Goal: Task Accomplishment & Management: Manage account settings

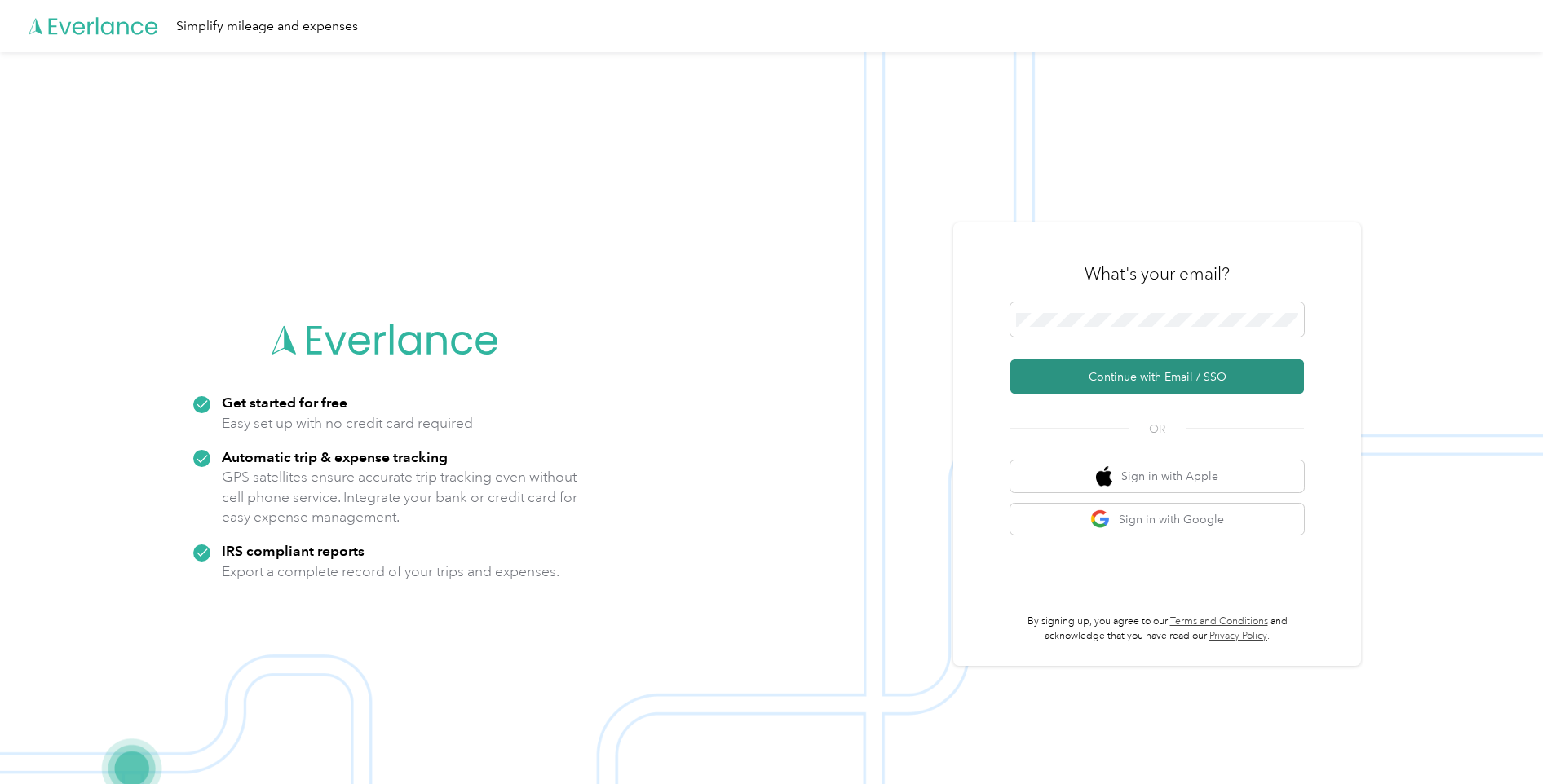
click at [1133, 380] on button "Continue with Email / SSO" at bounding box center [1157, 377] width 293 height 34
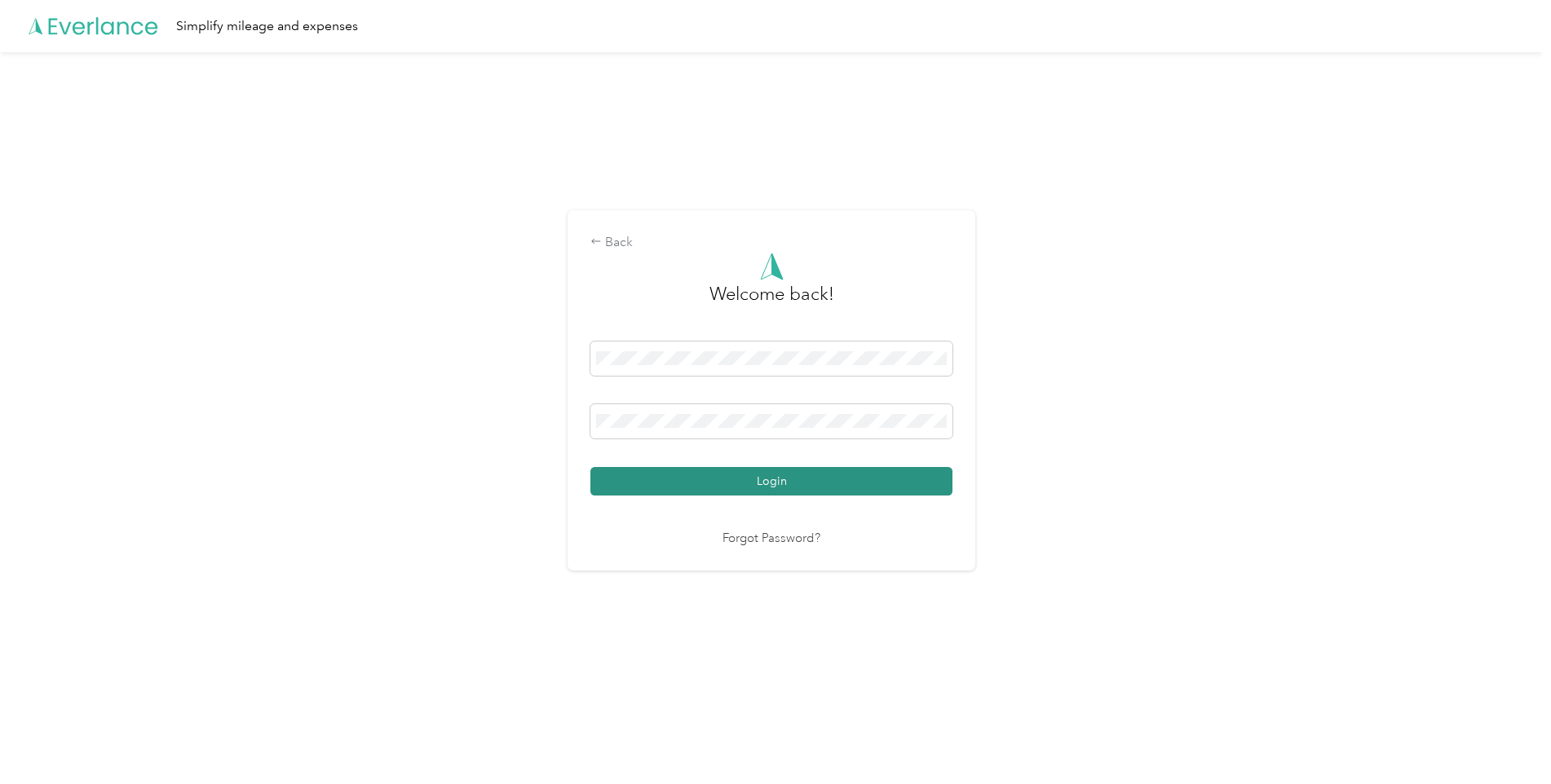
click at [773, 484] on button "Login" at bounding box center [772, 481] width 362 height 28
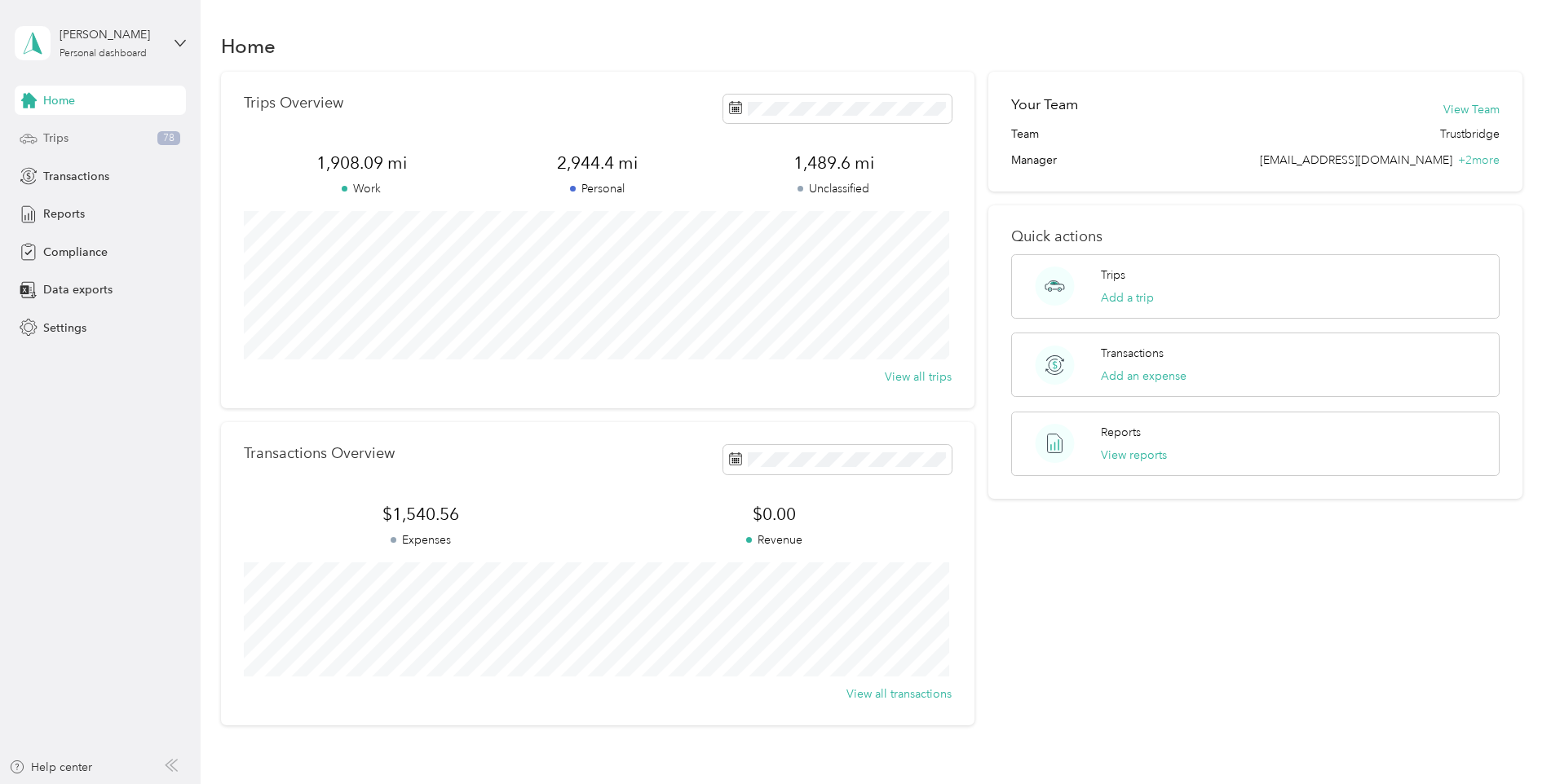
click at [66, 137] on span "Trips" at bounding box center [56, 138] width 25 height 17
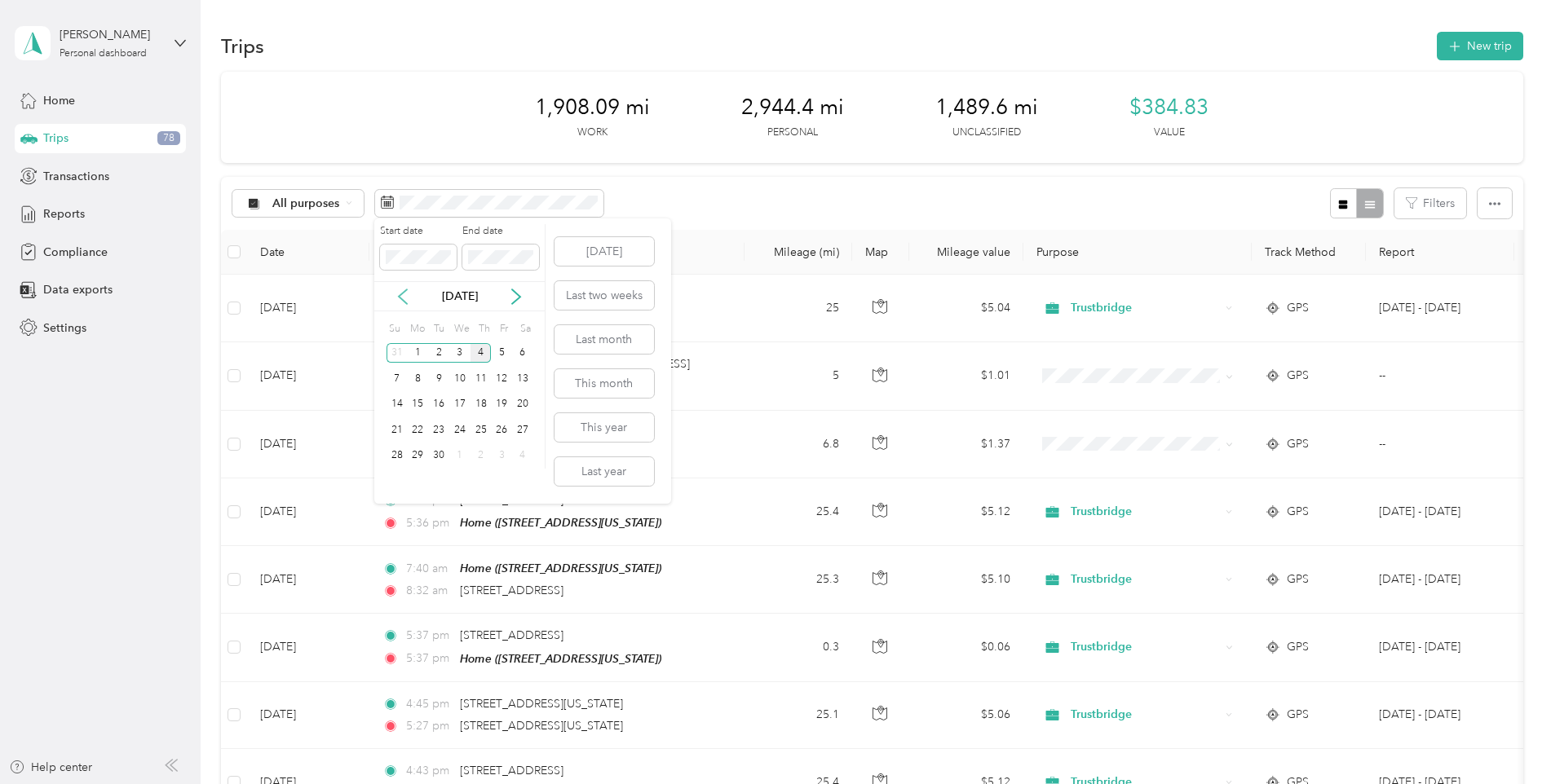
click at [402, 295] on icon at bounding box center [403, 296] width 16 height 16
click at [500, 347] on div "1" at bounding box center [502, 353] width 21 height 20
click at [396, 480] on div "31" at bounding box center [397, 481] width 21 height 20
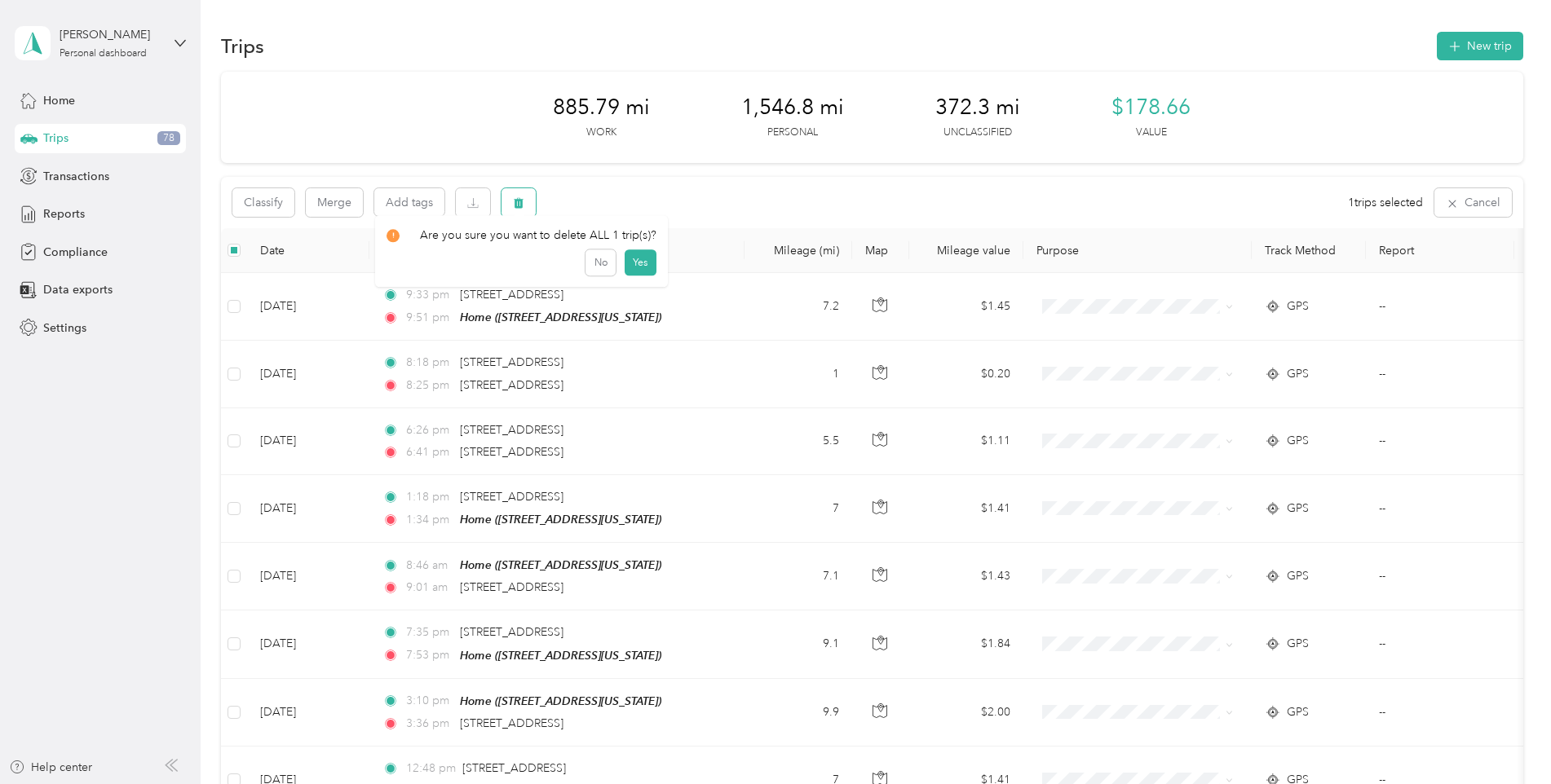
click at [518, 204] on icon "button" at bounding box center [519, 203] width 10 height 11
click at [640, 267] on button "Yes" at bounding box center [640, 270] width 32 height 26
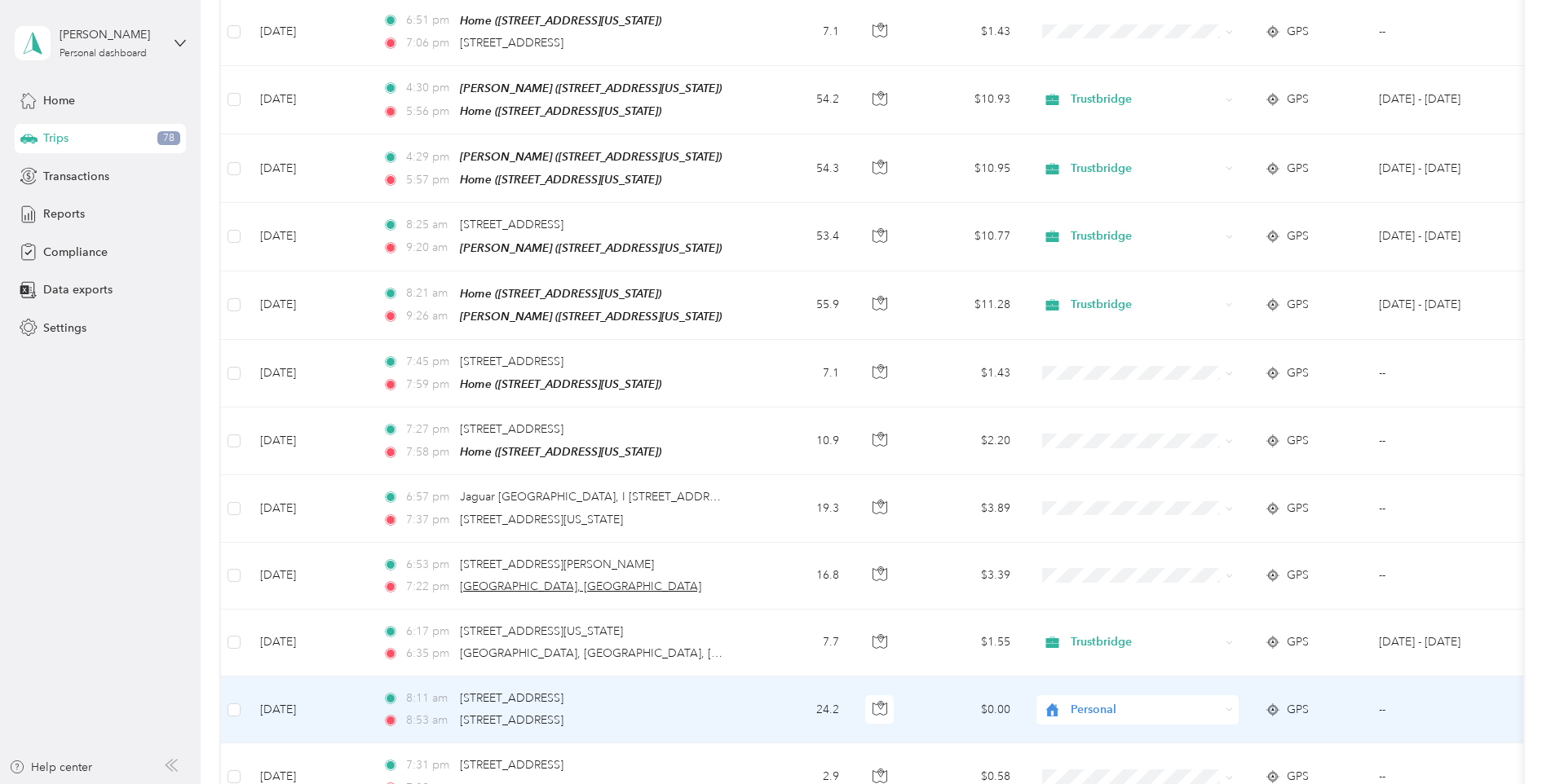
scroll to position [1060, 0]
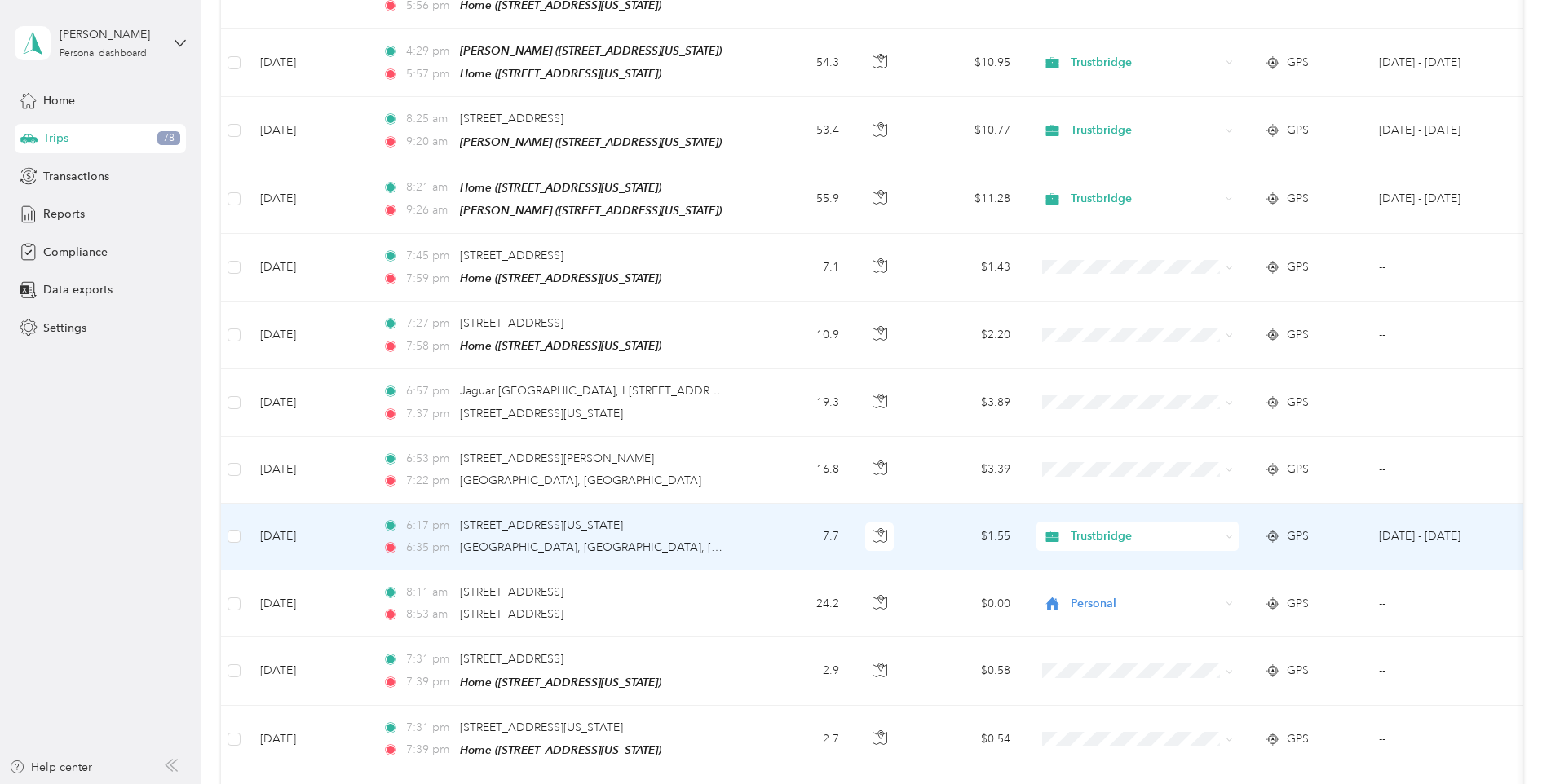
click at [1237, 522] on div "Trustbridge" at bounding box center [1138, 536] width 202 height 29
click at [1105, 576] on span "Personal" at bounding box center [1152, 581] width 151 height 17
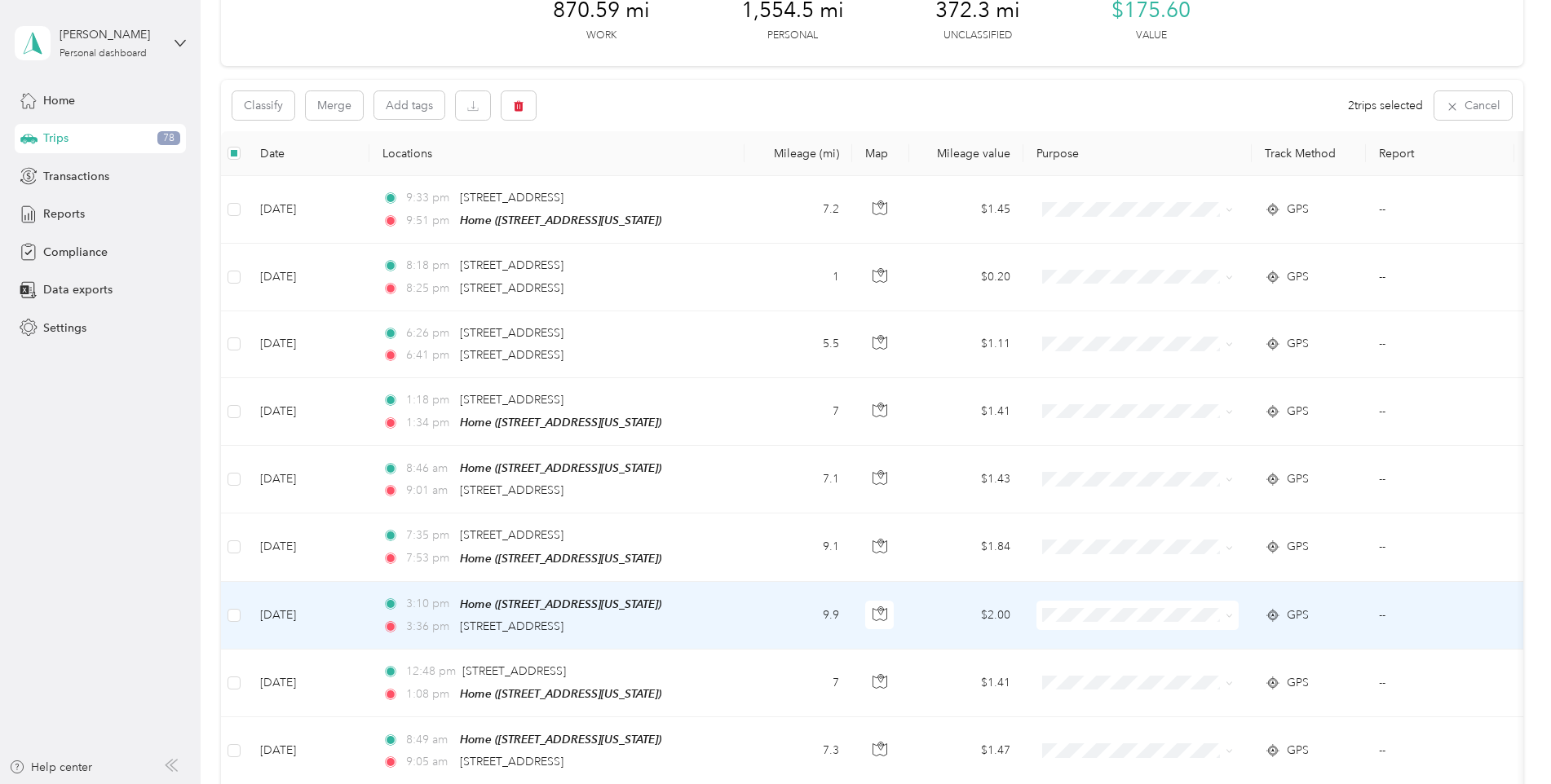
scroll to position [80, 0]
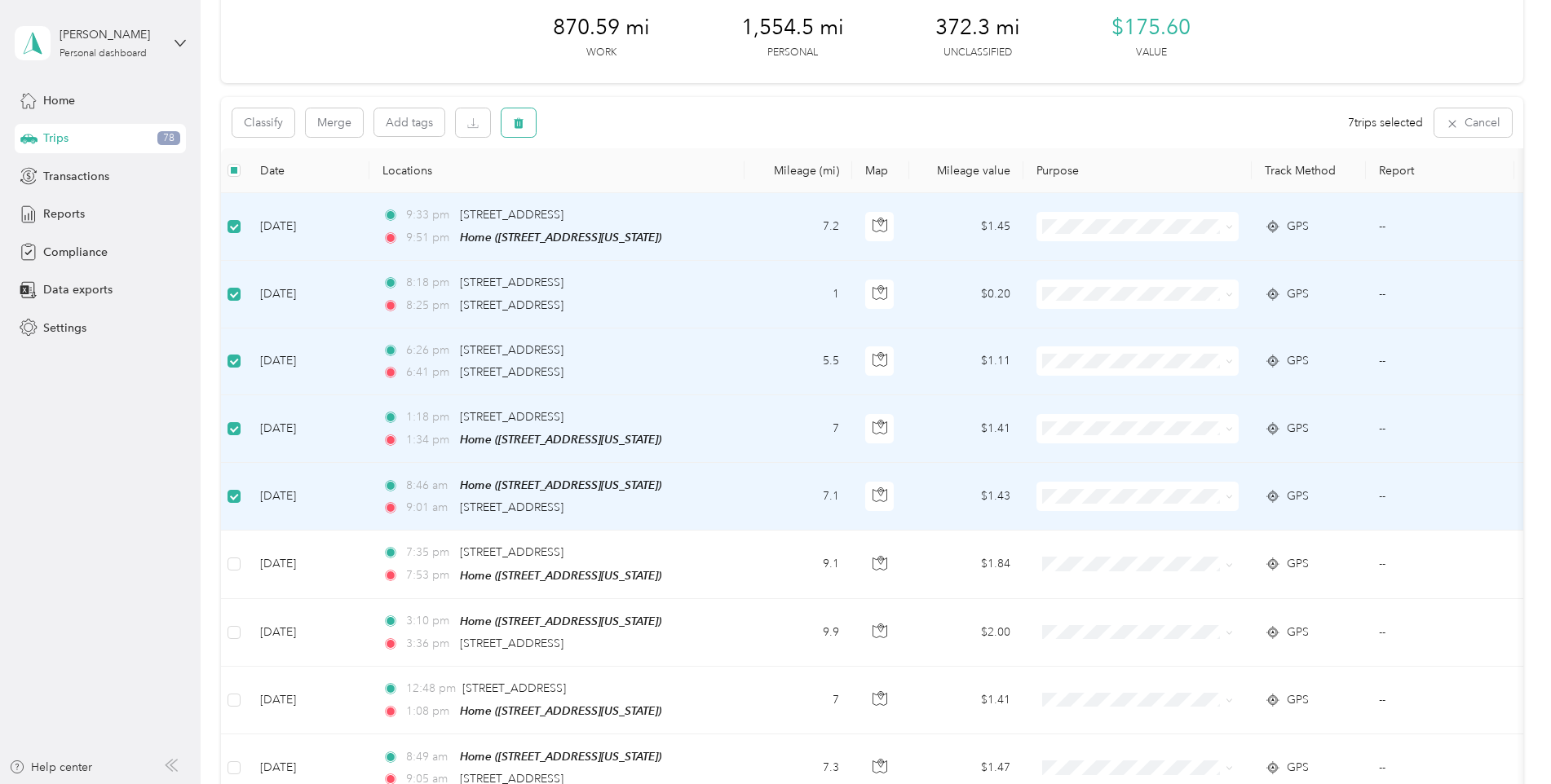
click at [522, 122] on icon "button" at bounding box center [519, 123] width 10 height 11
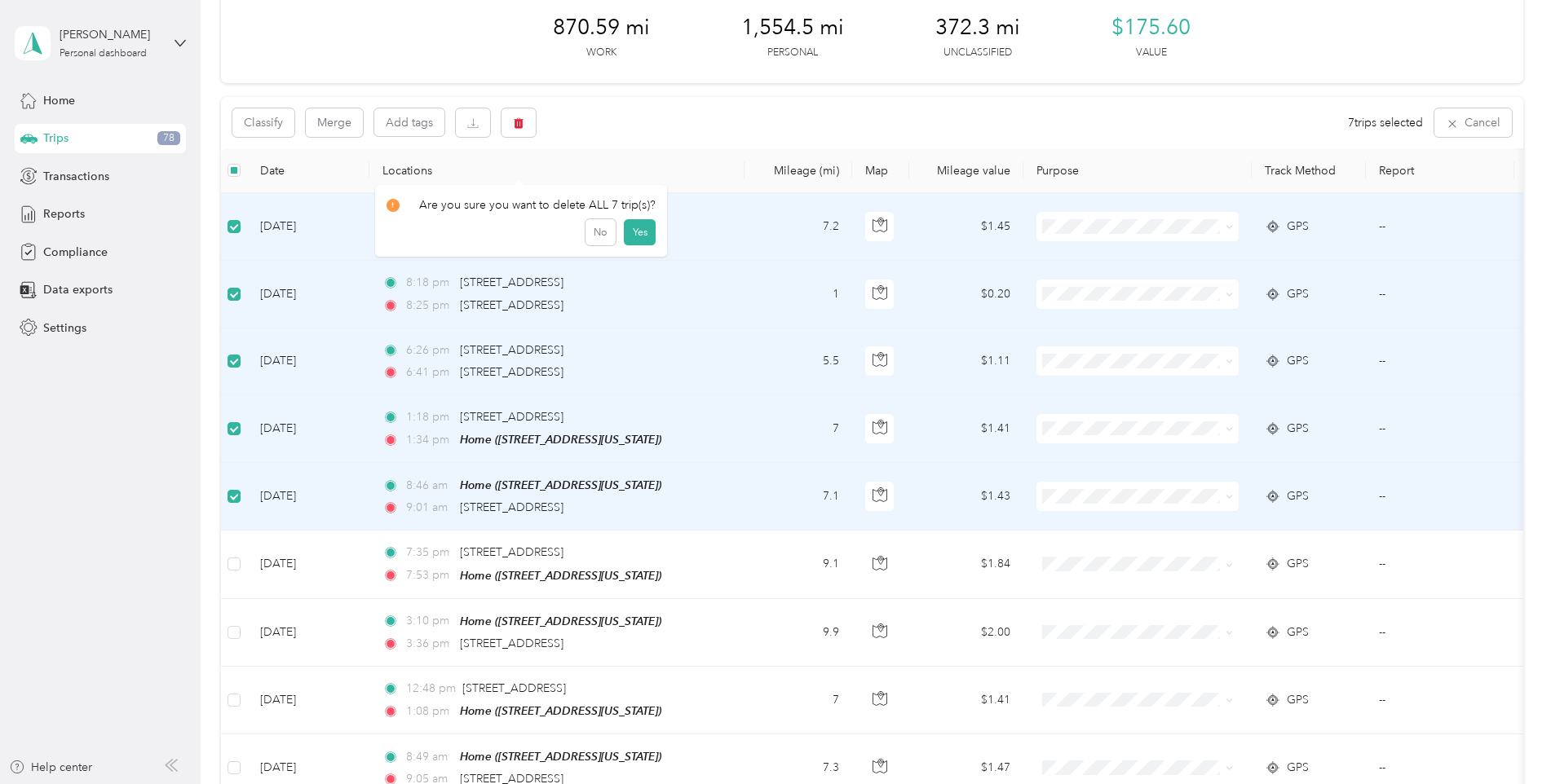
scroll to position [0, 0]
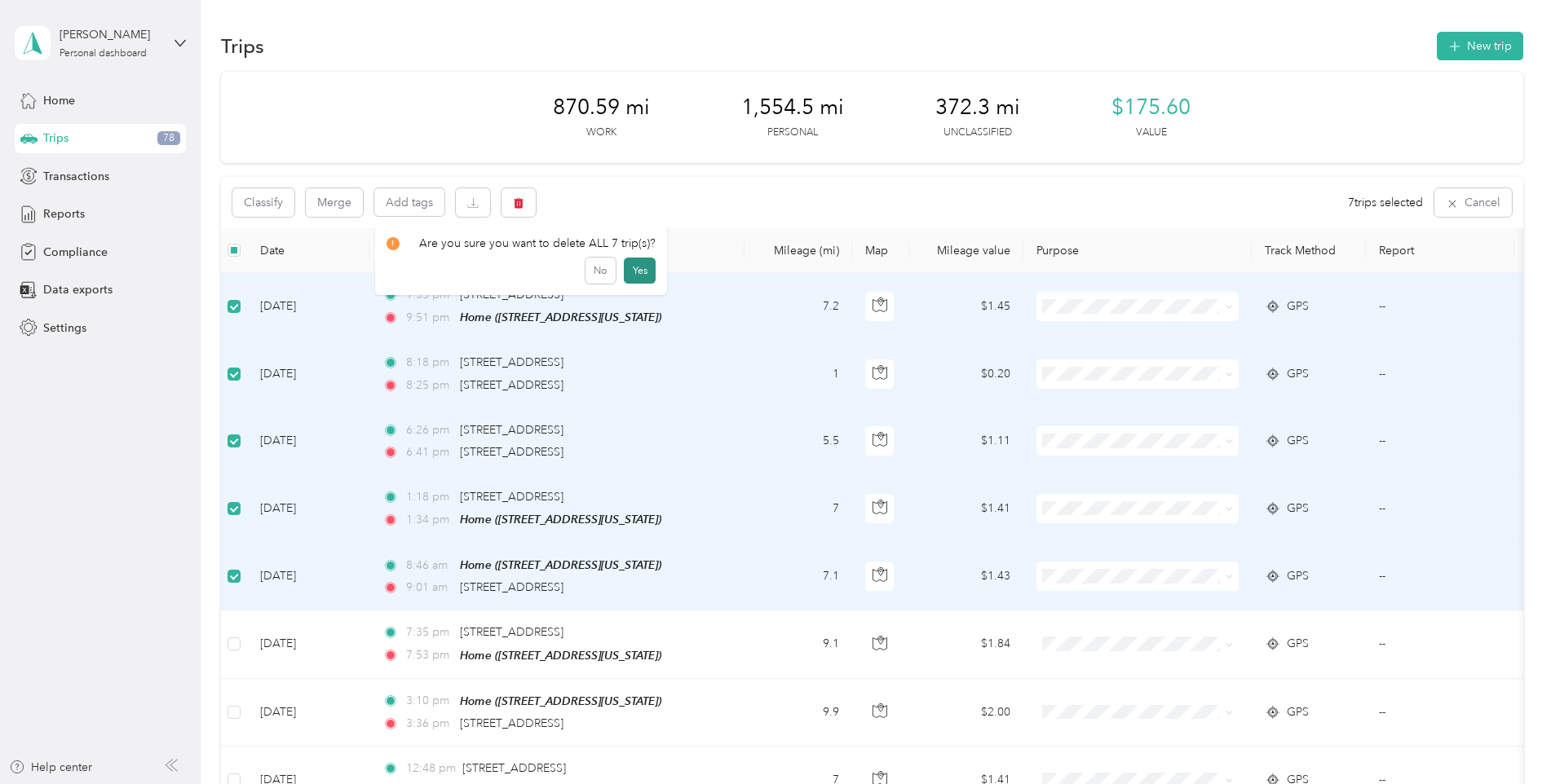
click at [634, 273] on button "Yes" at bounding box center [640, 270] width 32 height 26
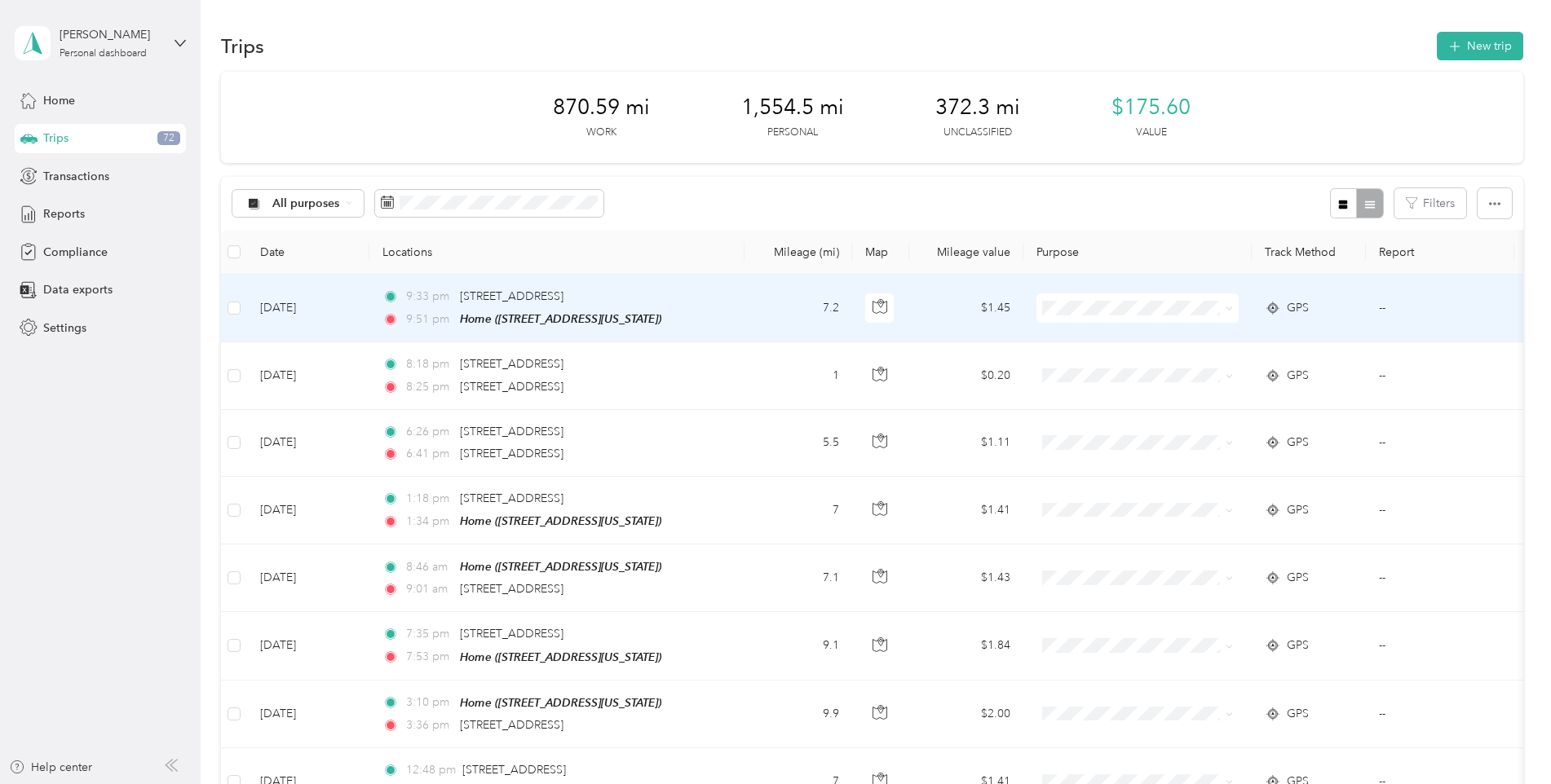
click at [241, 313] on td at bounding box center [233, 309] width 26 height 68
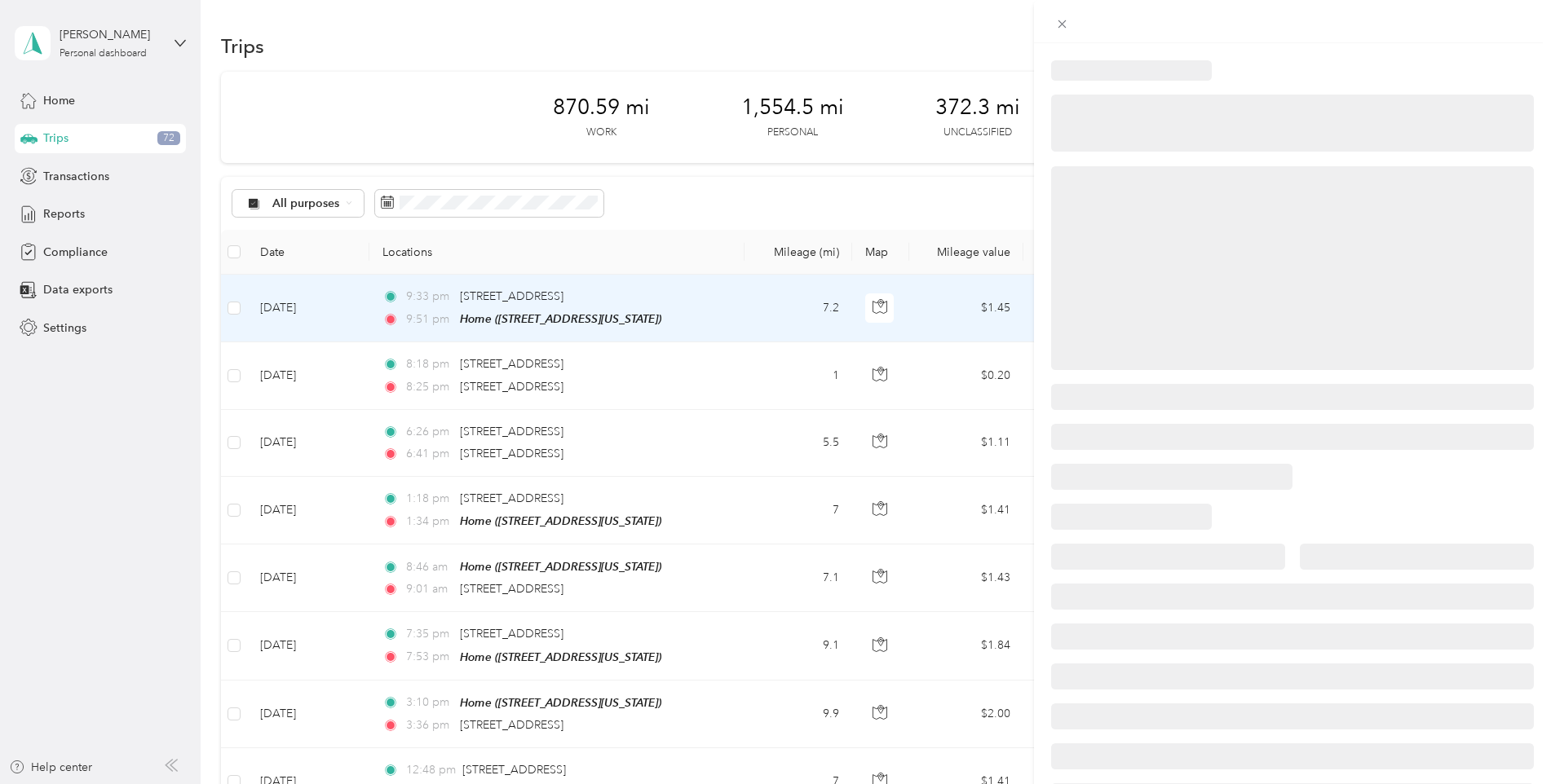
click at [231, 308] on div at bounding box center [776, 392] width 1551 height 784
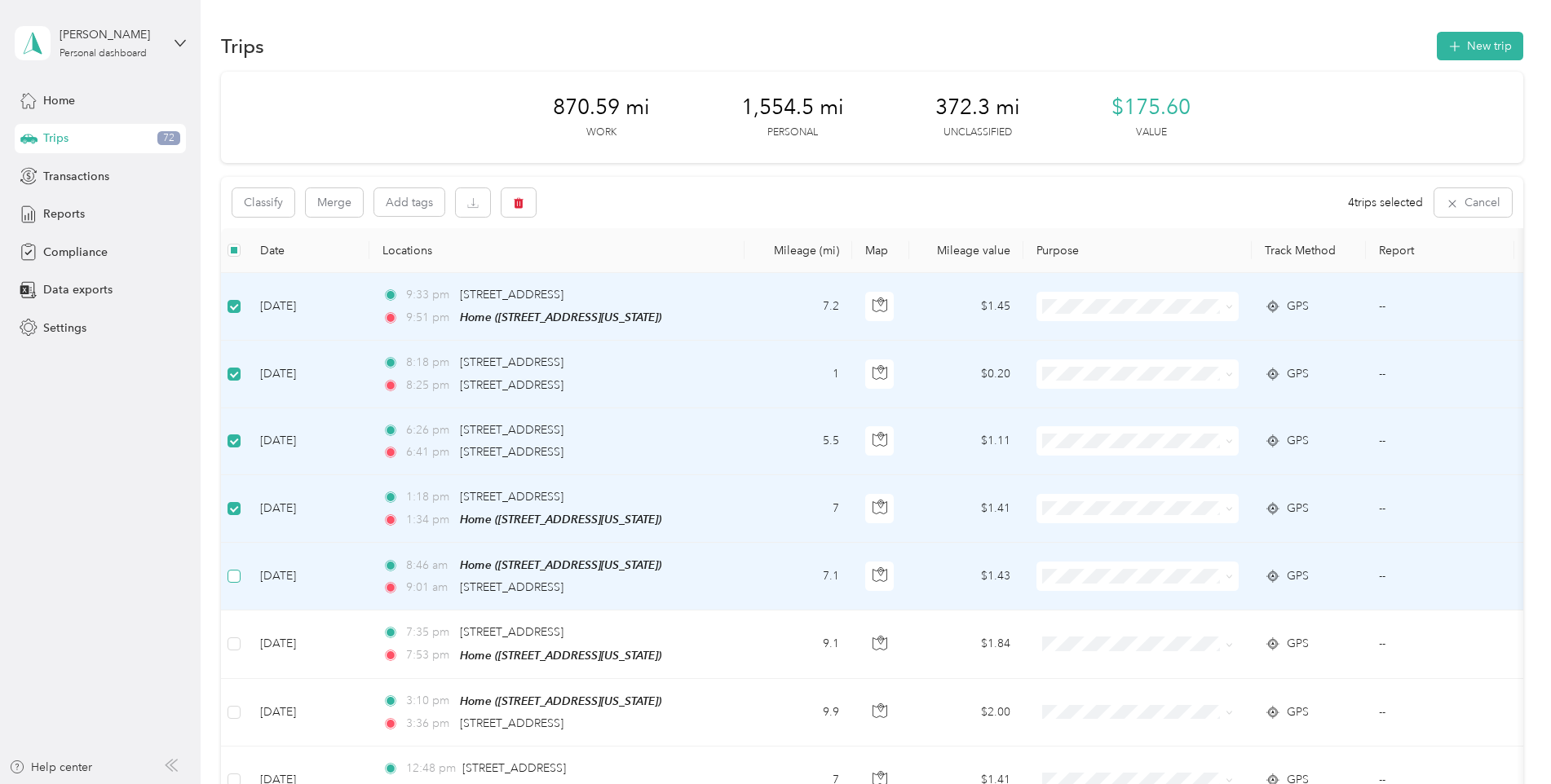
click at [228, 582] on label at bounding box center [233, 576] width 13 height 18
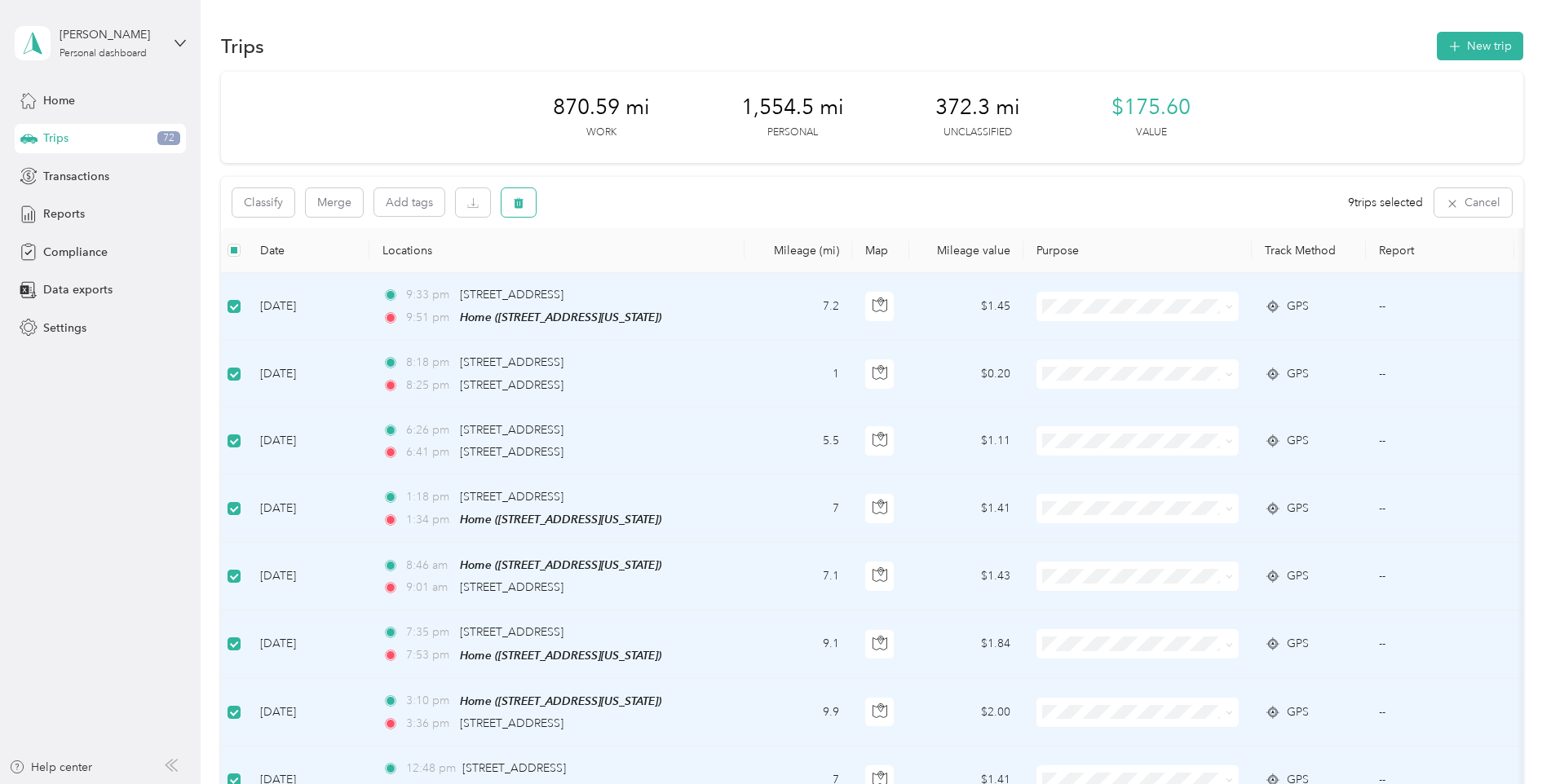
click at [518, 202] on icon "button" at bounding box center [519, 203] width 10 height 11
click at [637, 272] on button "Yes" at bounding box center [640, 270] width 32 height 26
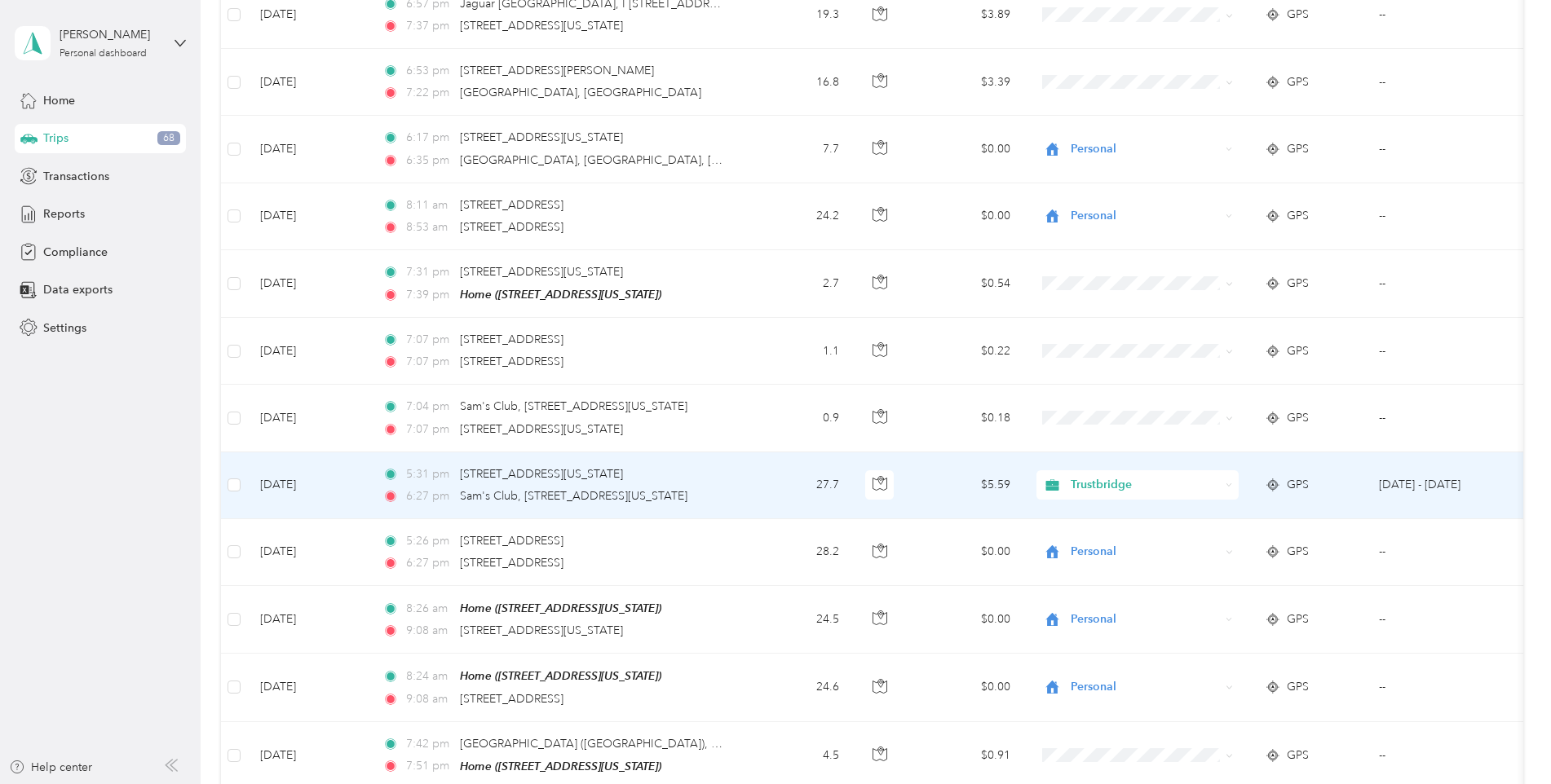
scroll to position [815, 0]
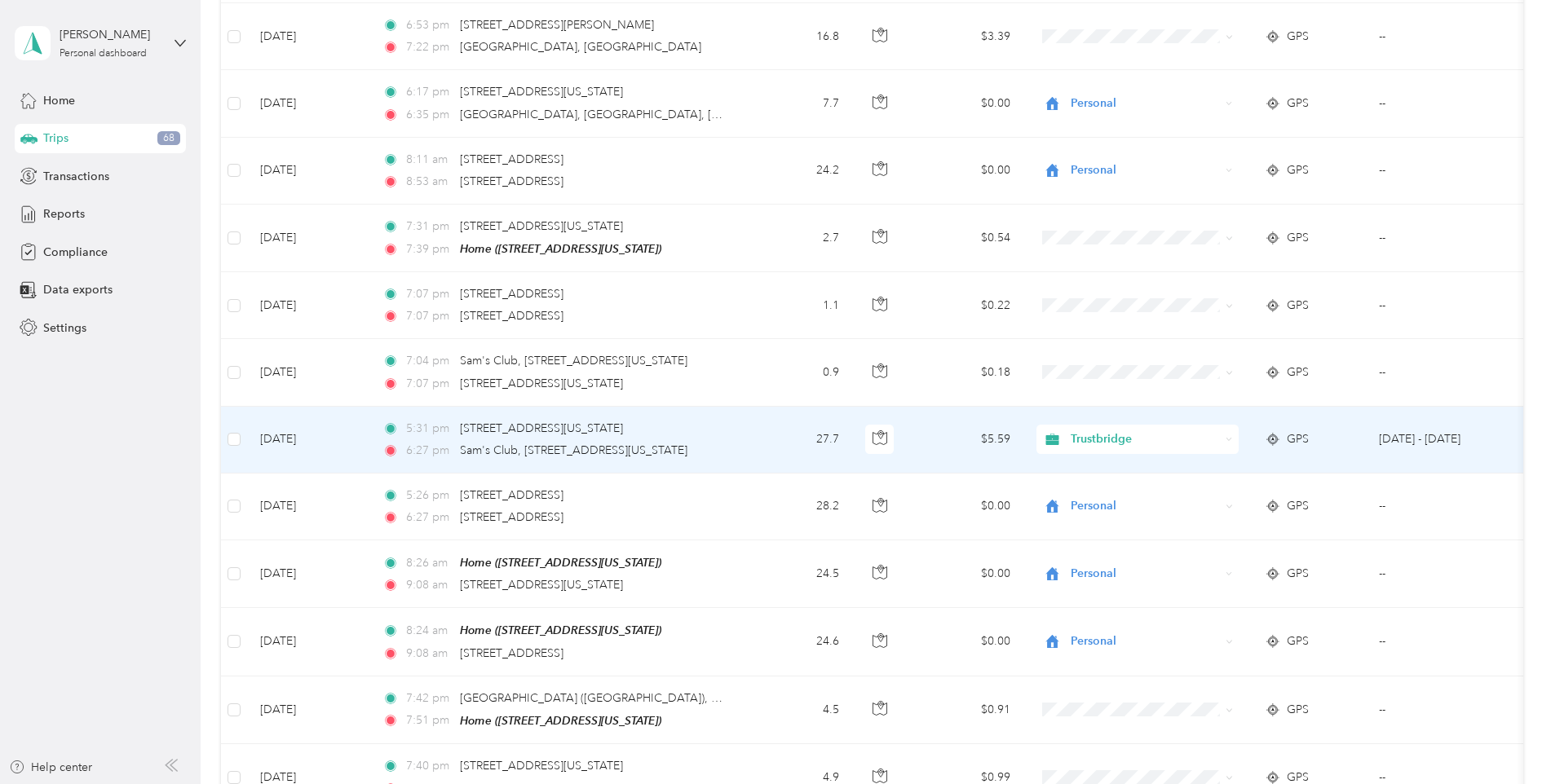
click at [1231, 436] on div "Trustbridge" at bounding box center [1138, 439] width 202 height 29
click at [1136, 488] on span "Personal" at bounding box center [1152, 491] width 151 height 17
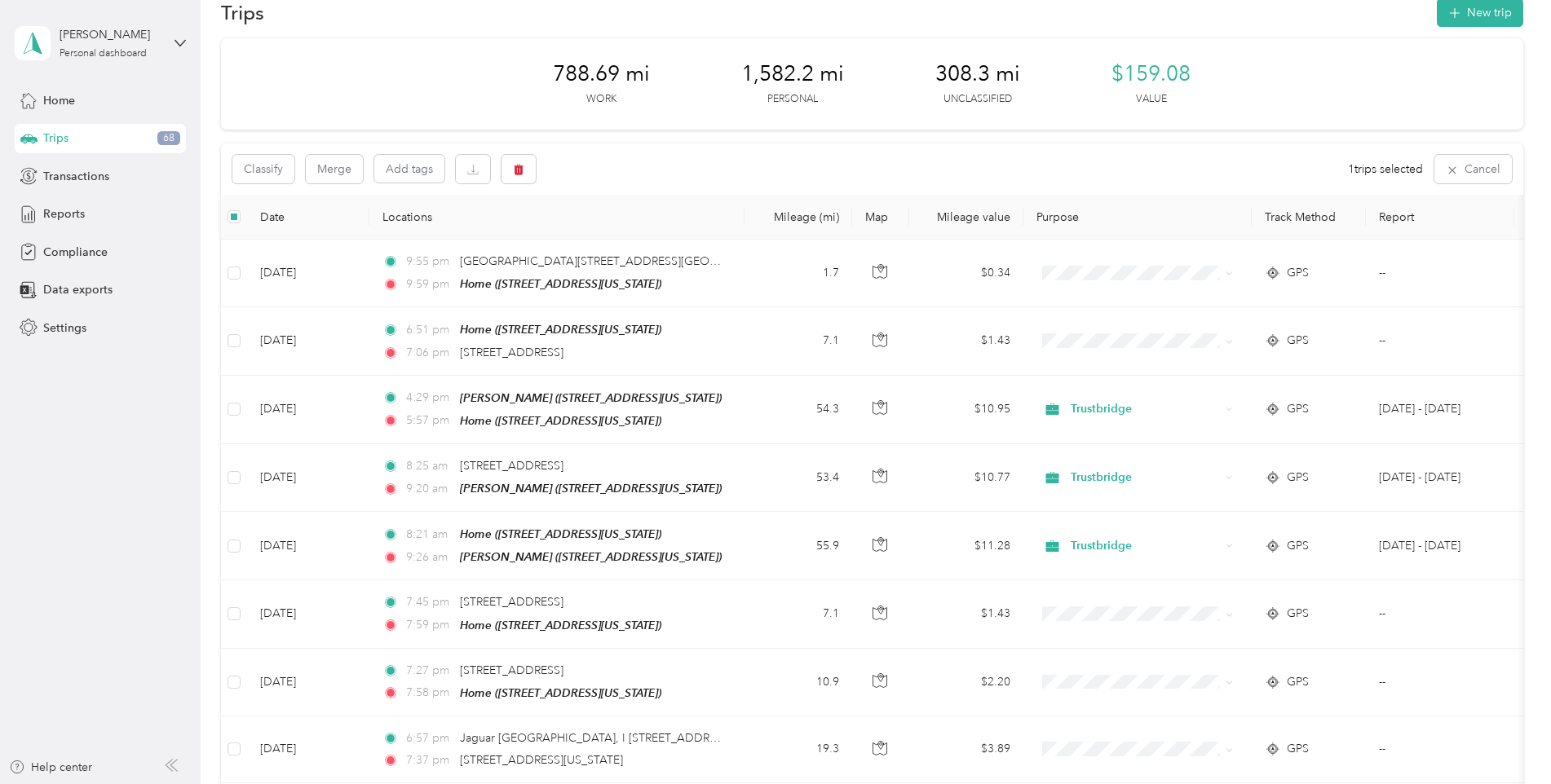
scroll to position [0, 0]
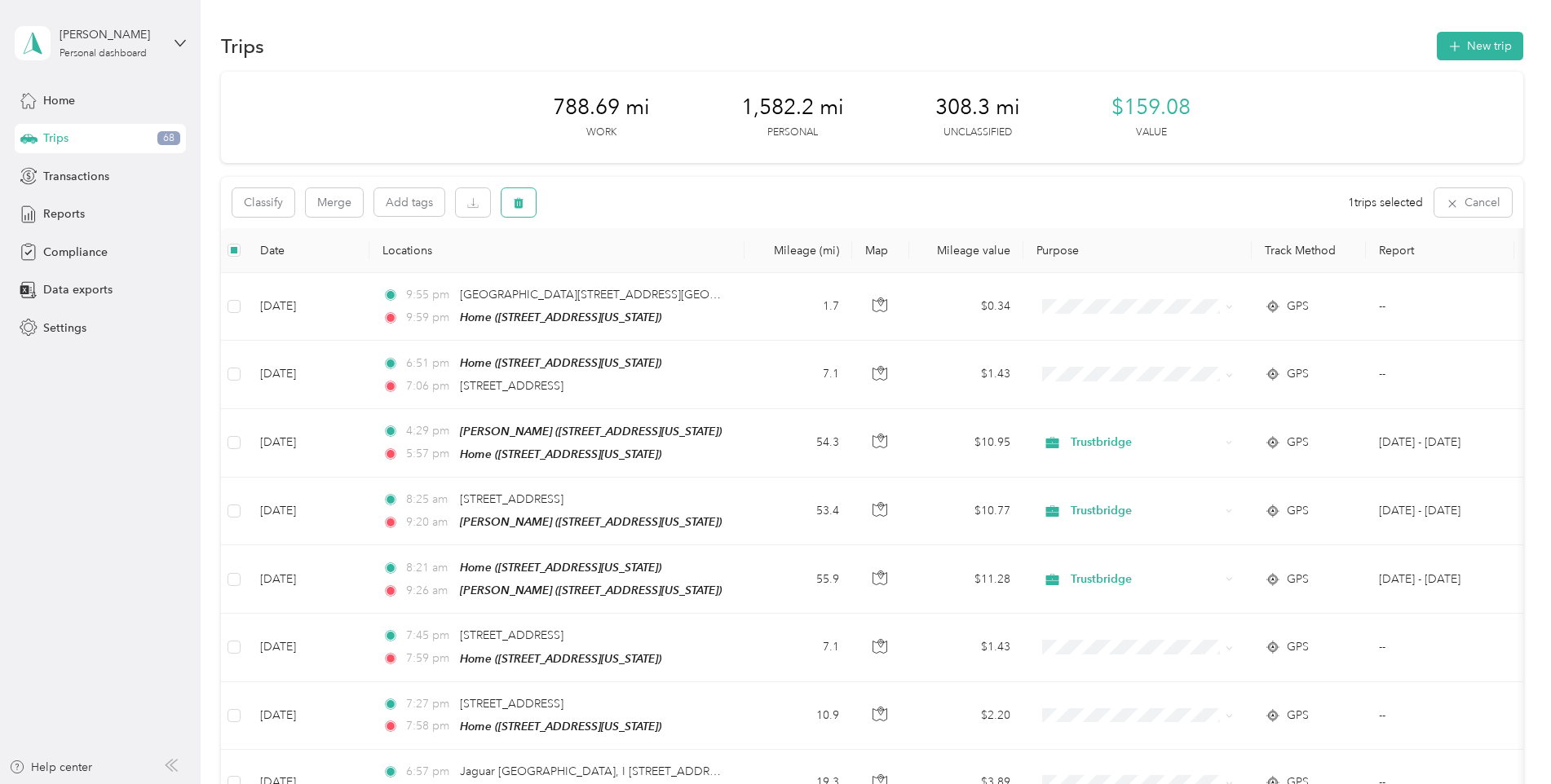
click at [514, 200] on icon "button" at bounding box center [519, 203] width 12 height 12
click at [640, 272] on button "Yes" at bounding box center [640, 270] width 32 height 26
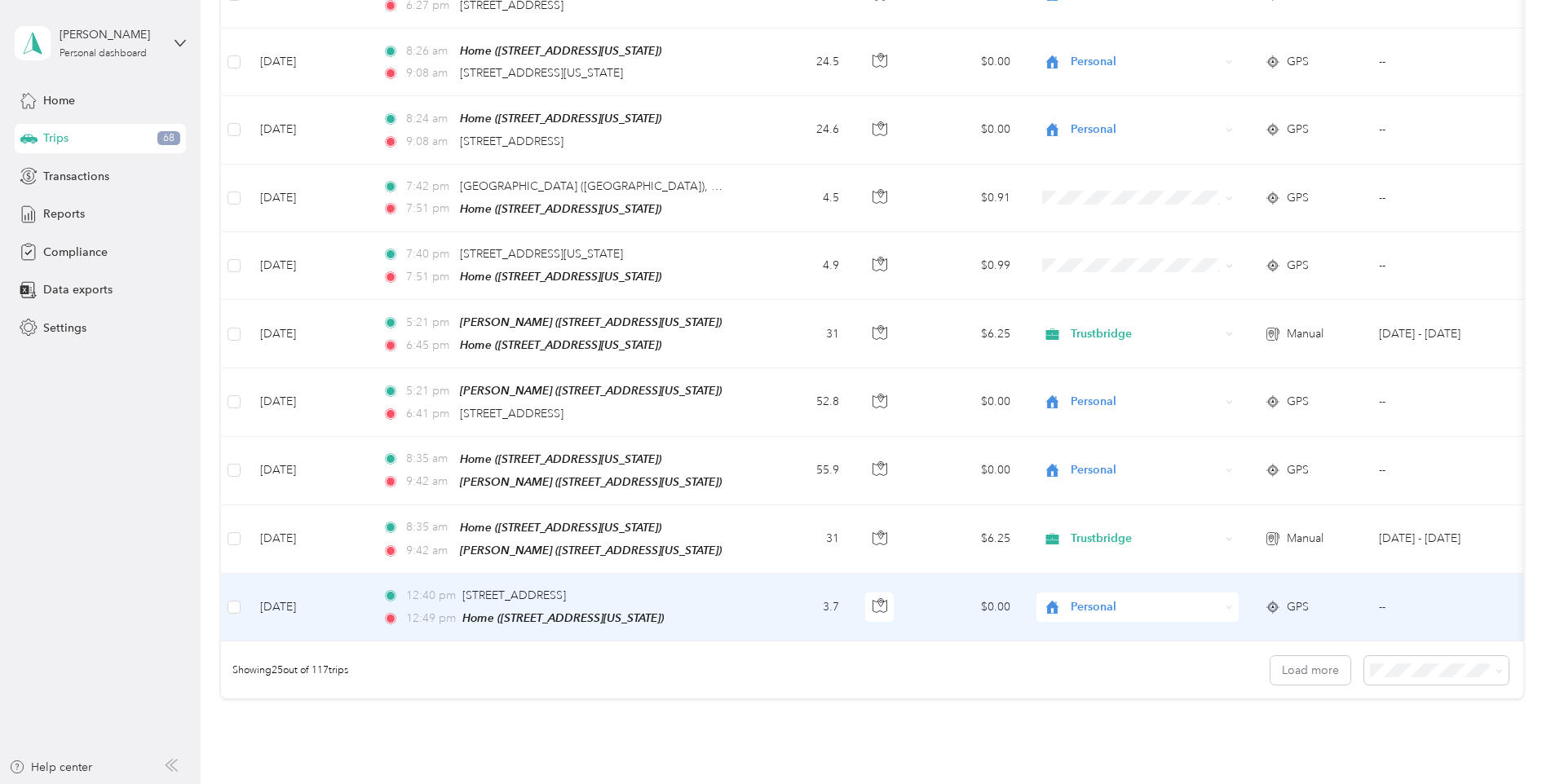
scroll to position [1386, 0]
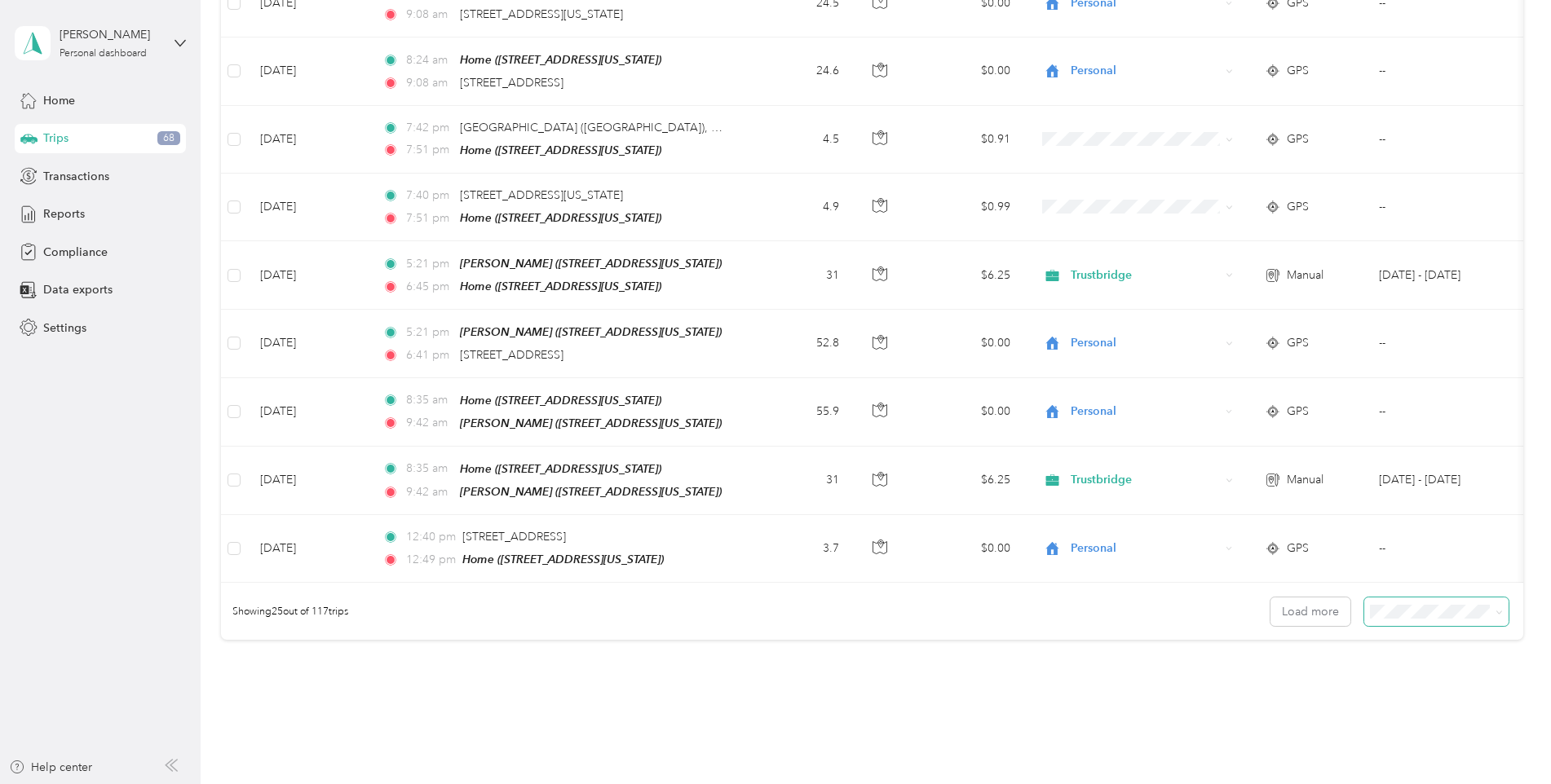
click at [1496, 611] on span at bounding box center [1500, 612] width 8 height 14
click at [1496, 610] on icon at bounding box center [1500, 613] width 8 height 8
click at [1386, 692] on div "100 per load" at bounding box center [1433, 694] width 122 height 17
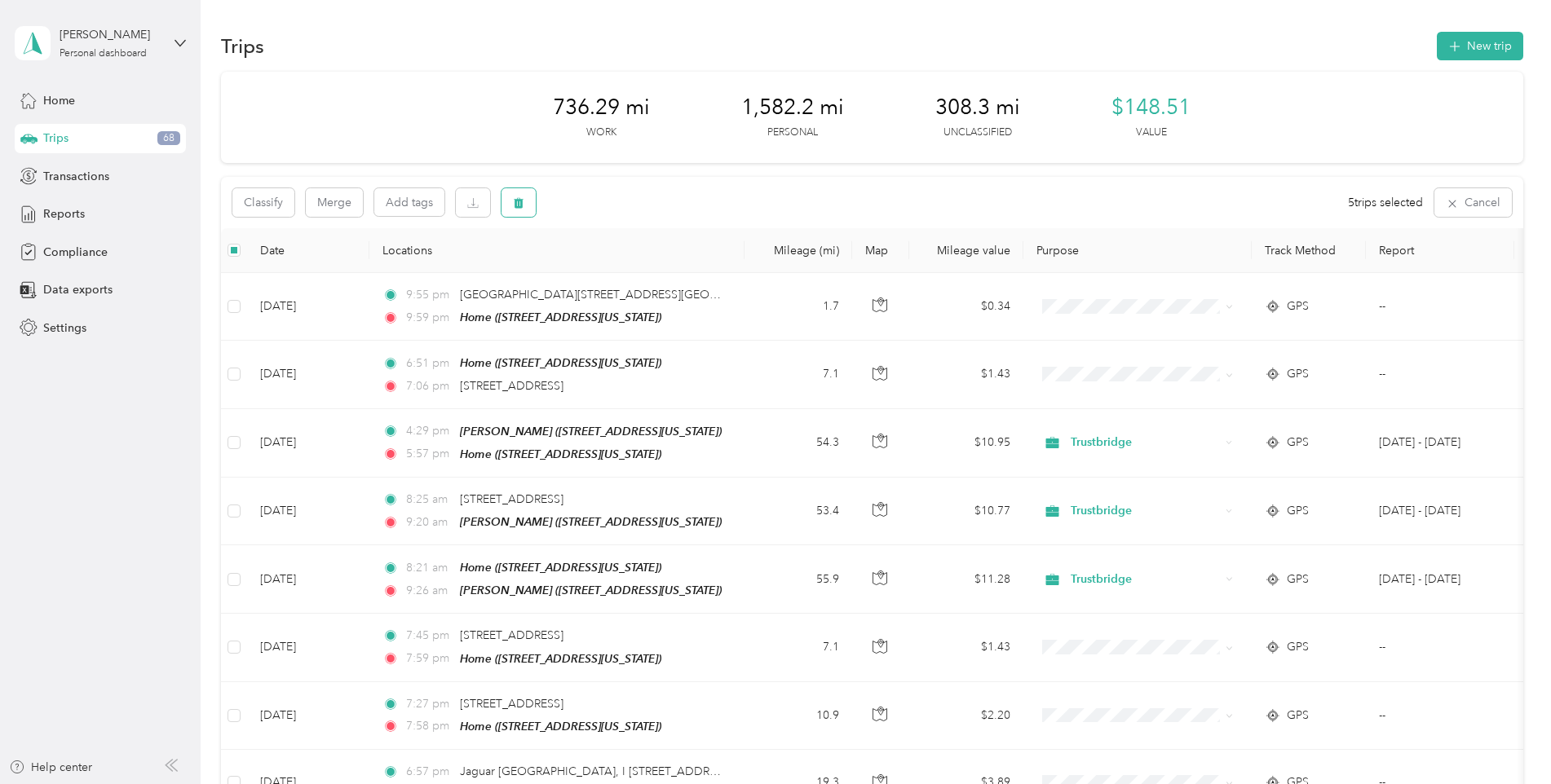
click at [513, 208] on icon "button" at bounding box center [519, 203] width 12 height 12
click at [634, 270] on button "Yes" at bounding box center [640, 270] width 32 height 26
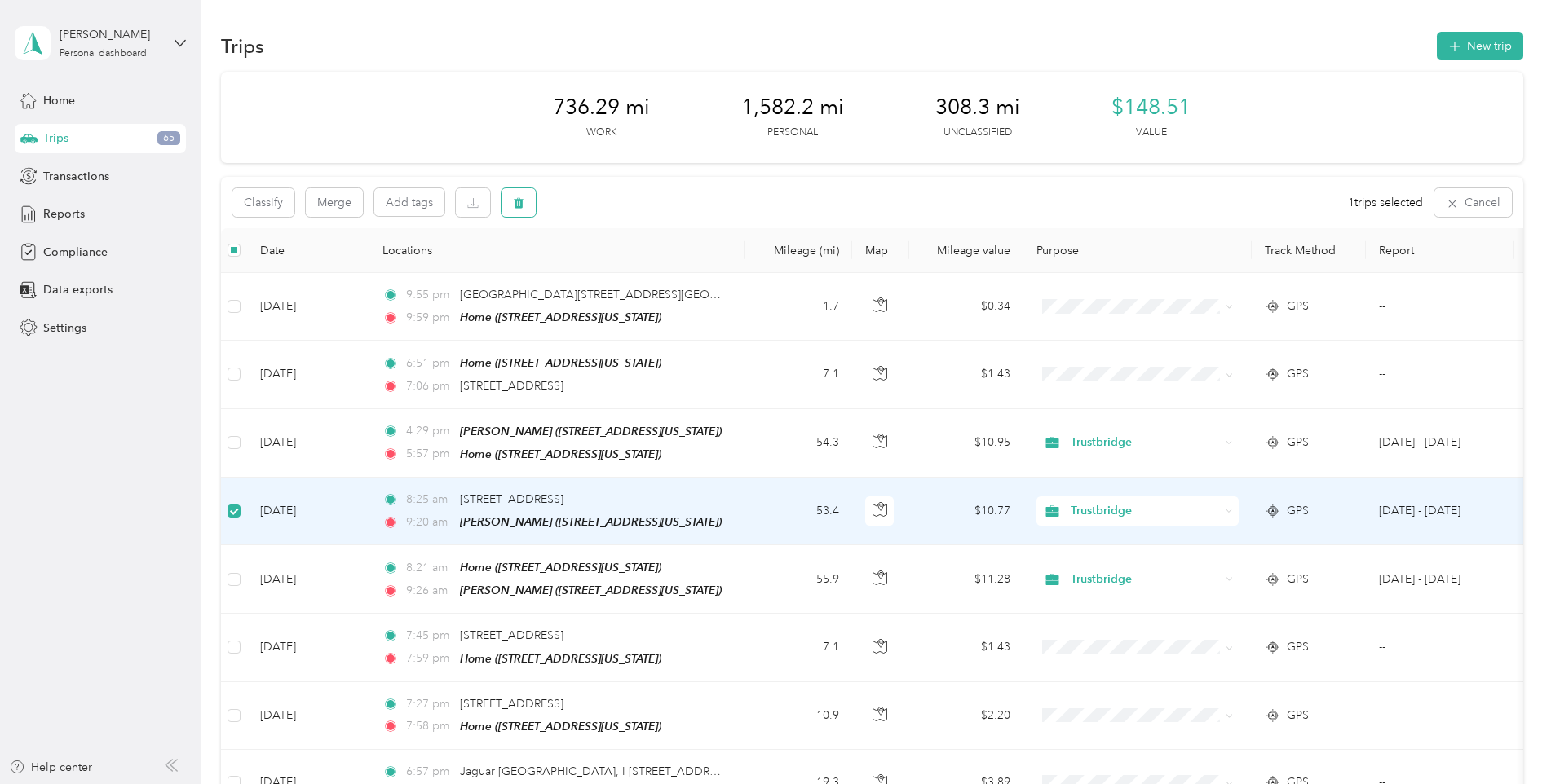
click at [519, 210] on button "button" at bounding box center [518, 202] width 34 height 28
click at [636, 272] on button "Yes" at bounding box center [640, 270] width 32 height 26
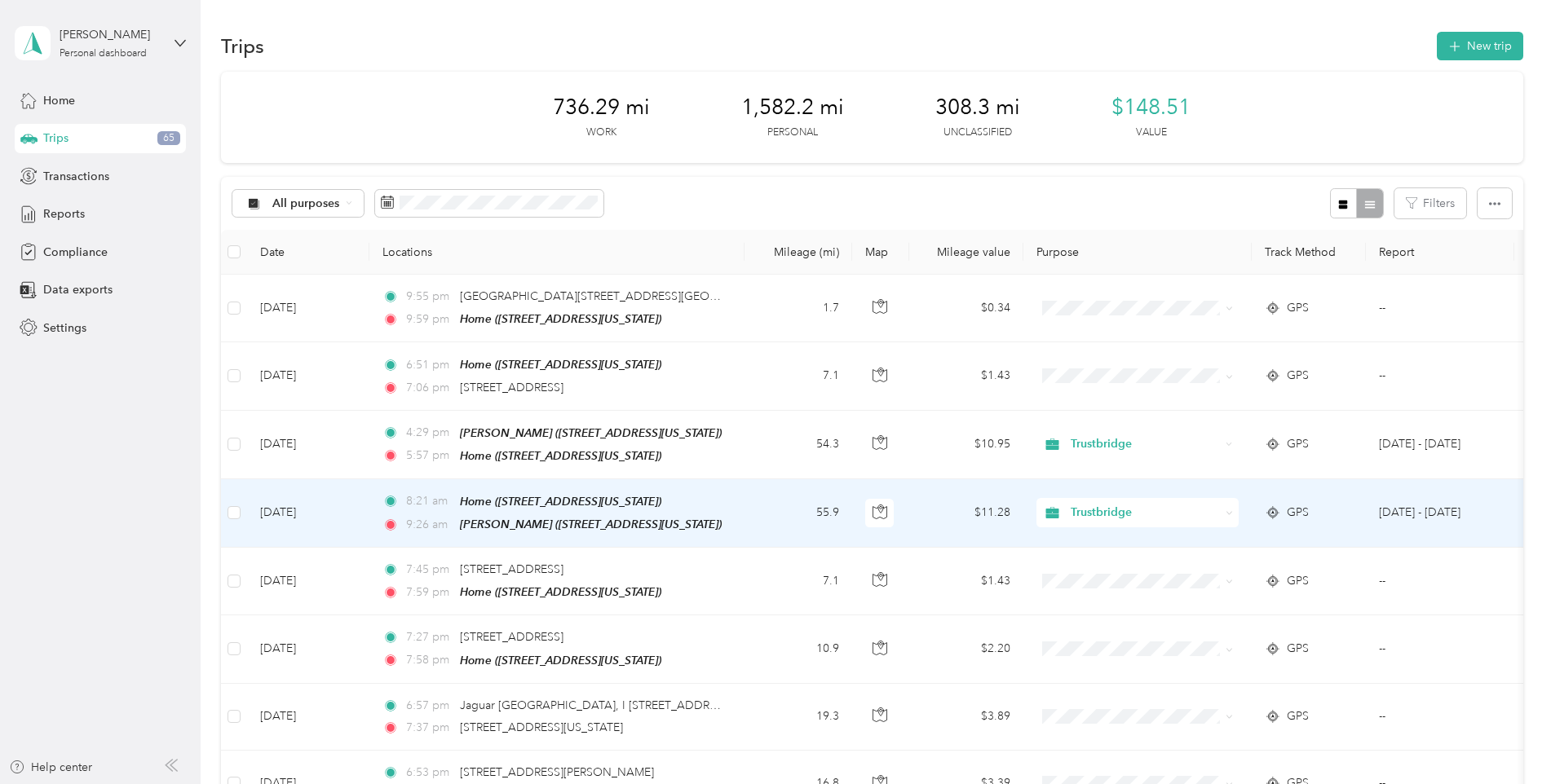
scroll to position [81, 0]
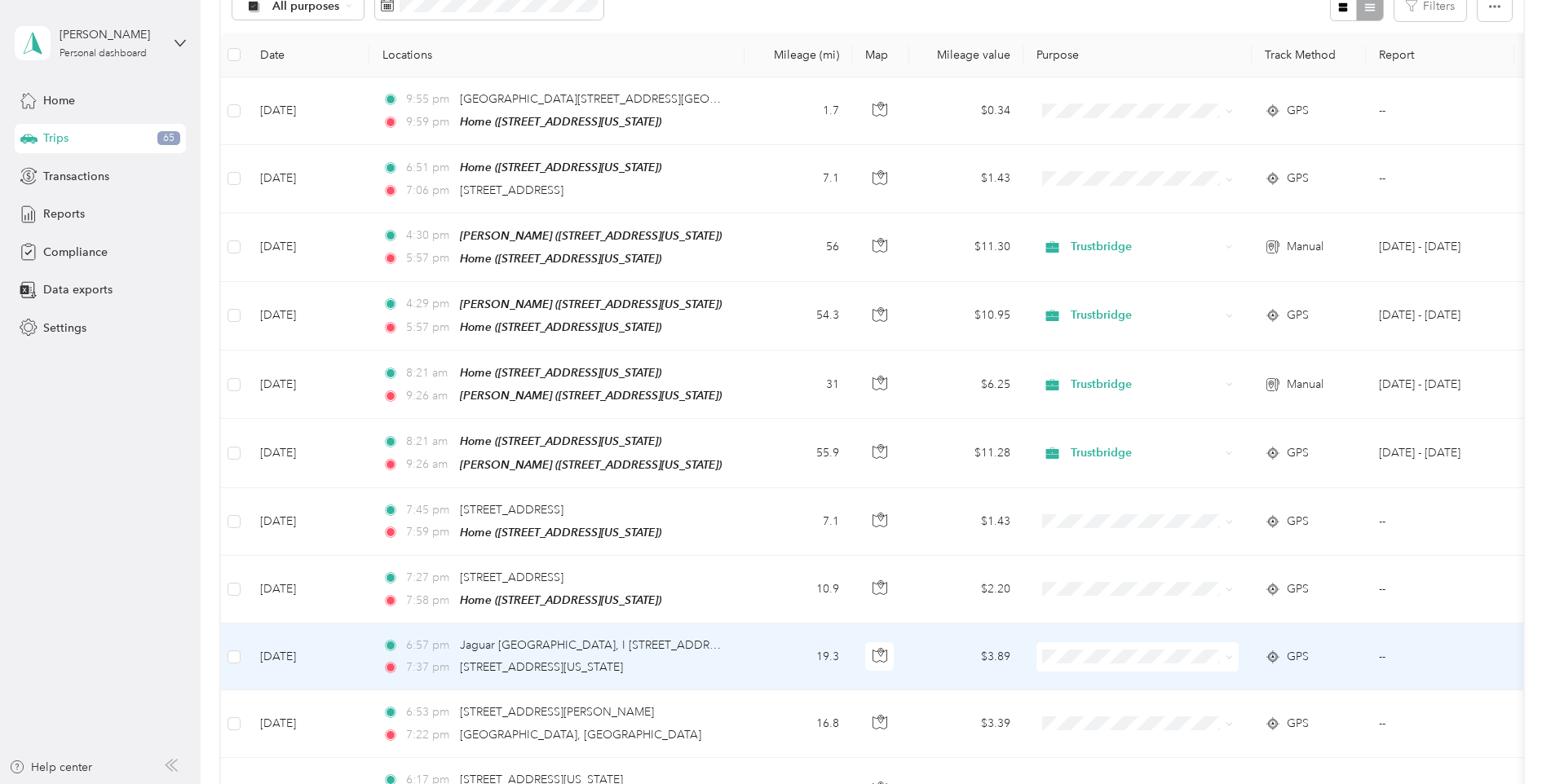
scroll to position [163, 0]
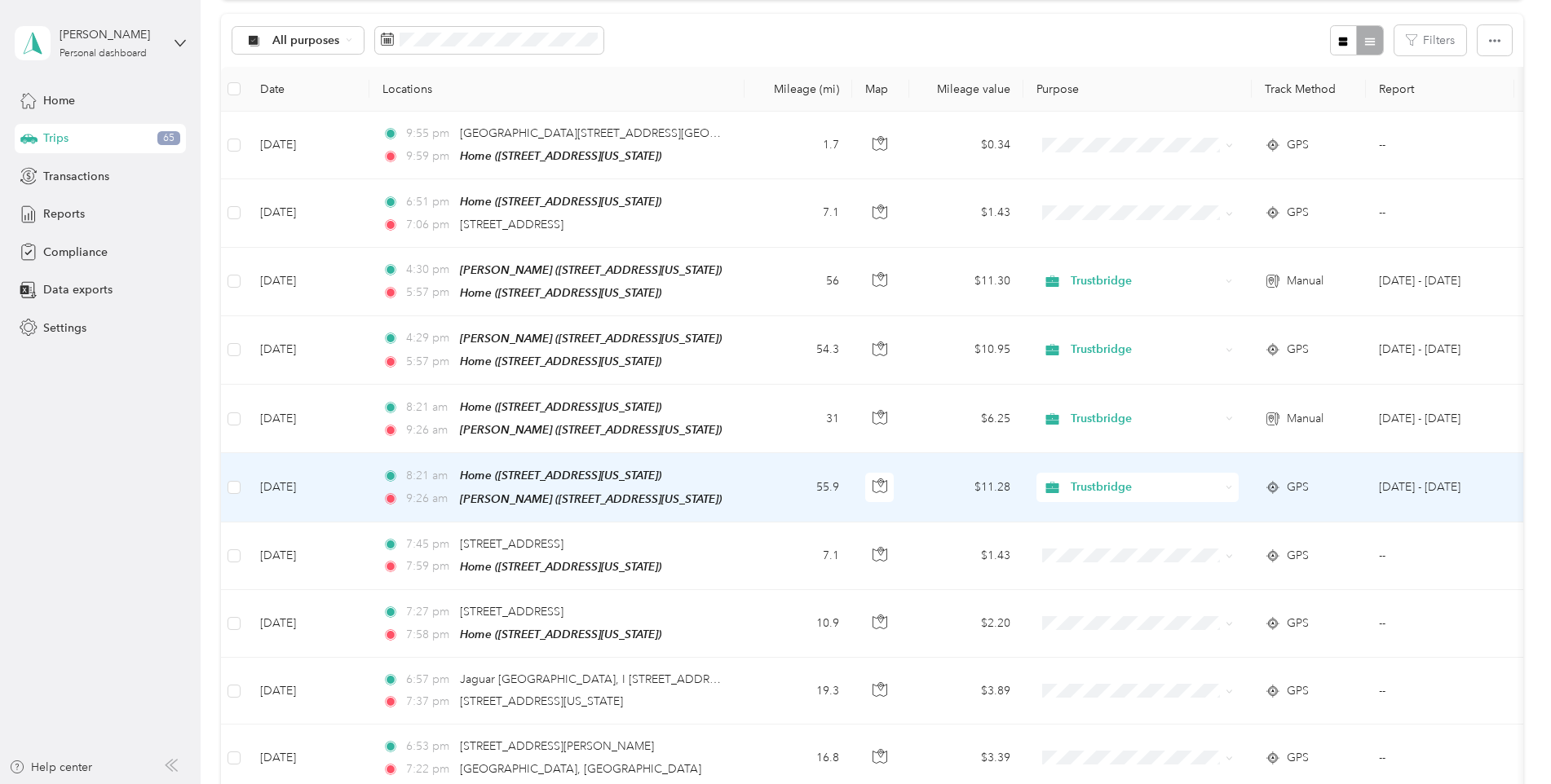
click at [1230, 484] on icon at bounding box center [1230, 488] width 8 height 8
click at [1110, 535] on span "Personal" at bounding box center [1152, 539] width 151 height 17
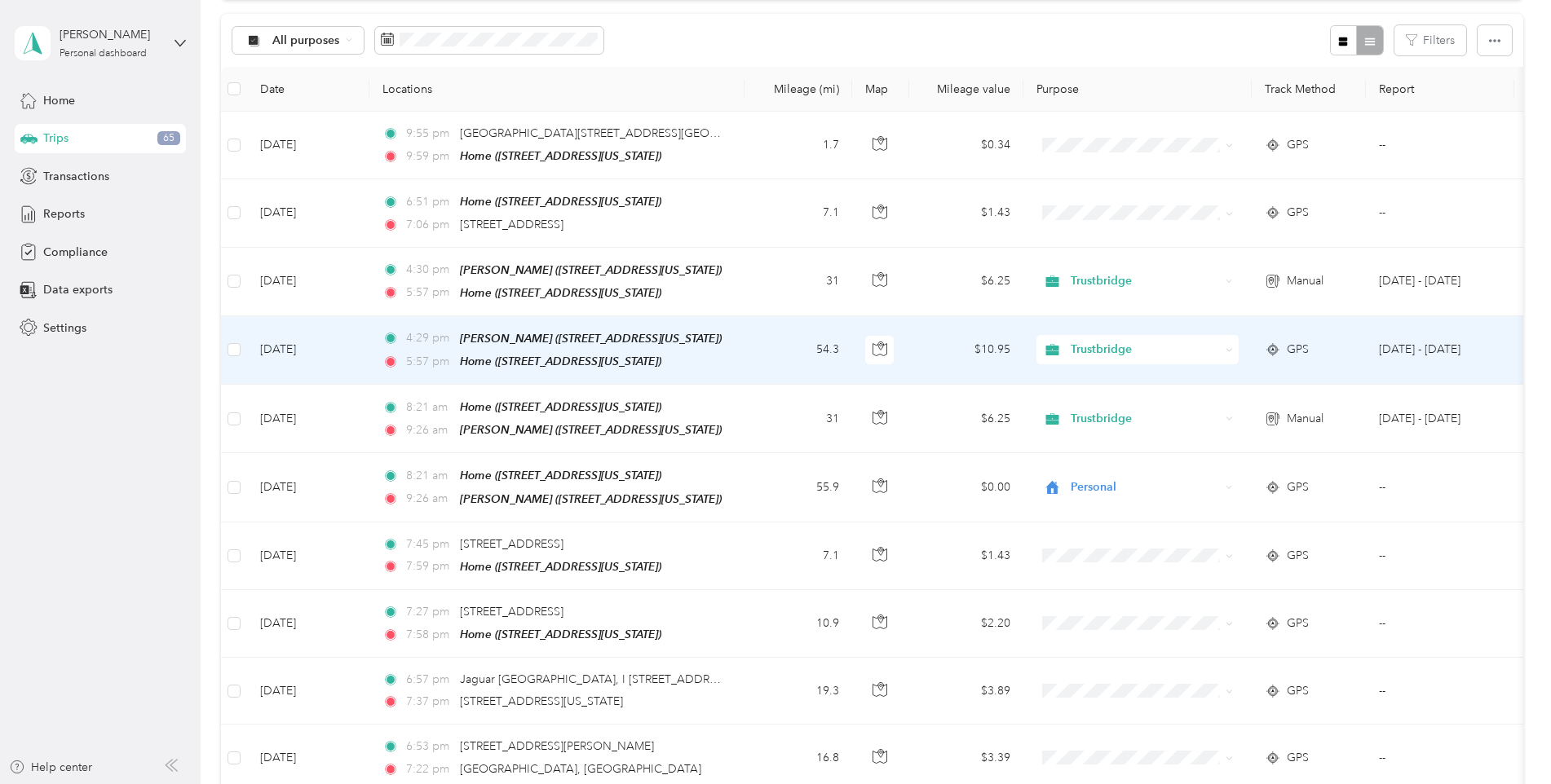
click at [1229, 347] on icon at bounding box center [1230, 350] width 8 height 8
click at [1103, 400] on span "Personal" at bounding box center [1152, 400] width 151 height 17
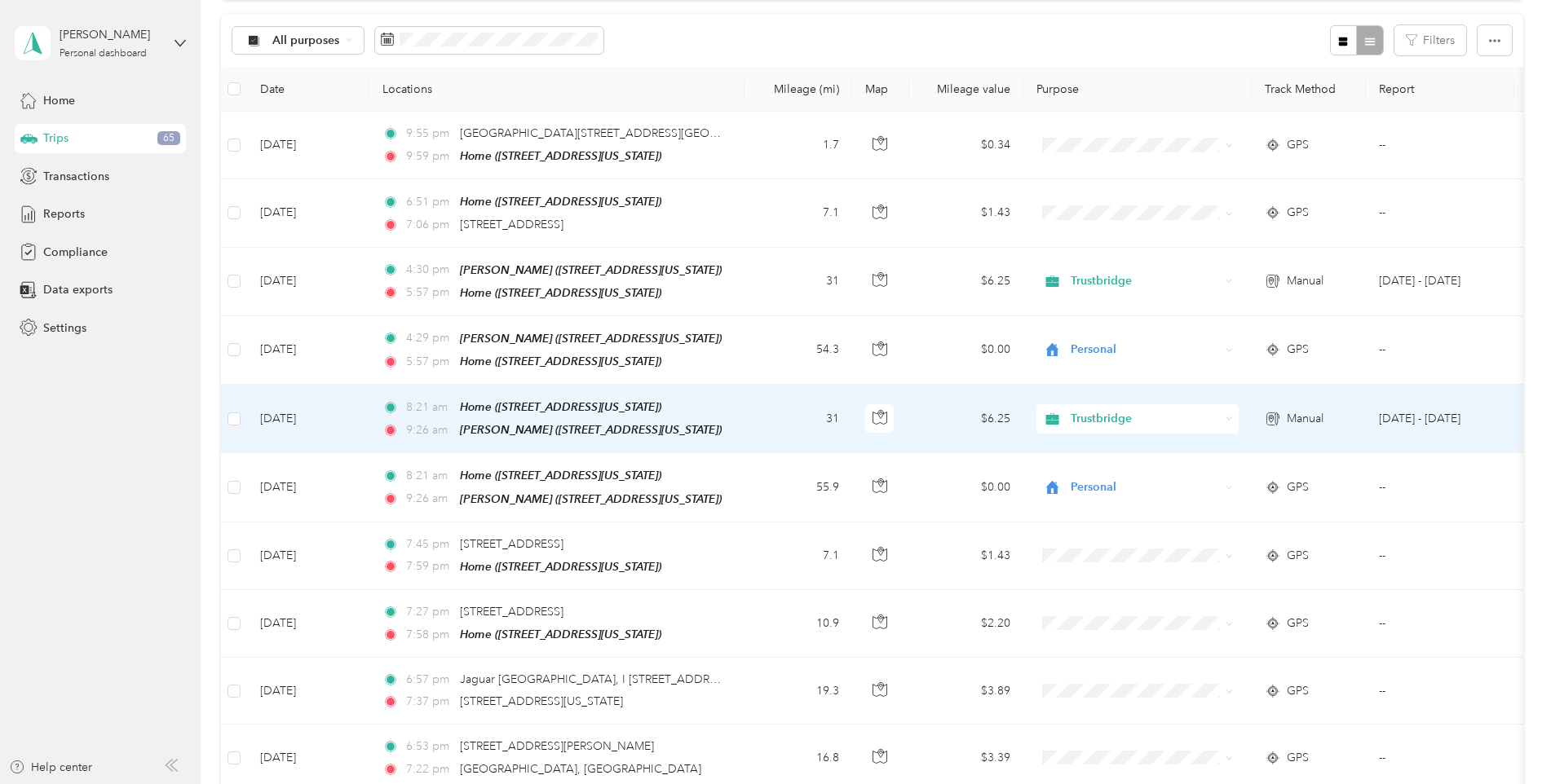
scroll to position [0, 0]
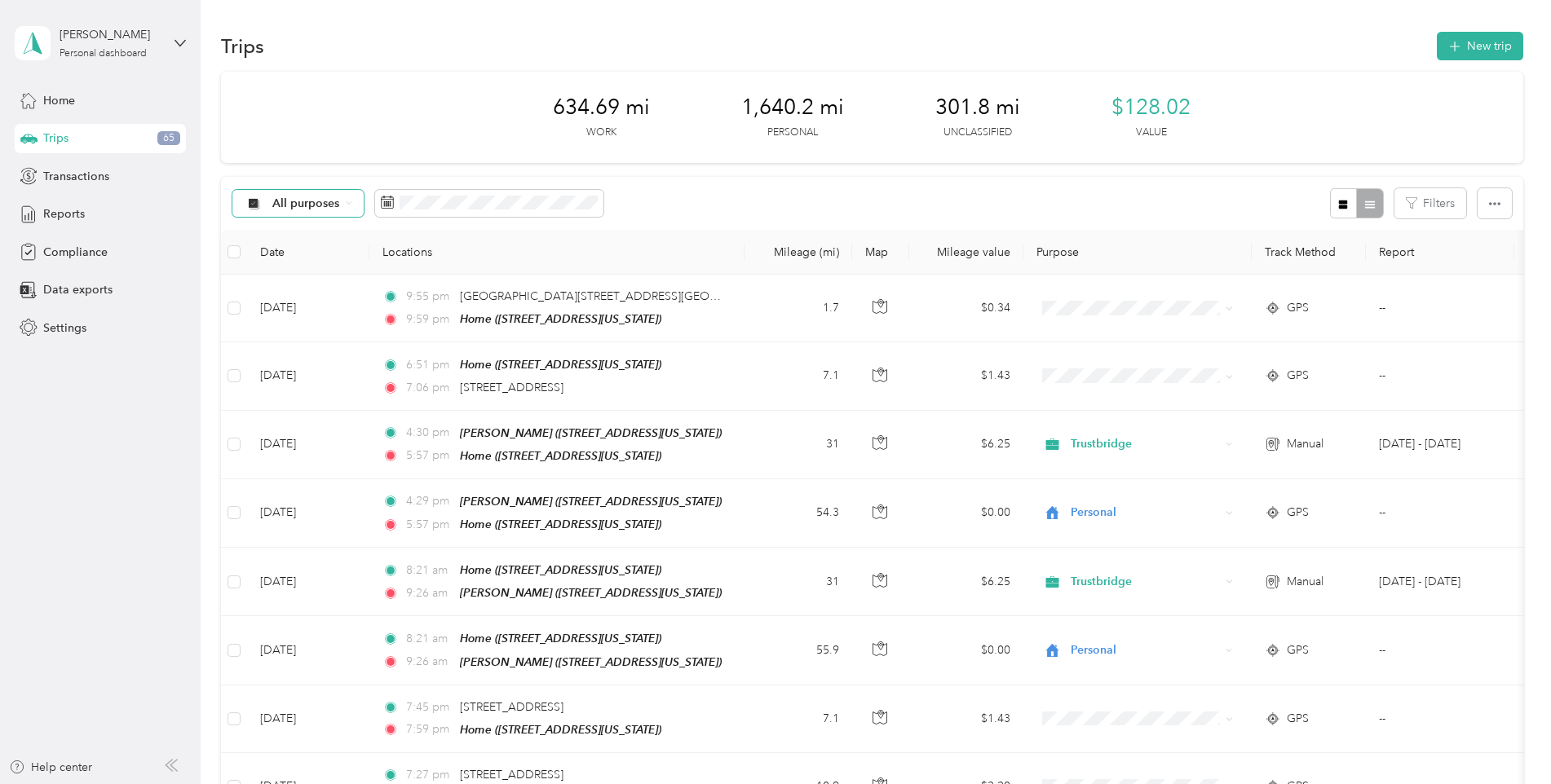
click at [349, 204] on icon at bounding box center [349, 202] width 7 height 7
click at [317, 284] on span "Trustbridge" at bounding box center [312, 286] width 79 height 17
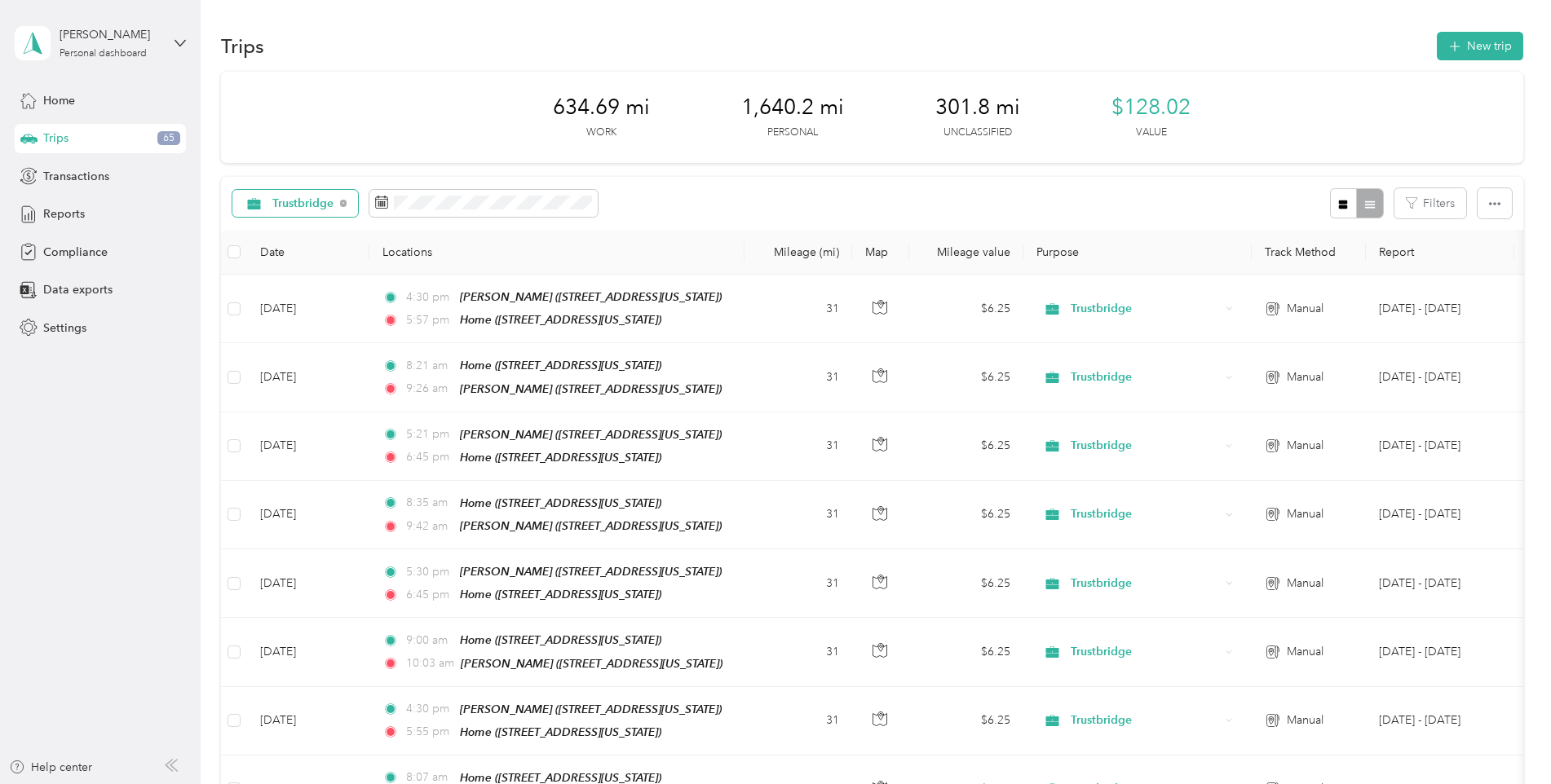
click at [339, 206] on div "Trustbridge" at bounding box center [295, 203] width 127 height 28
click at [306, 226] on span "All purposes" at bounding box center [313, 228] width 81 height 17
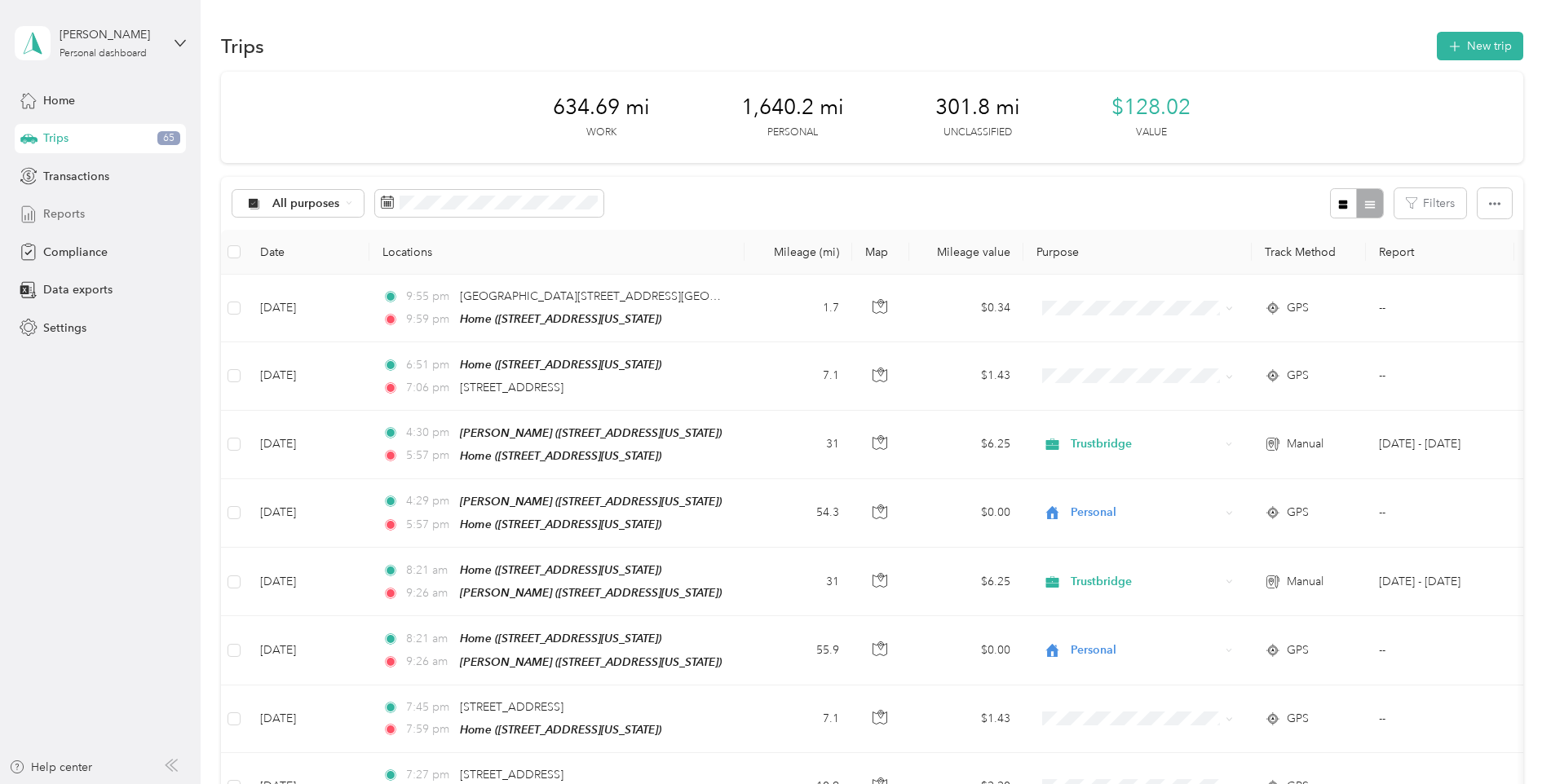
click at [53, 214] on span "Reports" at bounding box center [64, 214] width 42 height 17
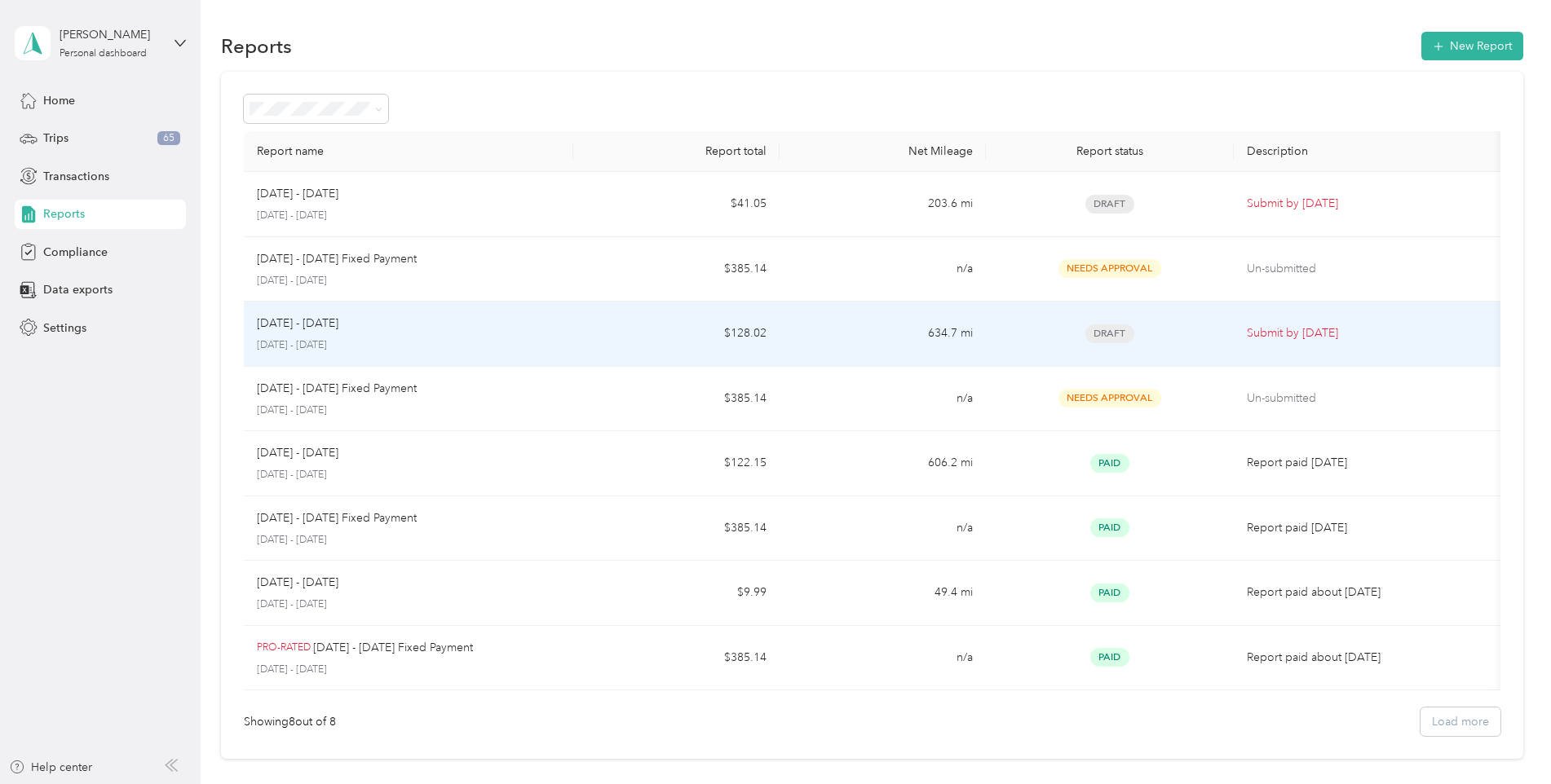
click at [1277, 337] on p "Submit by [DATE]" at bounding box center [1371, 333] width 249 height 18
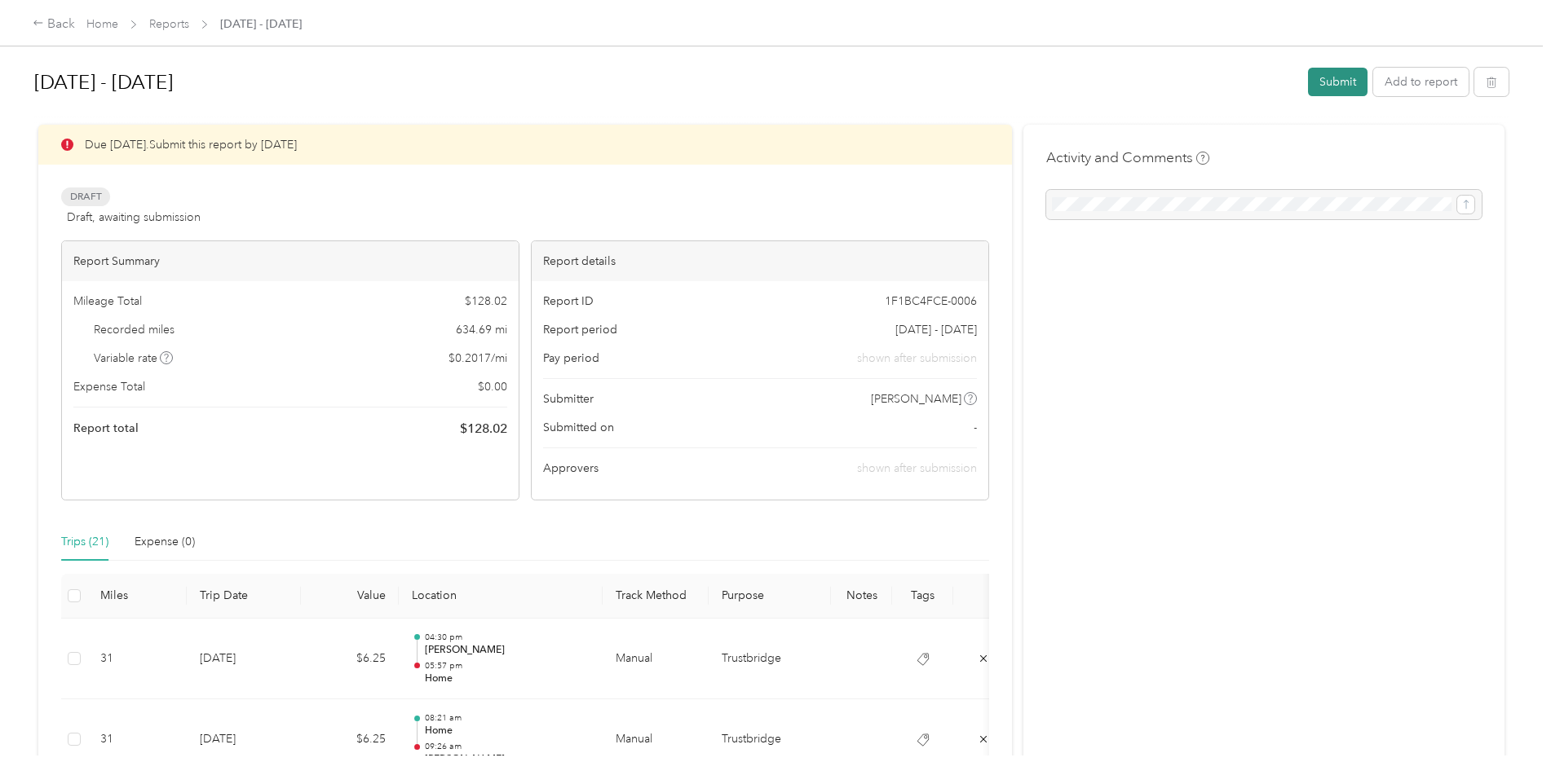
click at [1339, 75] on button "Submit" at bounding box center [1338, 81] width 60 height 28
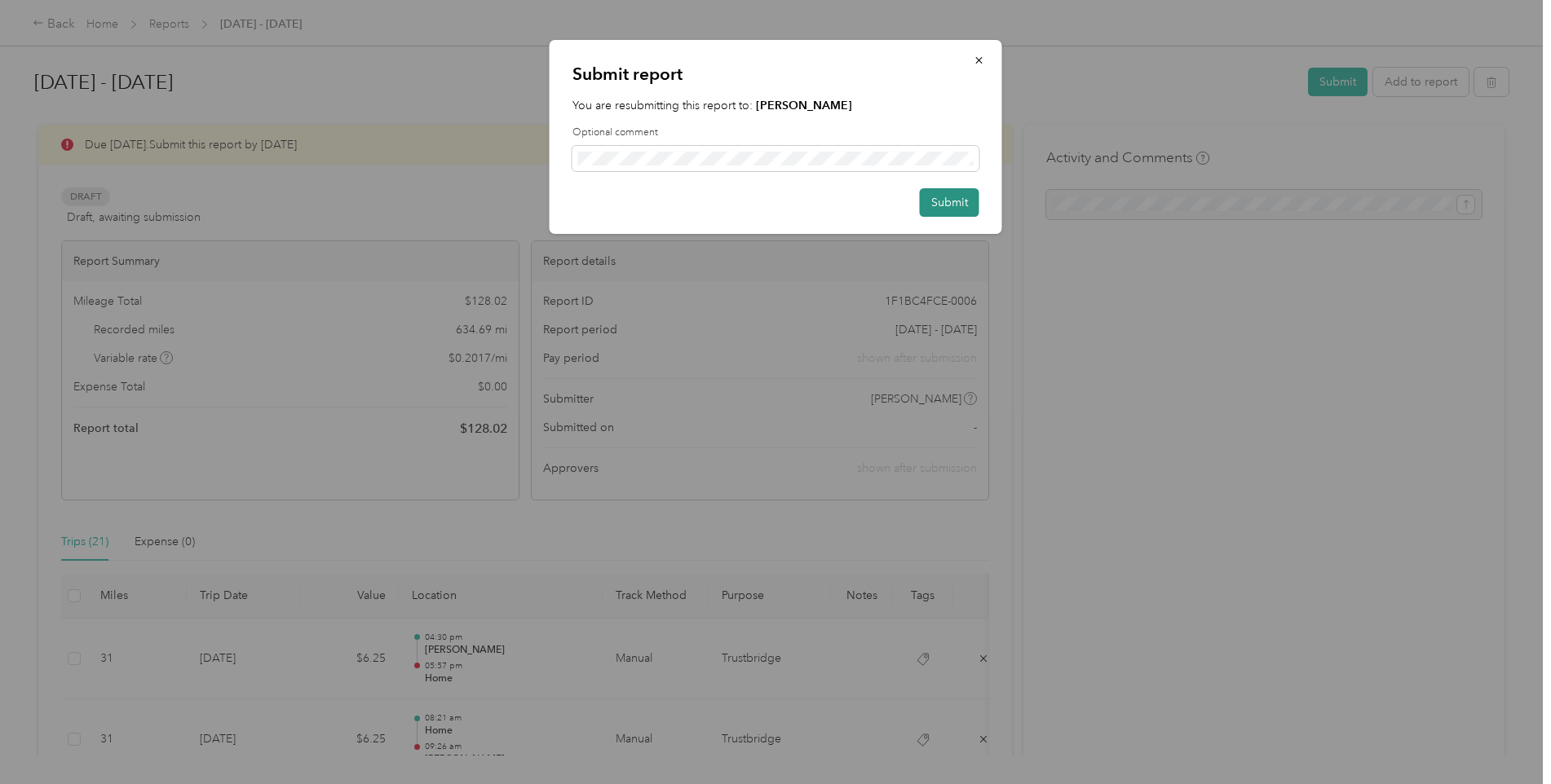
click at [940, 208] on button "Submit" at bounding box center [950, 202] width 60 height 28
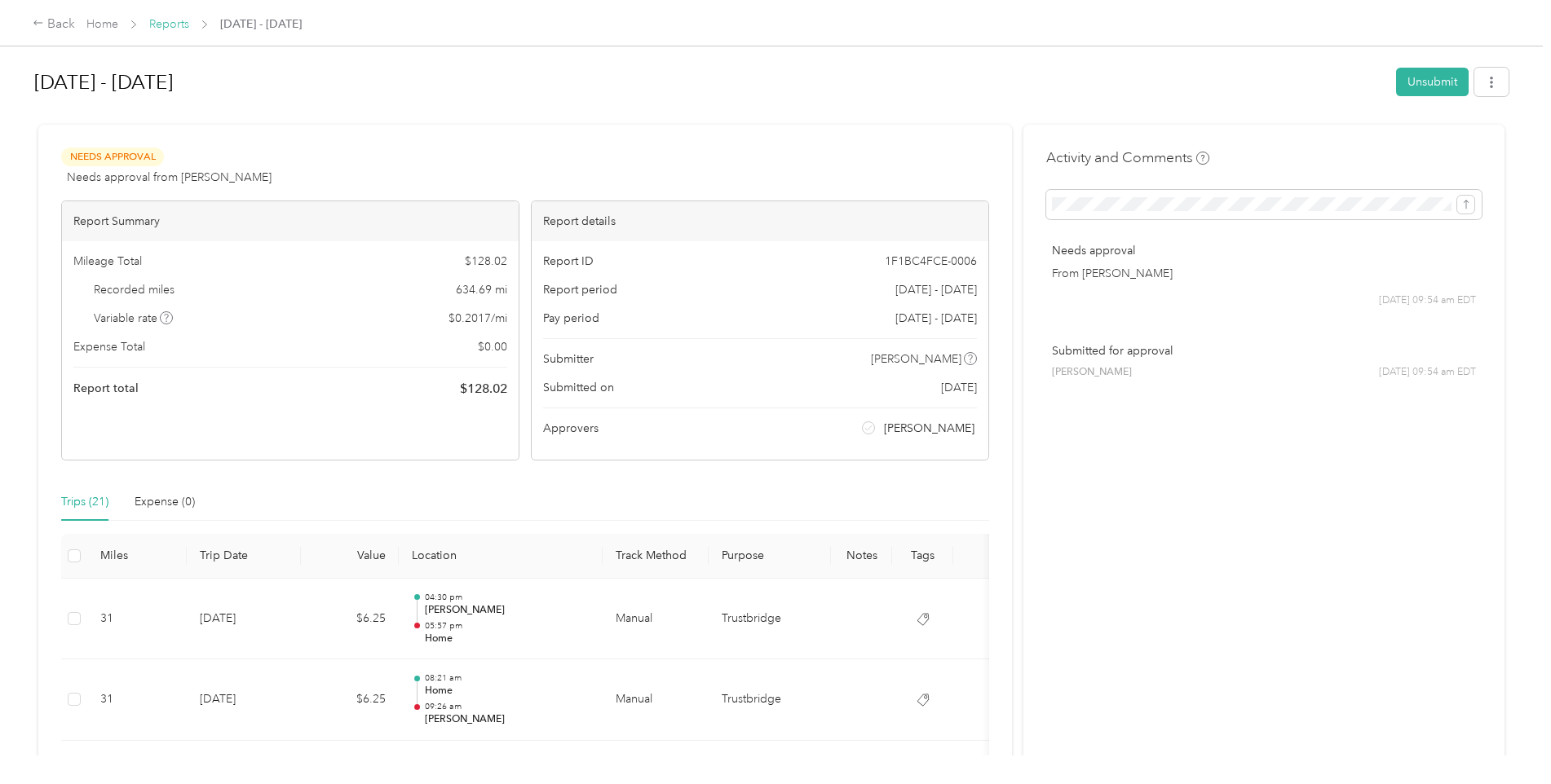
click at [164, 28] on link "Reports" at bounding box center [168, 24] width 40 height 14
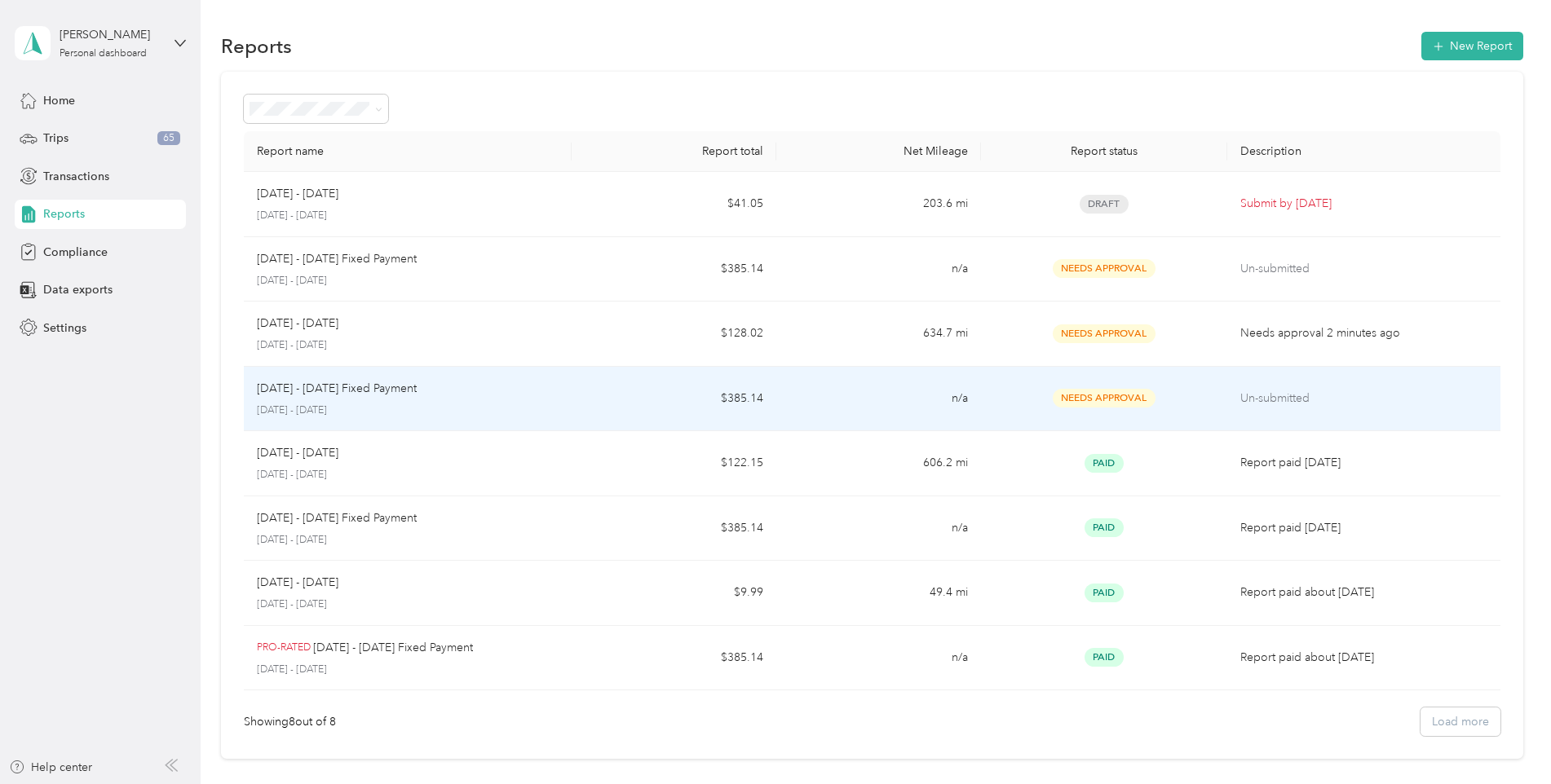
click at [1264, 392] on p "Un-submitted" at bounding box center [1363, 399] width 247 height 18
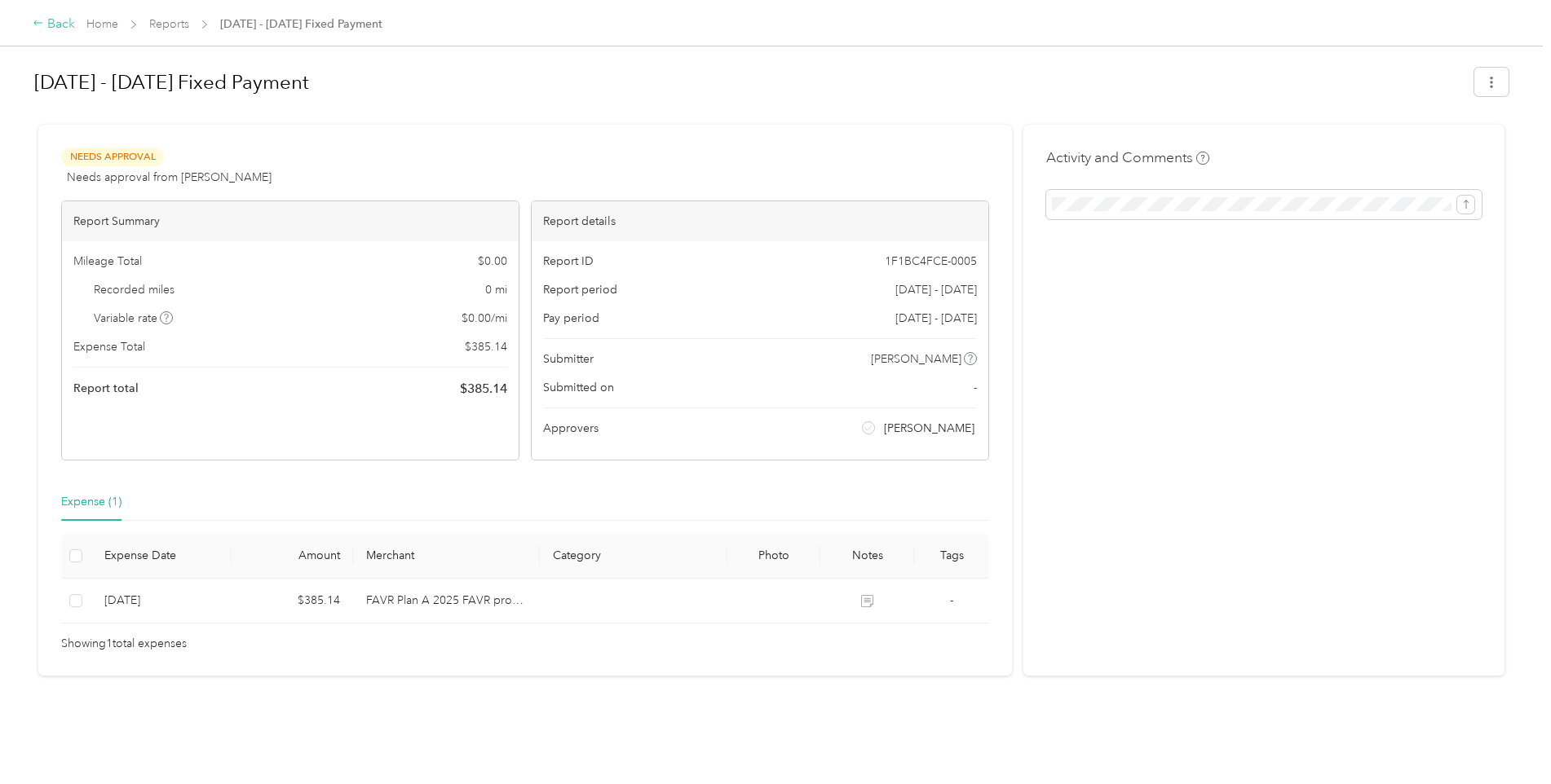
click at [38, 23] on icon at bounding box center [38, 22] width 9 height 5
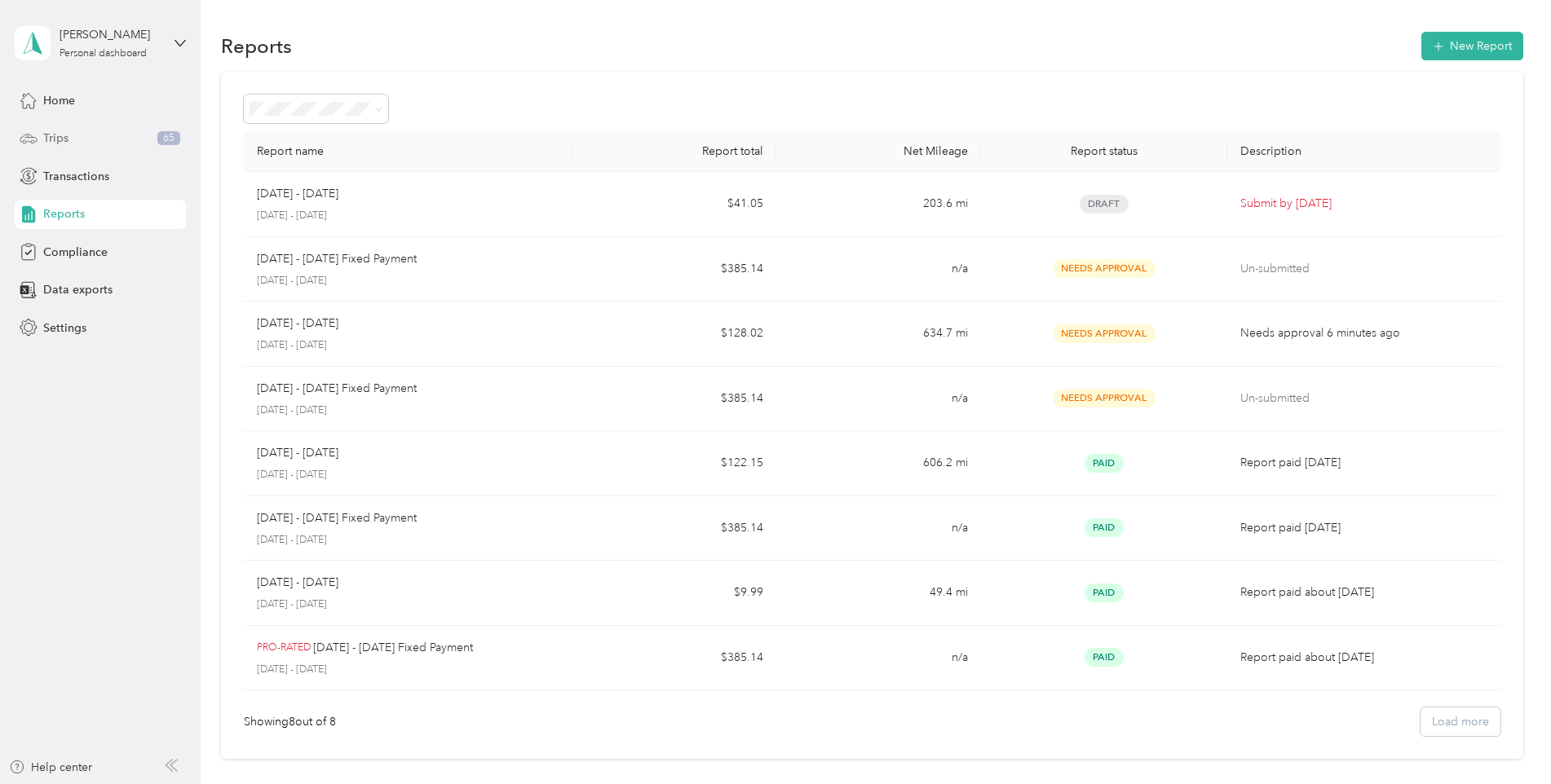
click at [66, 140] on span "Trips" at bounding box center [56, 138] width 25 height 17
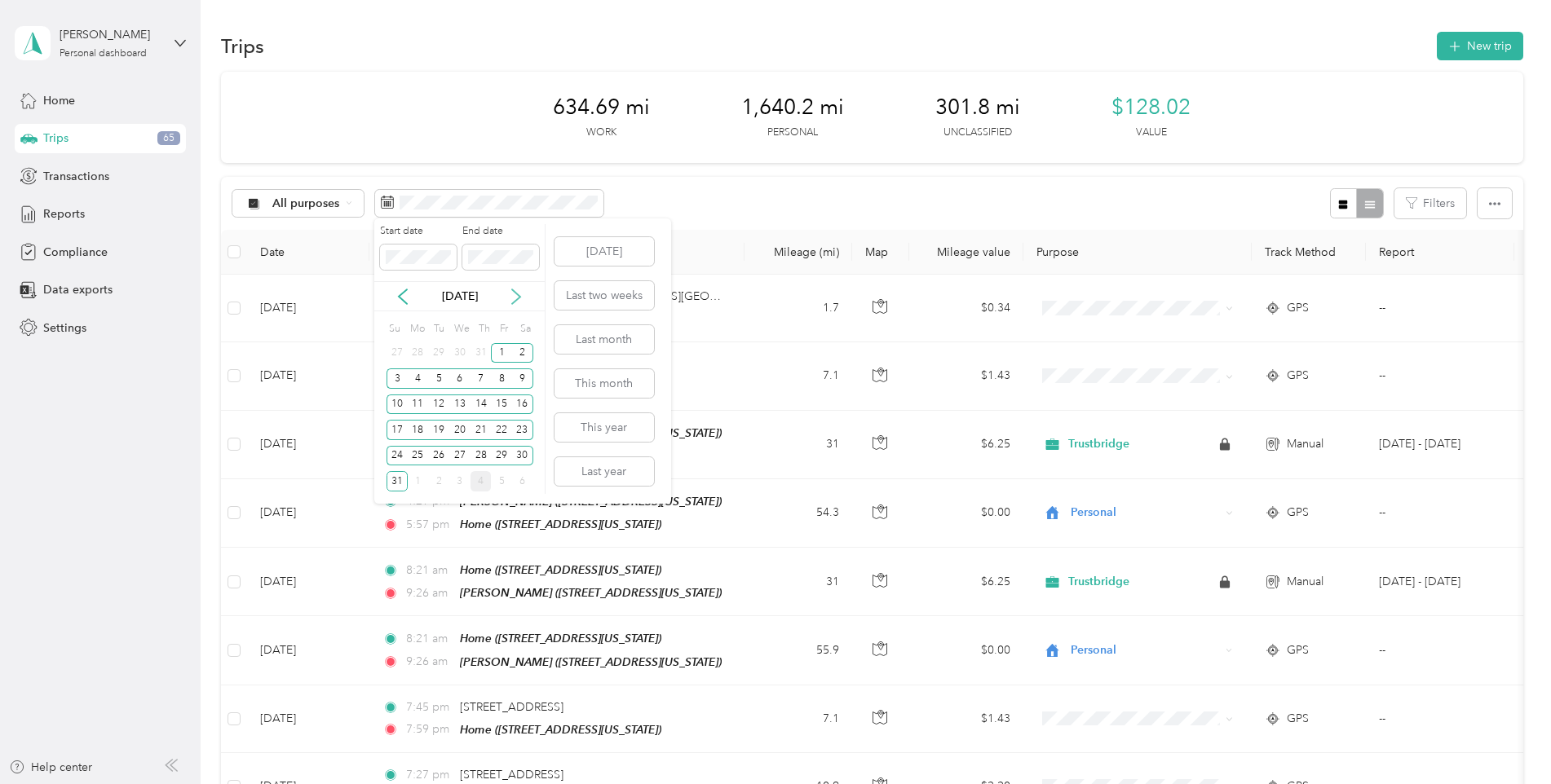
click at [515, 299] on icon at bounding box center [516, 296] width 16 height 16
click at [479, 354] on div "4" at bounding box center [481, 353] width 21 height 20
click at [422, 351] on div "1" at bounding box center [418, 353] width 21 height 20
click at [408, 302] on icon at bounding box center [403, 296] width 16 height 16
click at [411, 266] on span at bounding box center [418, 257] width 76 height 26
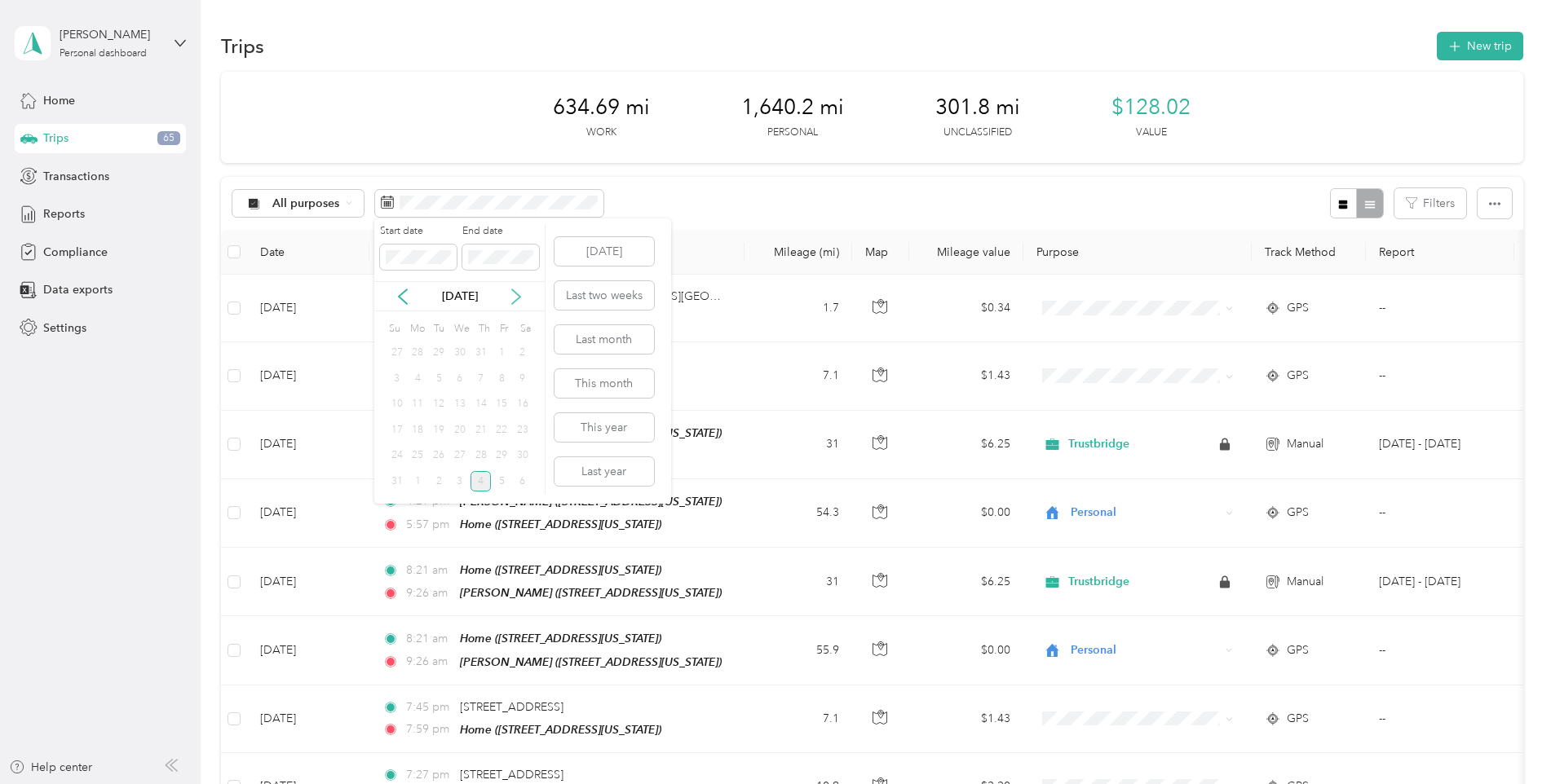
click at [515, 293] on icon at bounding box center [516, 296] width 16 height 16
click at [419, 351] on div "1" at bounding box center [418, 353] width 21 height 20
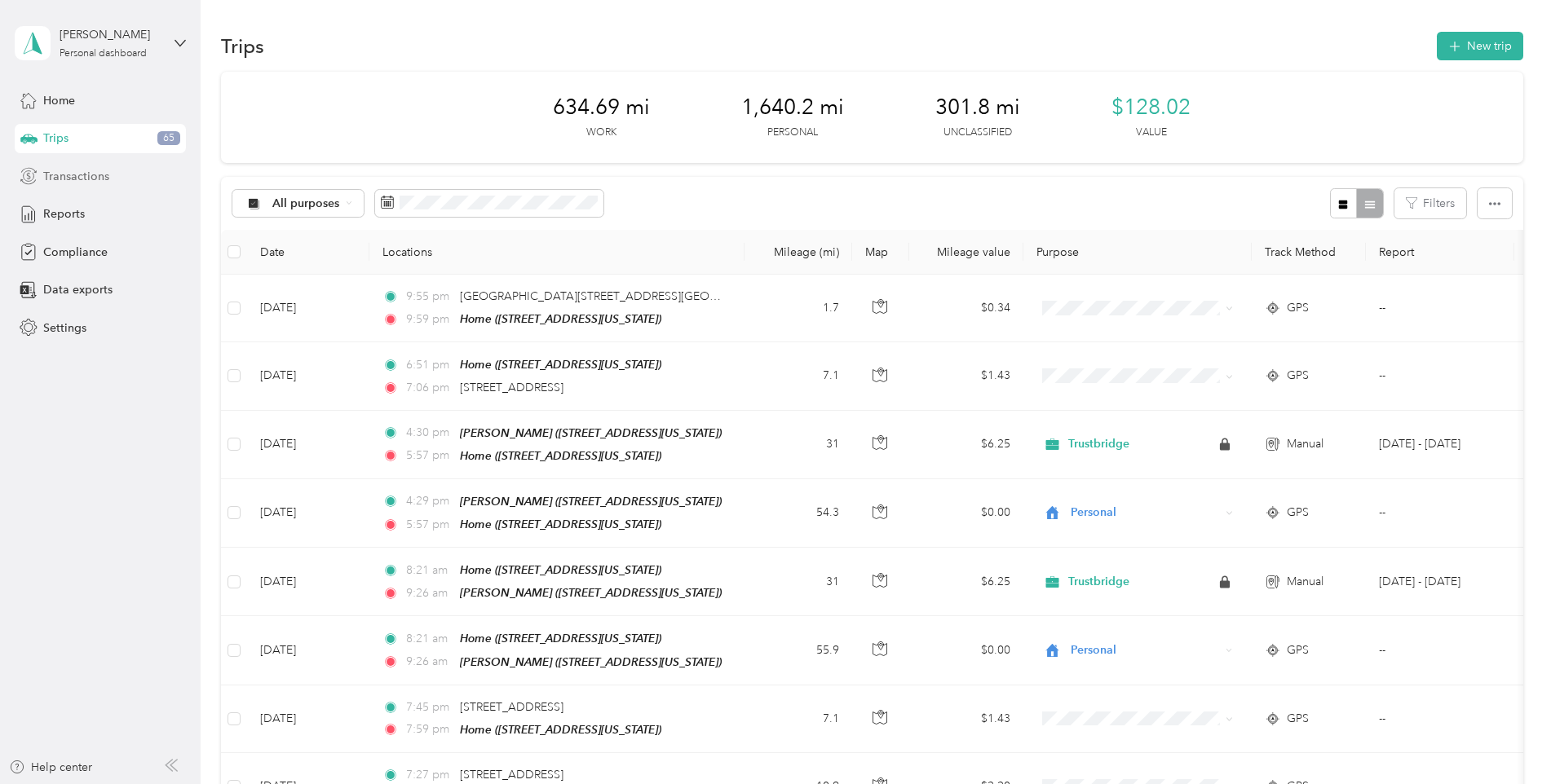
click at [73, 175] on span "Transactions" at bounding box center [76, 177] width 66 height 17
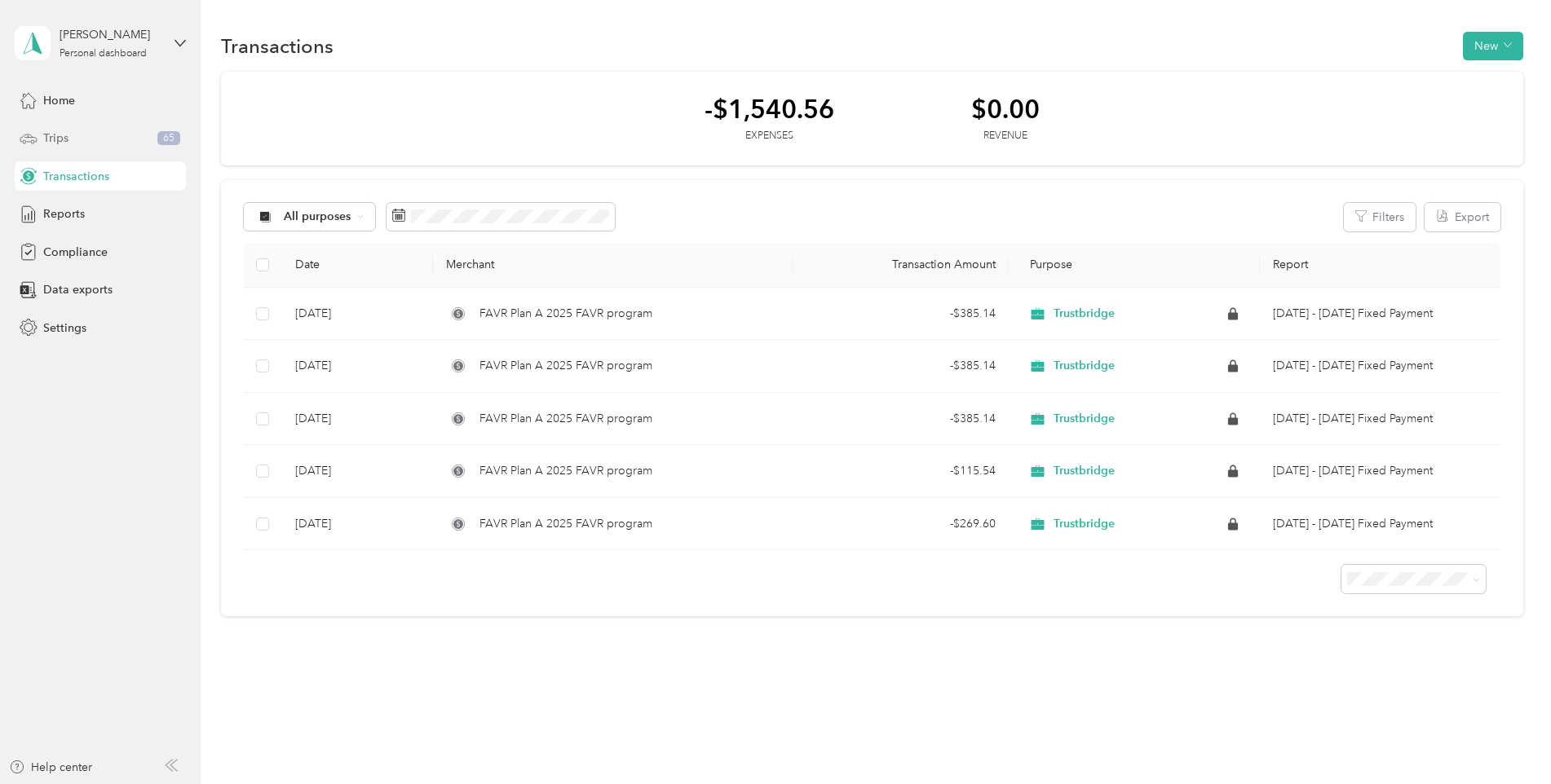
click at [101, 142] on div "Trips 65" at bounding box center [100, 138] width 171 height 29
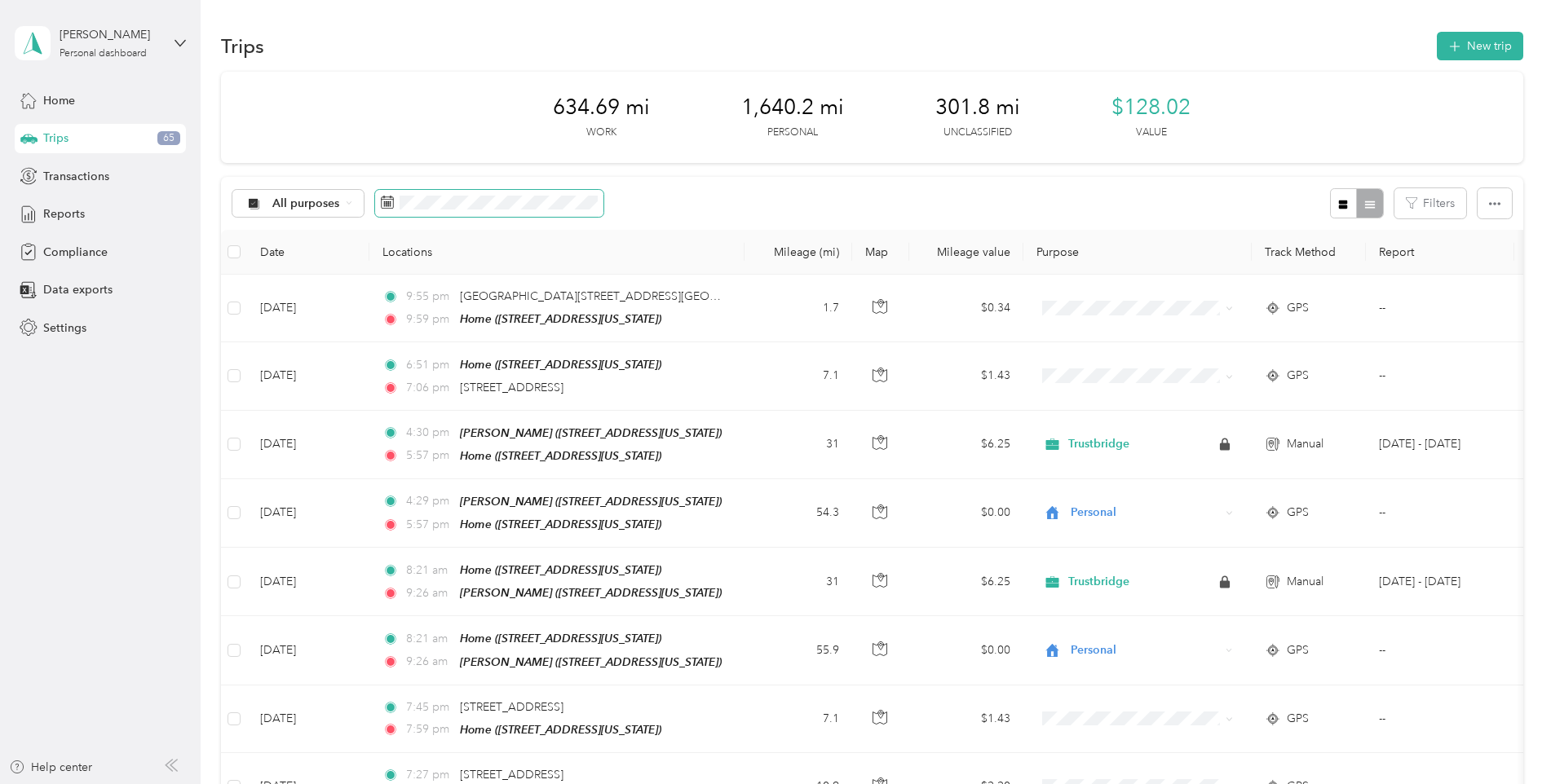
click at [381, 201] on icon at bounding box center [386, 201] width 13 height 13
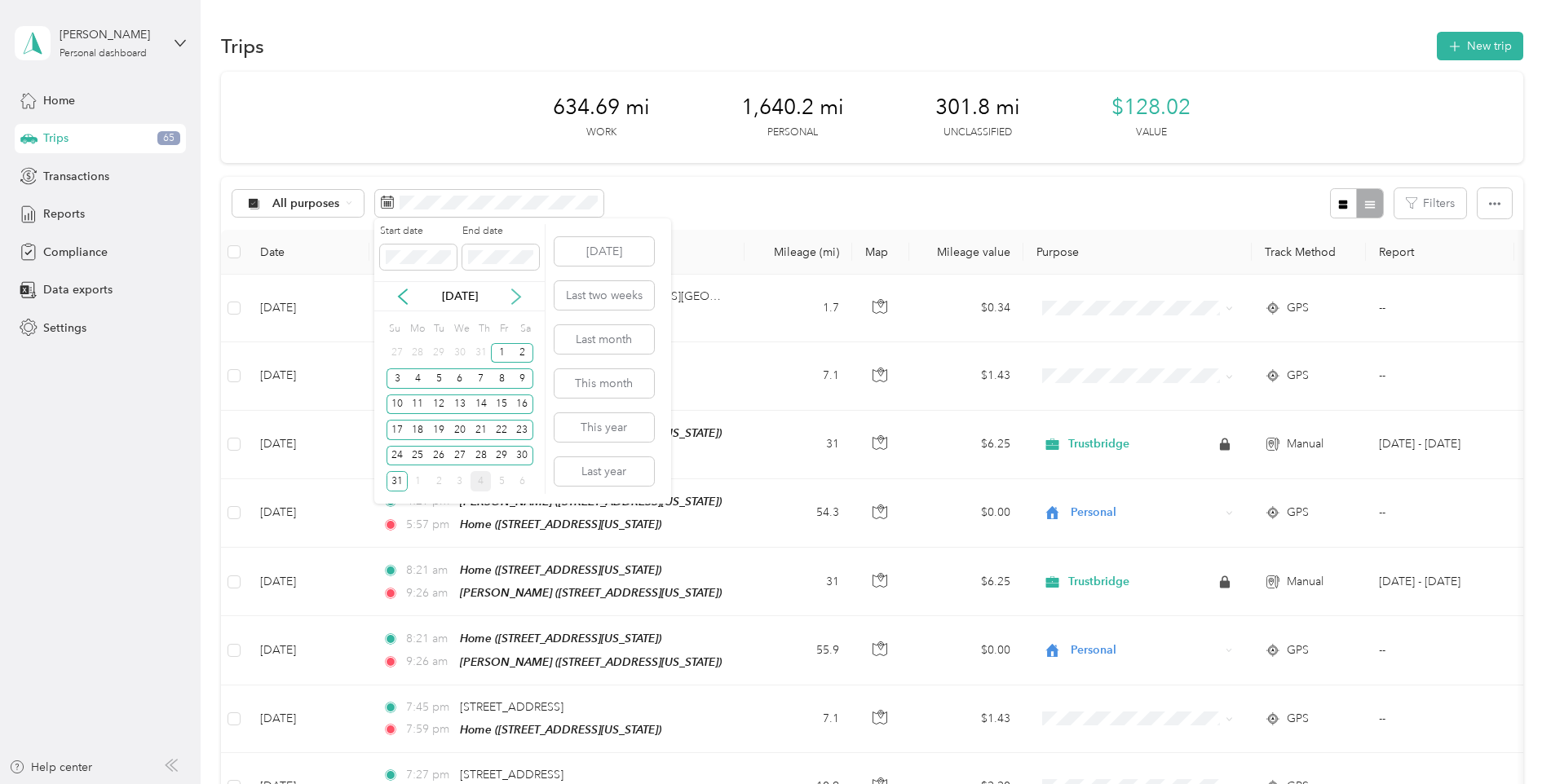
click at [515, 295] on icon at bounding box center [516, 296] width 16 height 16
click at [417, 354] on div "1" at bounding box center [418, 353] width 21 height 20
click at [438, 453] on div "30" at bounding box center [439, 456] width 21 height 20
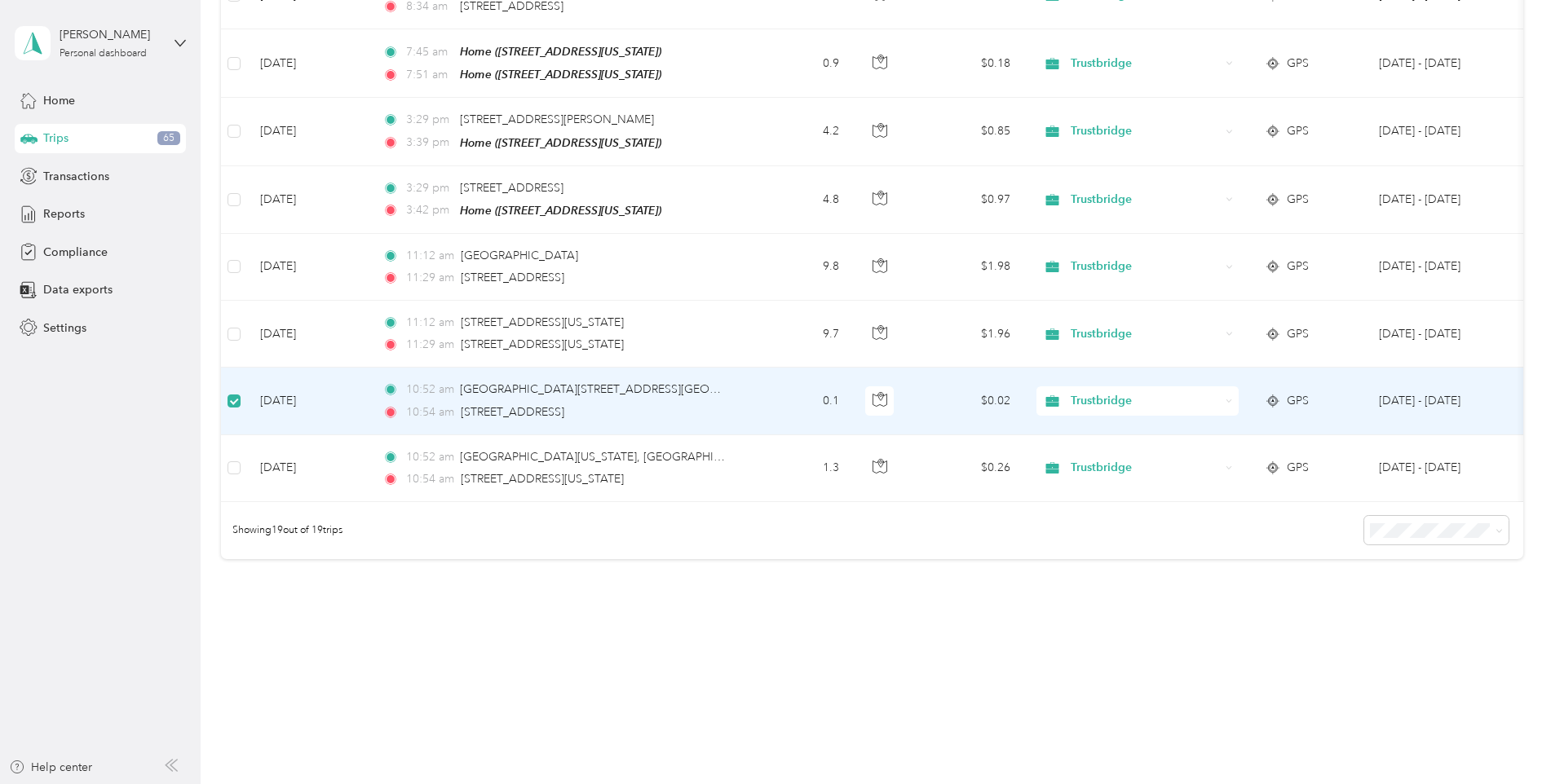
scroll to position [1058, 0]
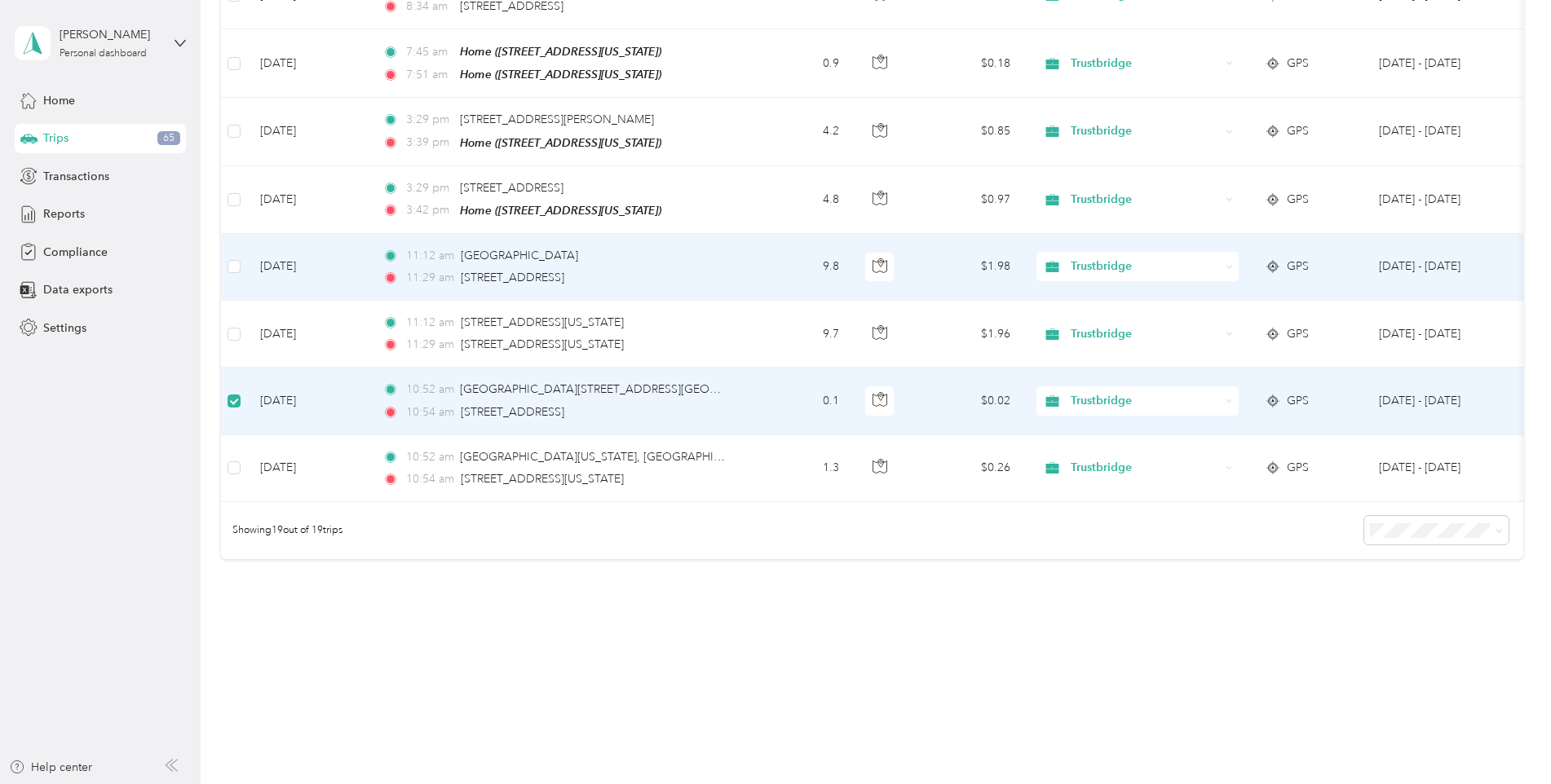
click at [246, 255] on td at bounding box center [233, 267] width 26 height 67
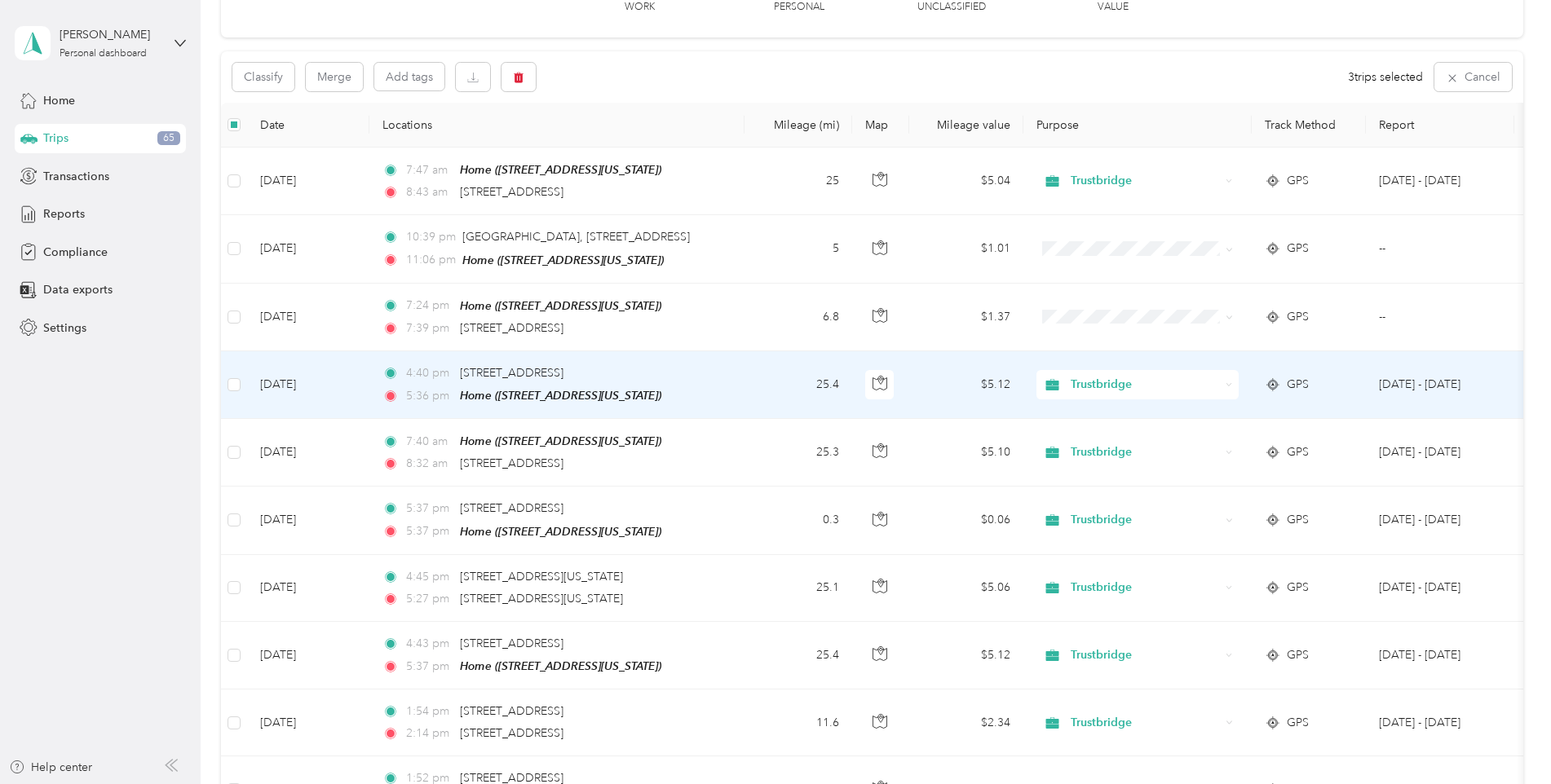
scroll to position [0, 0]
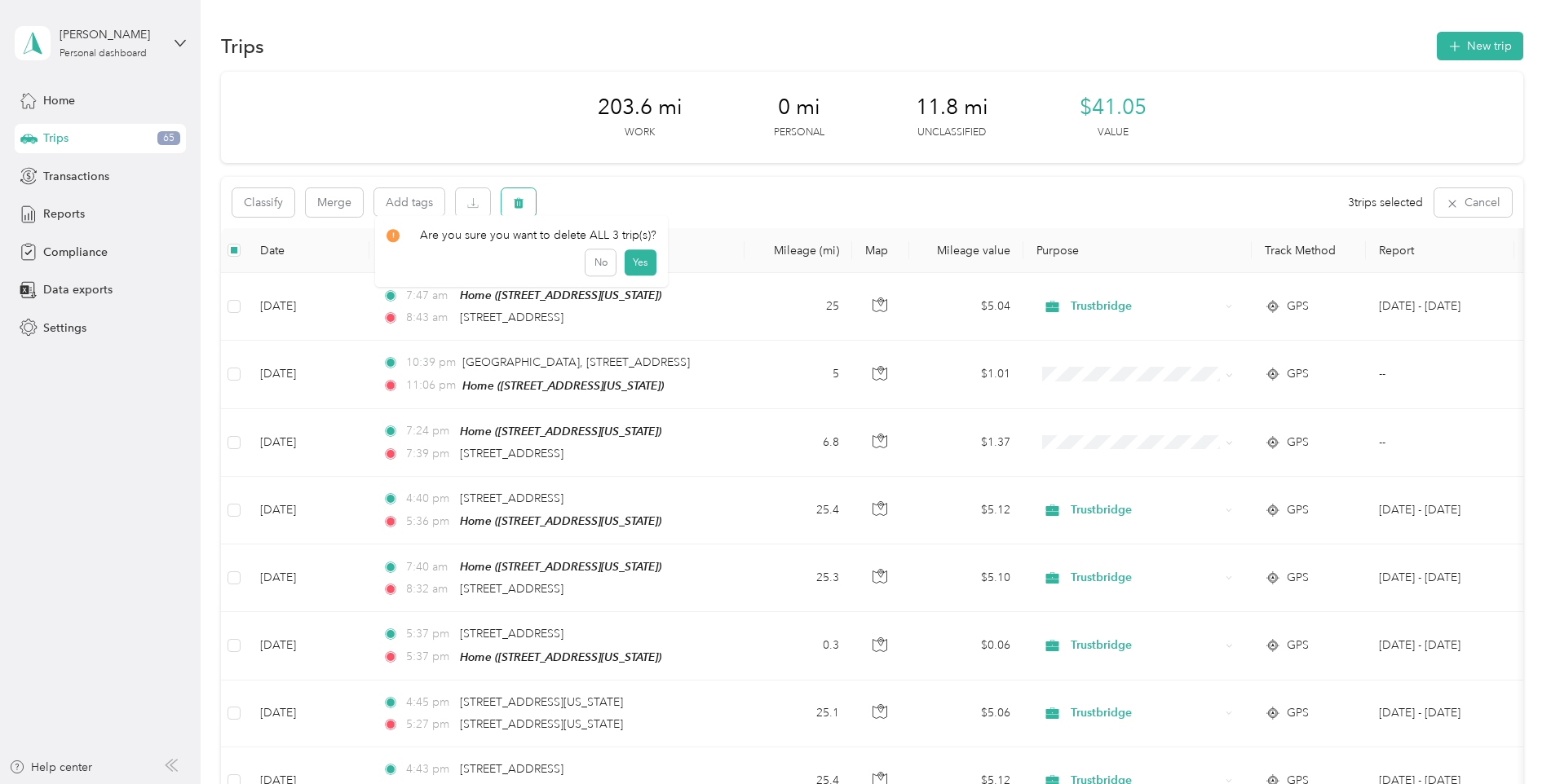
click at [515, 204] on icon "button" at bounding box center [519, 203] width 10 height 11
click at [632, 266] on button "Yes" at bounding box center [640, 270] width 32 height 26
click at [520, 199] on icon "button" at bounding box center [519, 203] width 10 height 11
click at [632, 268] on button "Yes" at bounding box center [640, 270] width 32 height 26
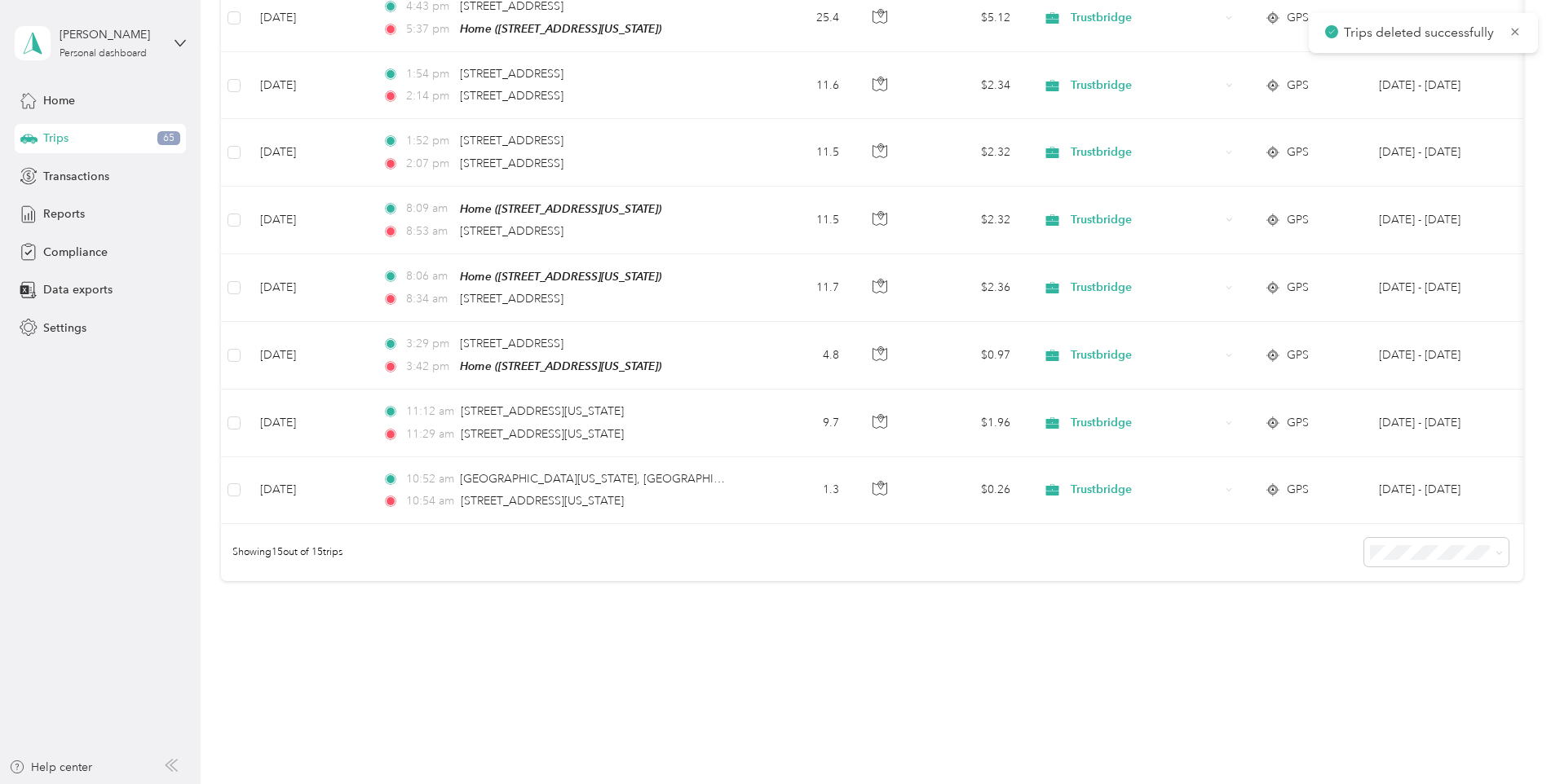
scroll to position [791, 0]
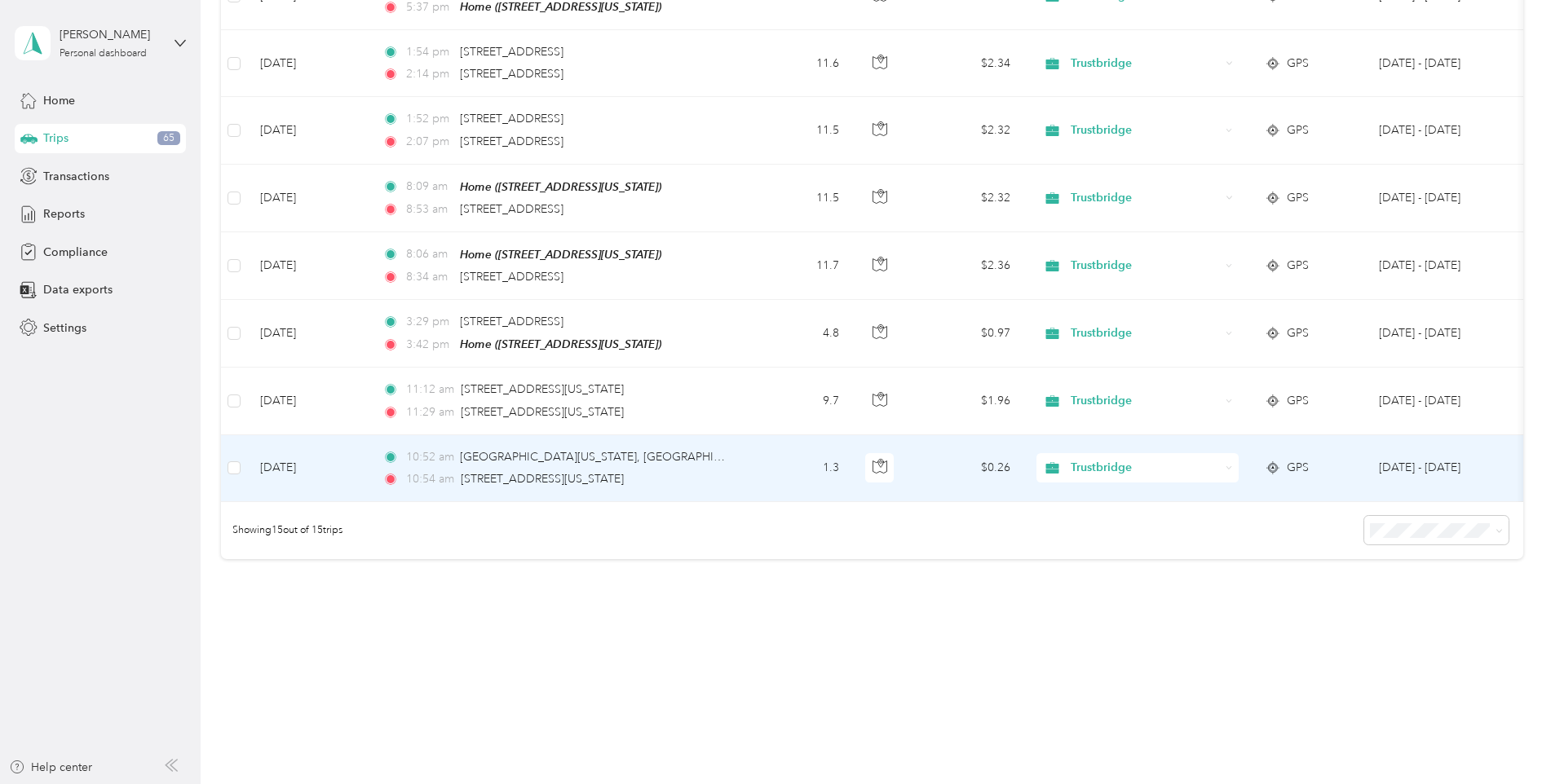
click at [1231, 465] on icon at bounding box center [1230, 468] width 8 height 8
click at [1101, 507] on span "Personal" at bounding box center [1152, 510] width 151 height 17
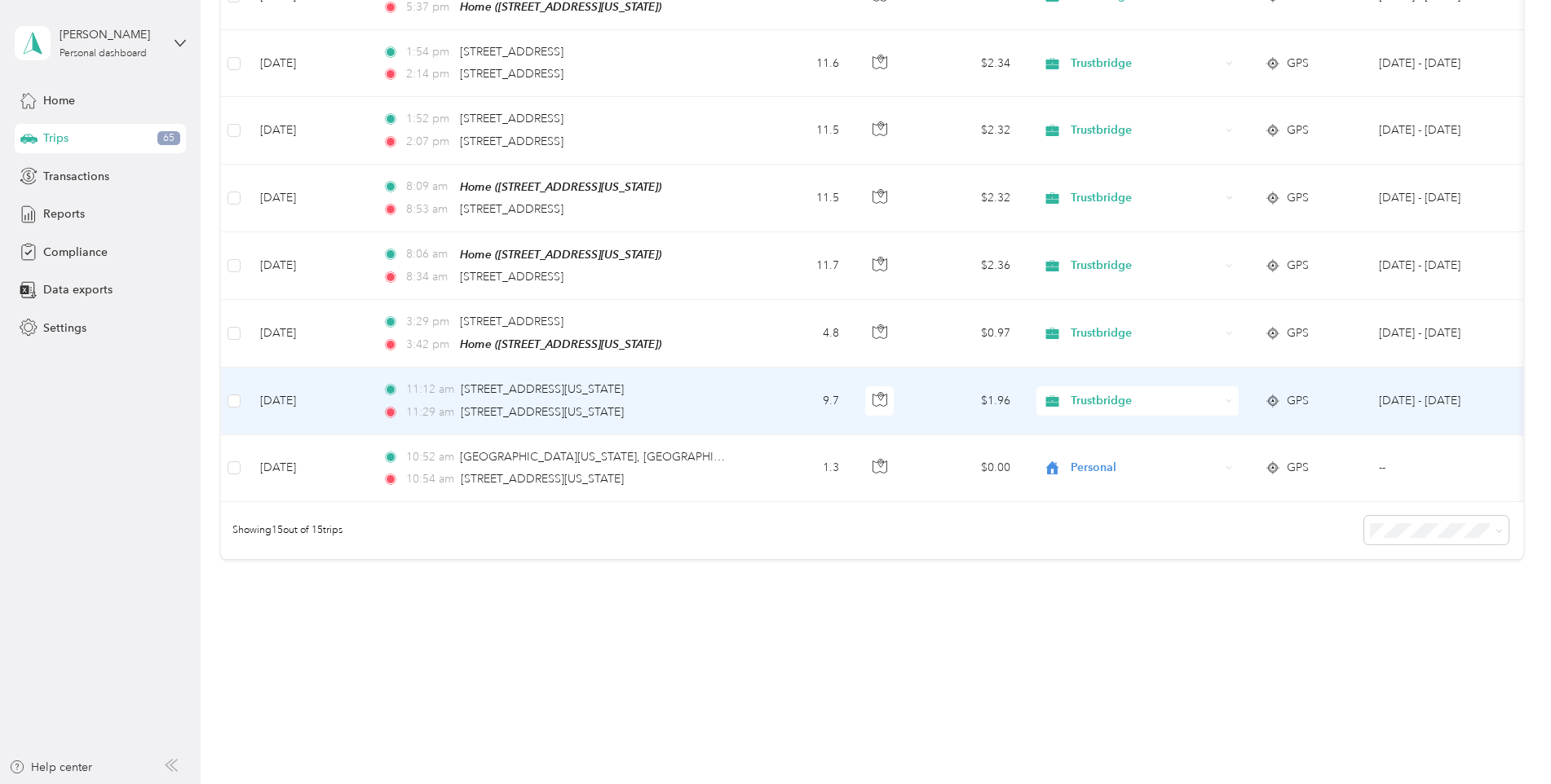
click at [1230, 394] on div "Trustbridge" at bounding box center [1138, 401] width 202 height 29
click at [1116, 448] on li "Personal" at bounding box center [1138, 446] width 202 height 28
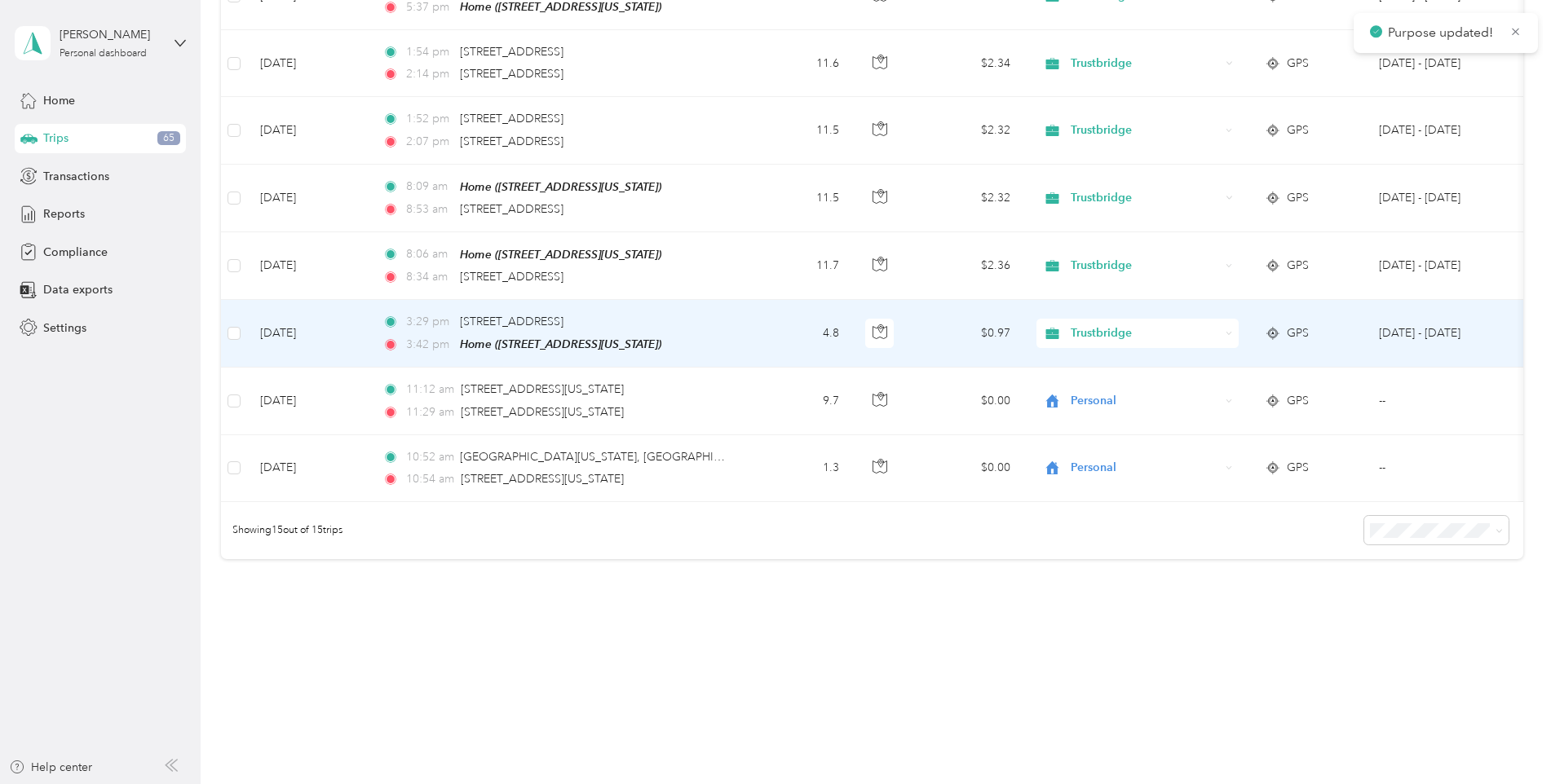
click at [1232, 330] on icon at bounding box center [1230, 334] width 8 height 8
click at [1095, 377] on span "Personal" at bounding box center [1152, 381] width 151 height 17
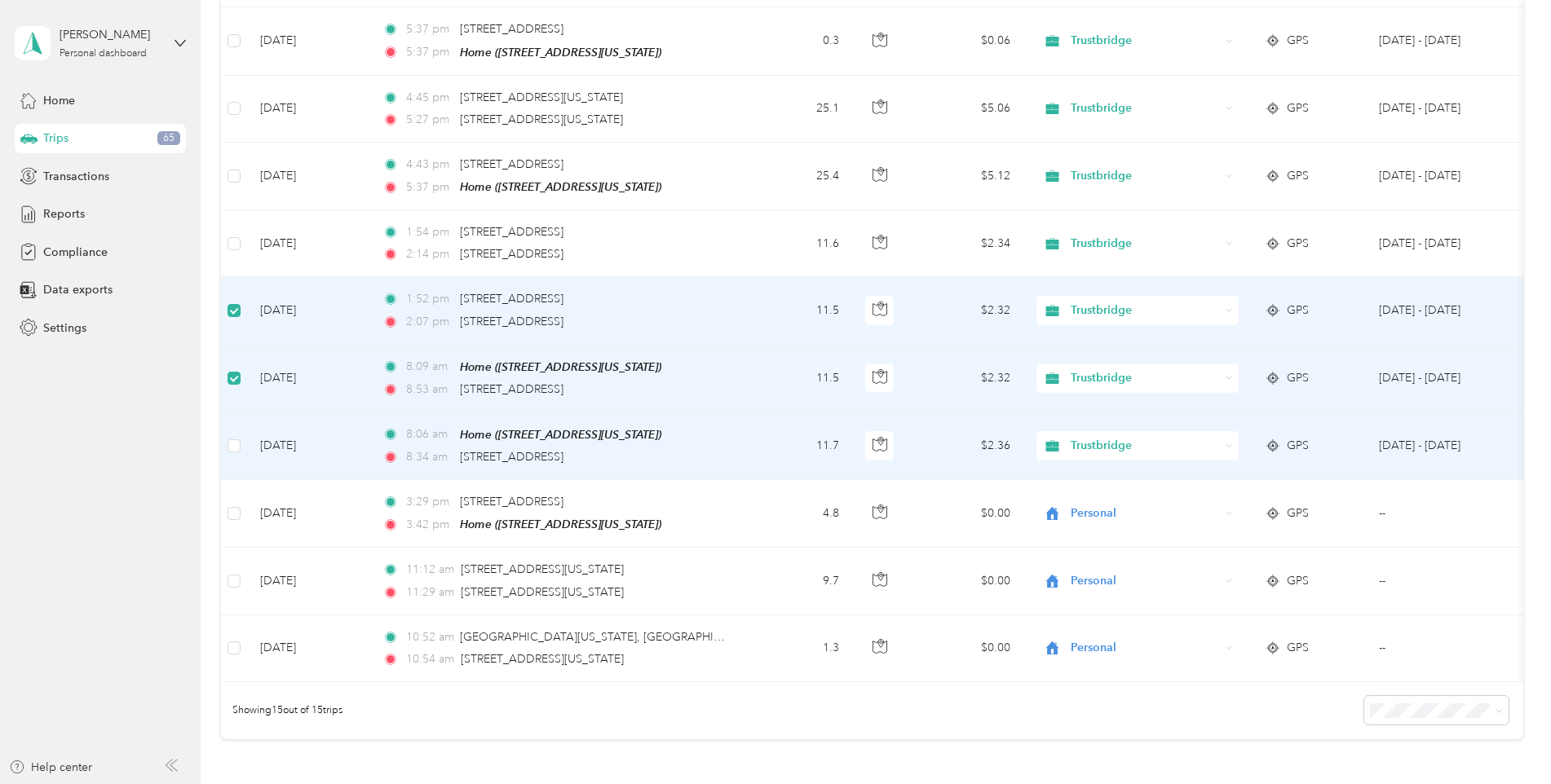
scroll to position [545, 0]
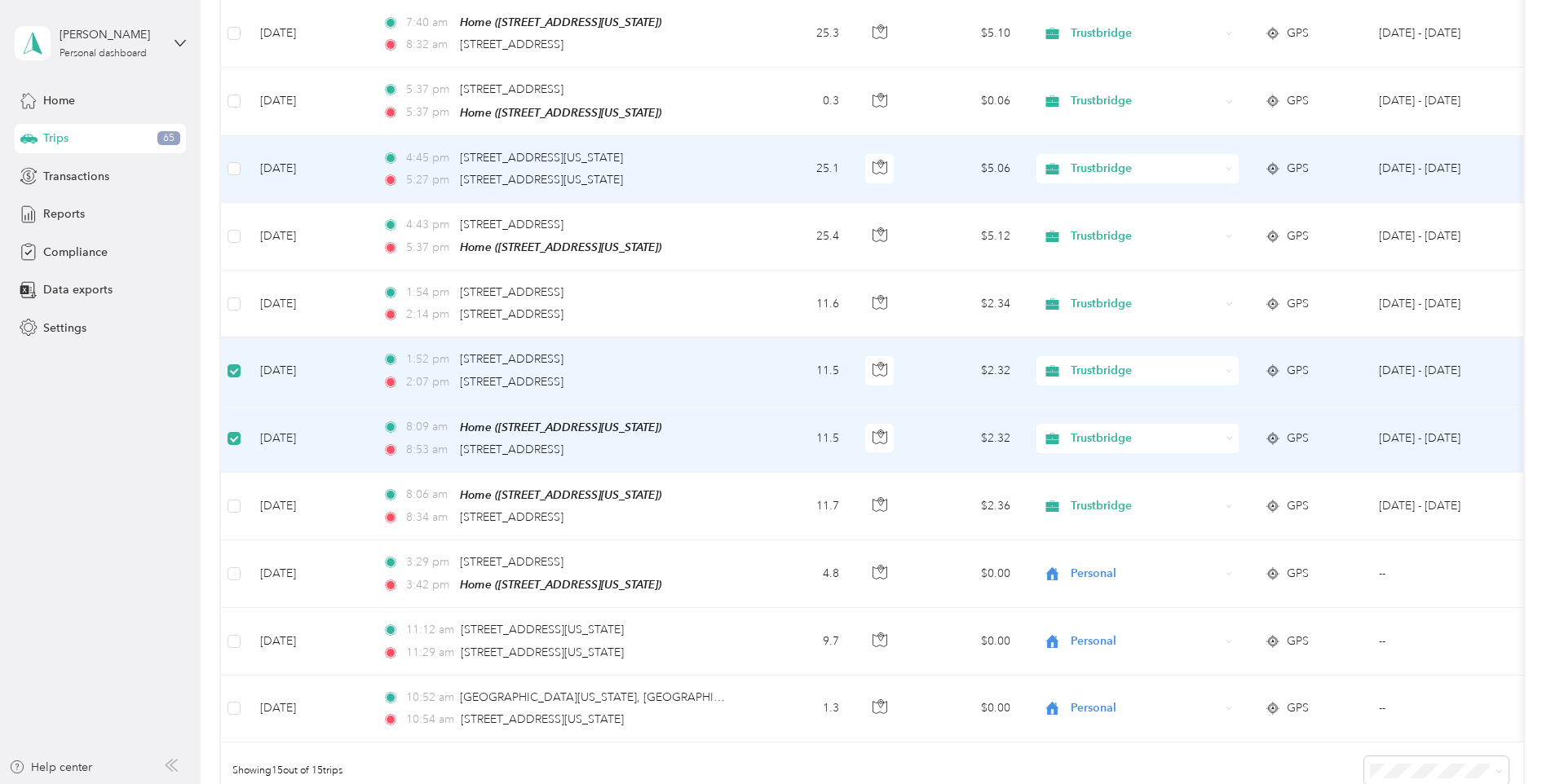
click at [241, 169] on td at bounding box center [233, 169] width 26 height 67
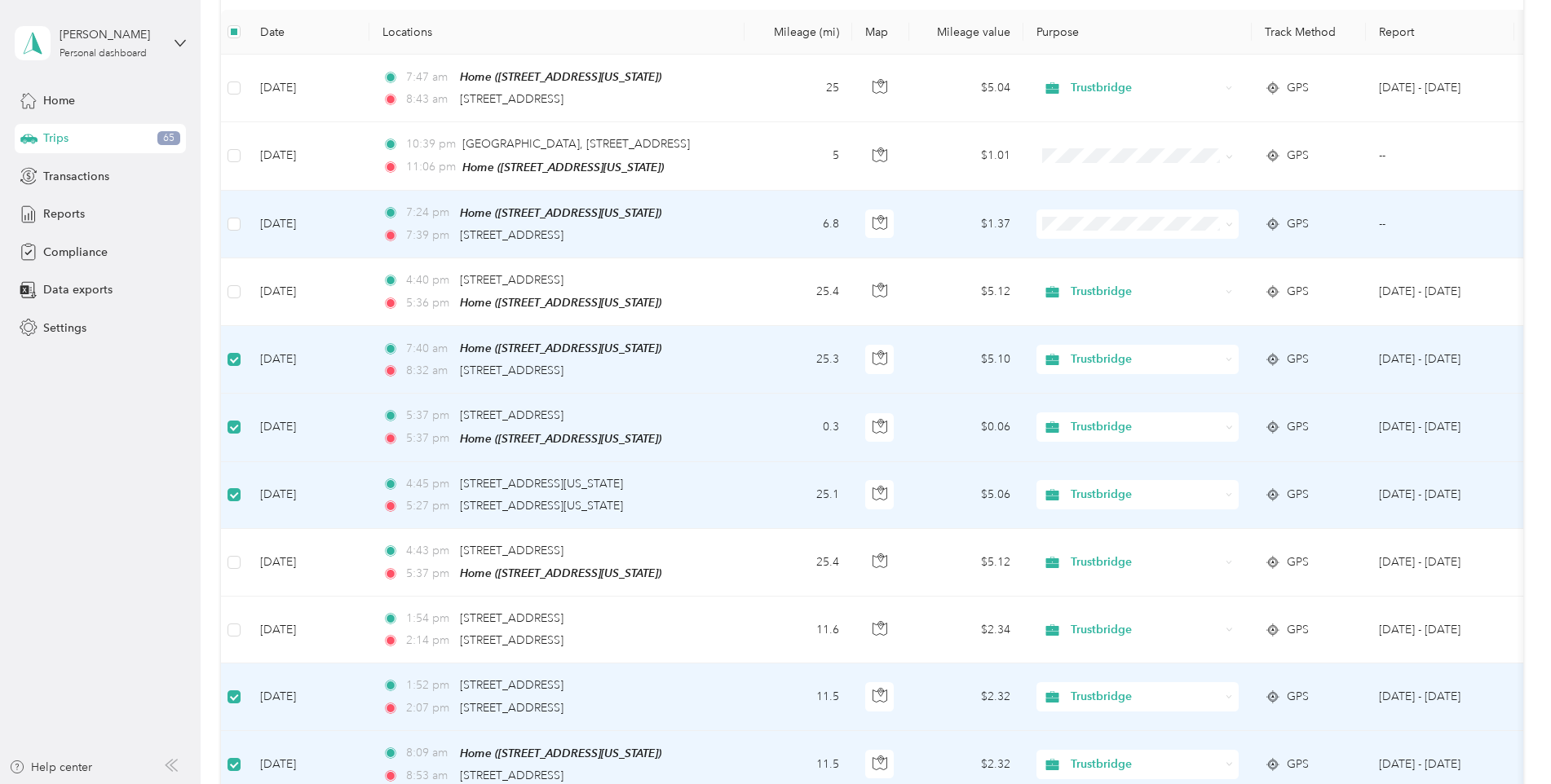
scroll to position [0, 0]
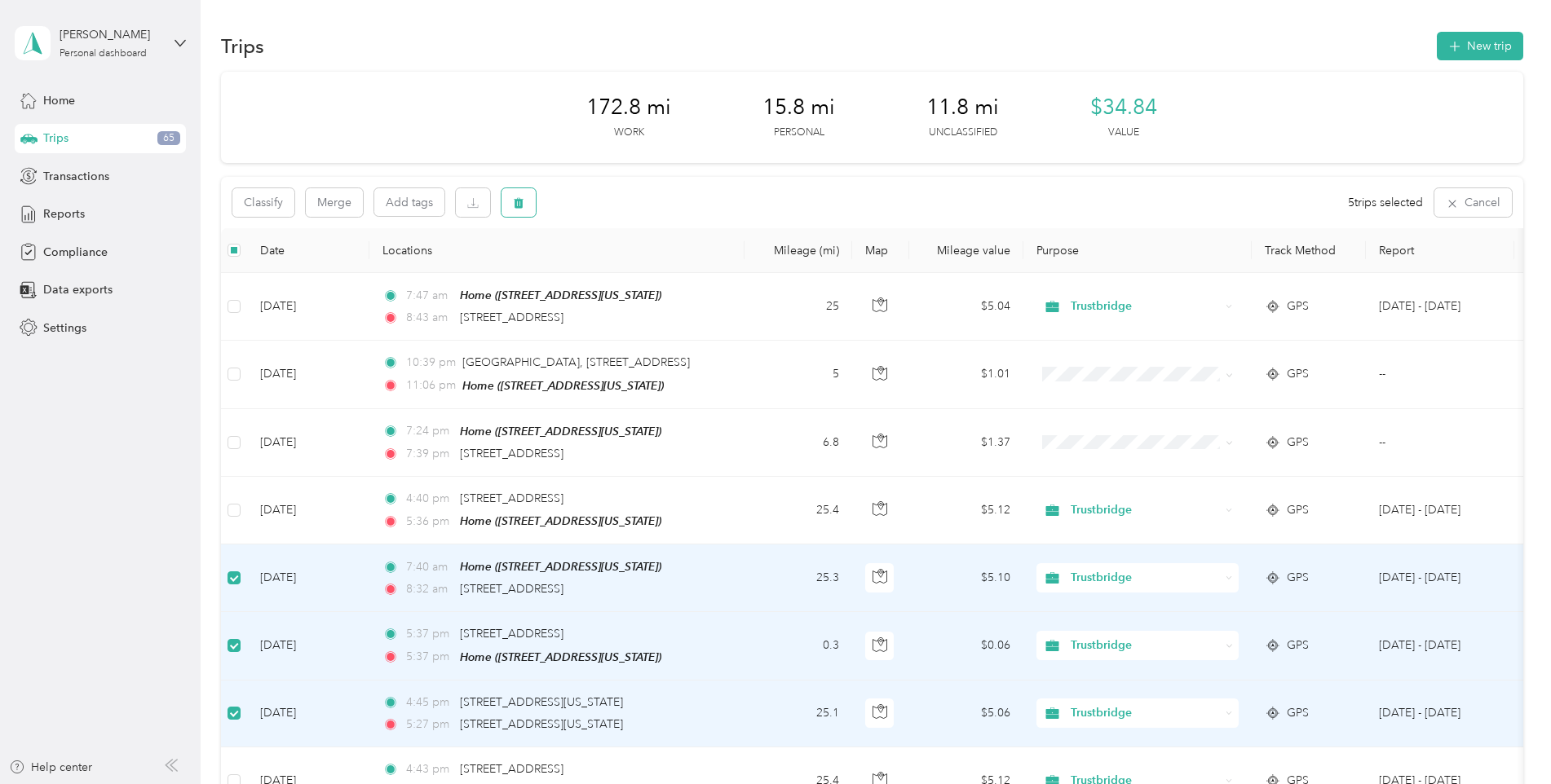
click at [526, 204] on button "button" at bounding box center [518, 202] width 34 height 28
click at [637, 266] on button "Yes" at bounding box center [640, 270] width 32 height 26
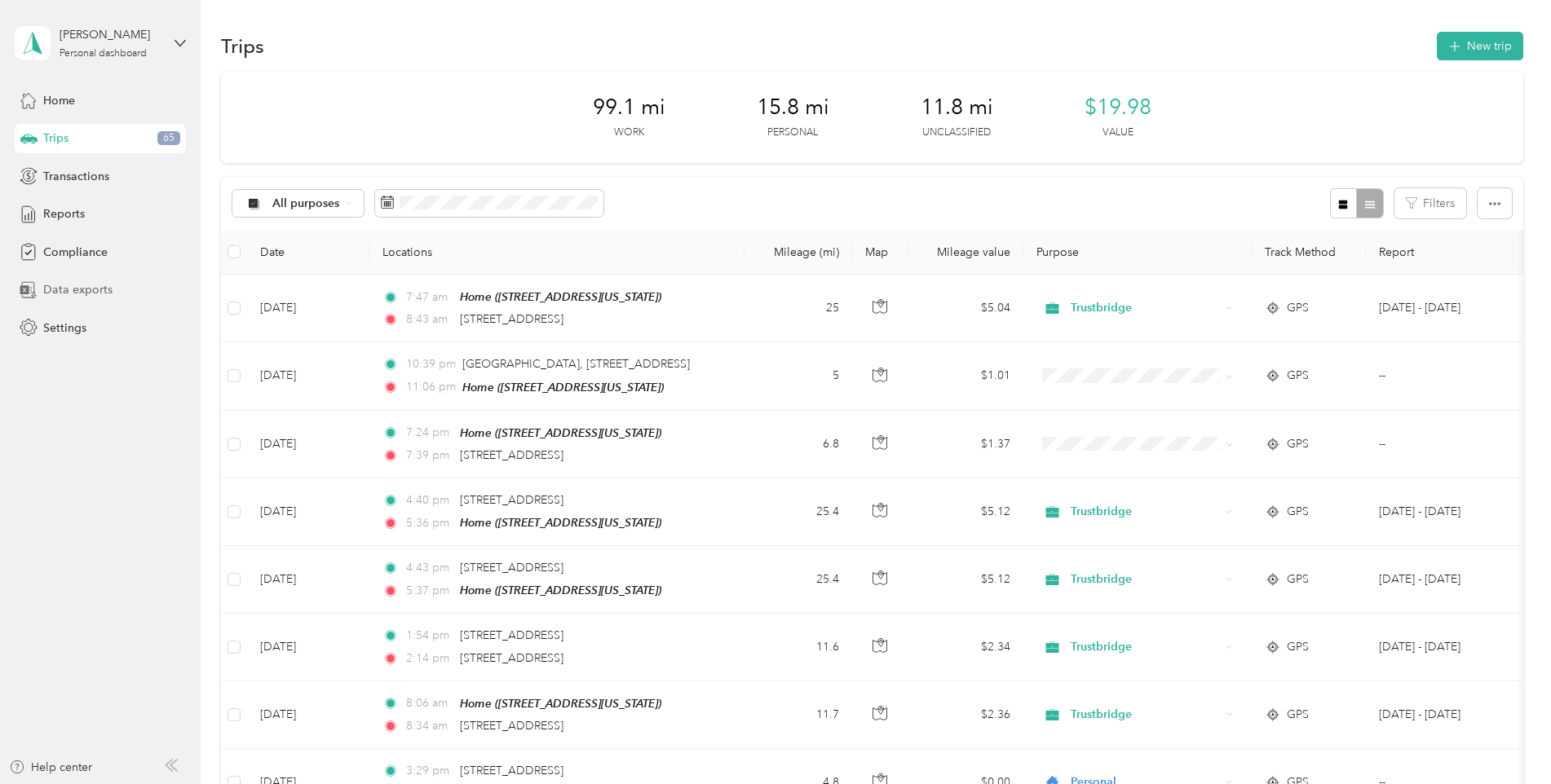
click at [76, 293] on span "Data exports" at bounding box center [78, 290] width 70 height 17
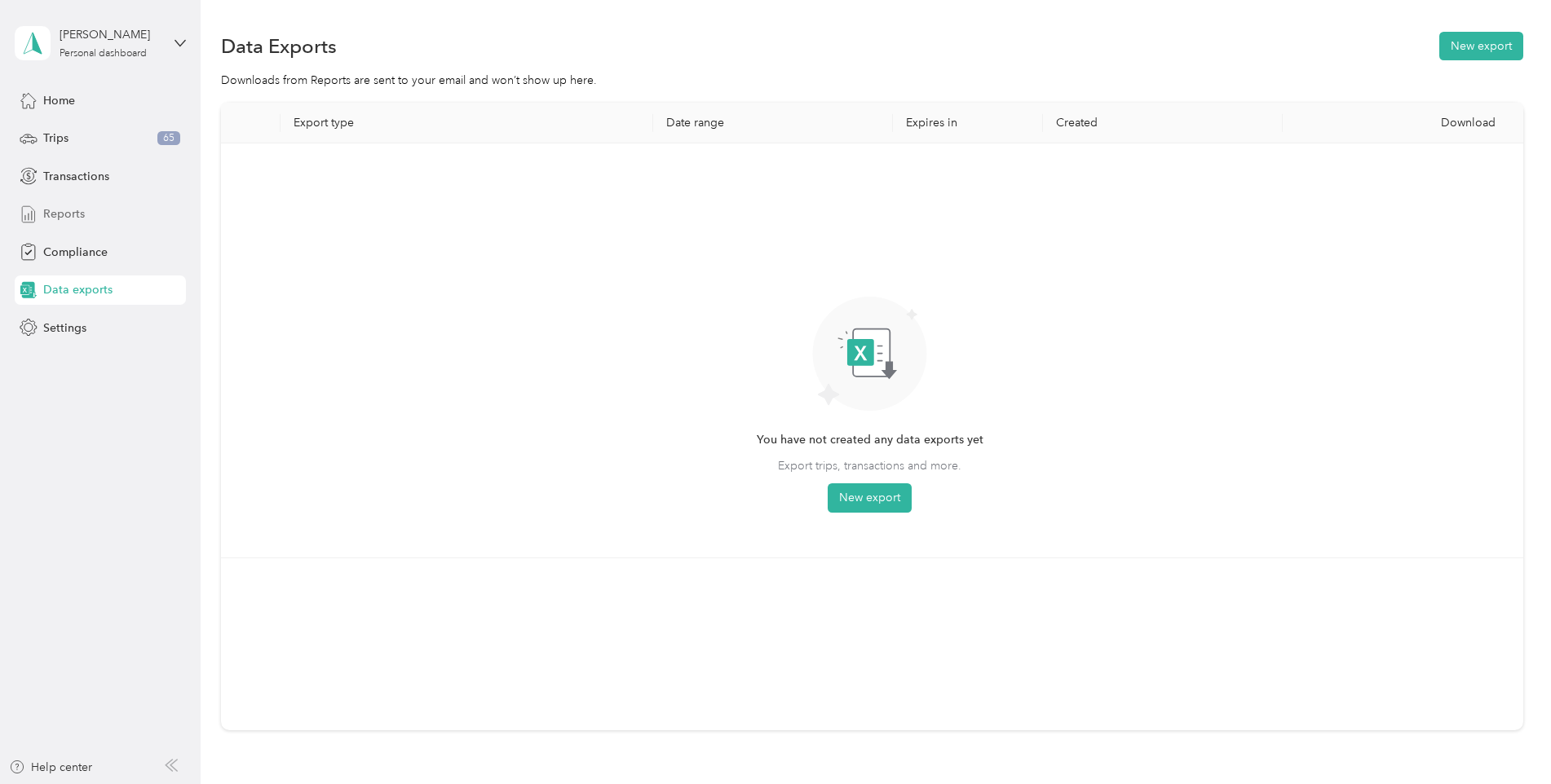
drag, startPoint x: 63, startPoint y: 209, endPoint x: 95, endPoint y: 216, distance: 32.8
click at [65, 207] on span "Reports" at bounding box center [64, 214] width 42 height 17
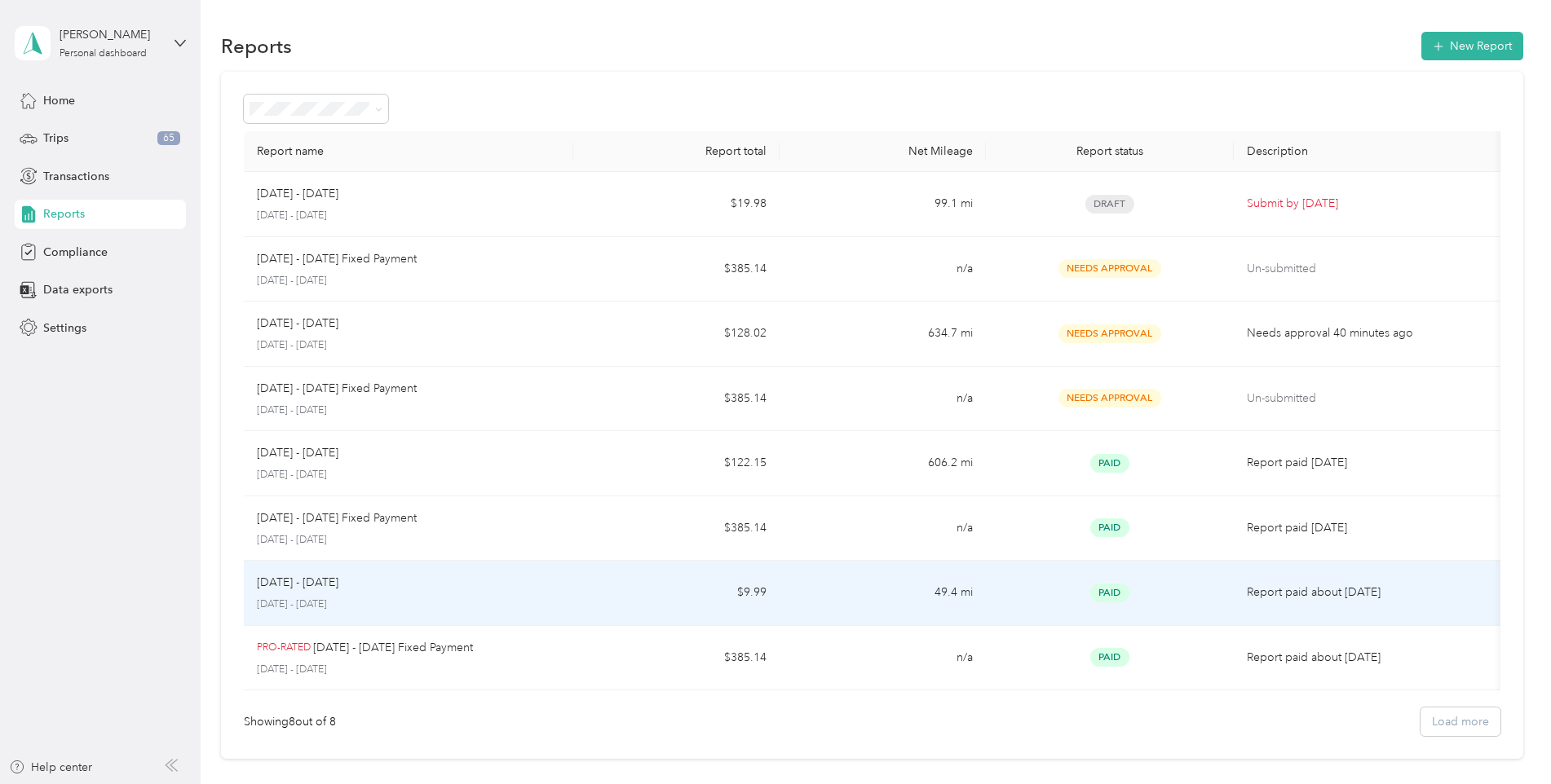
click at [1262, 592] on p "Report paid about [DATE]" at bounding box center [1371, 592] width 249 height 18
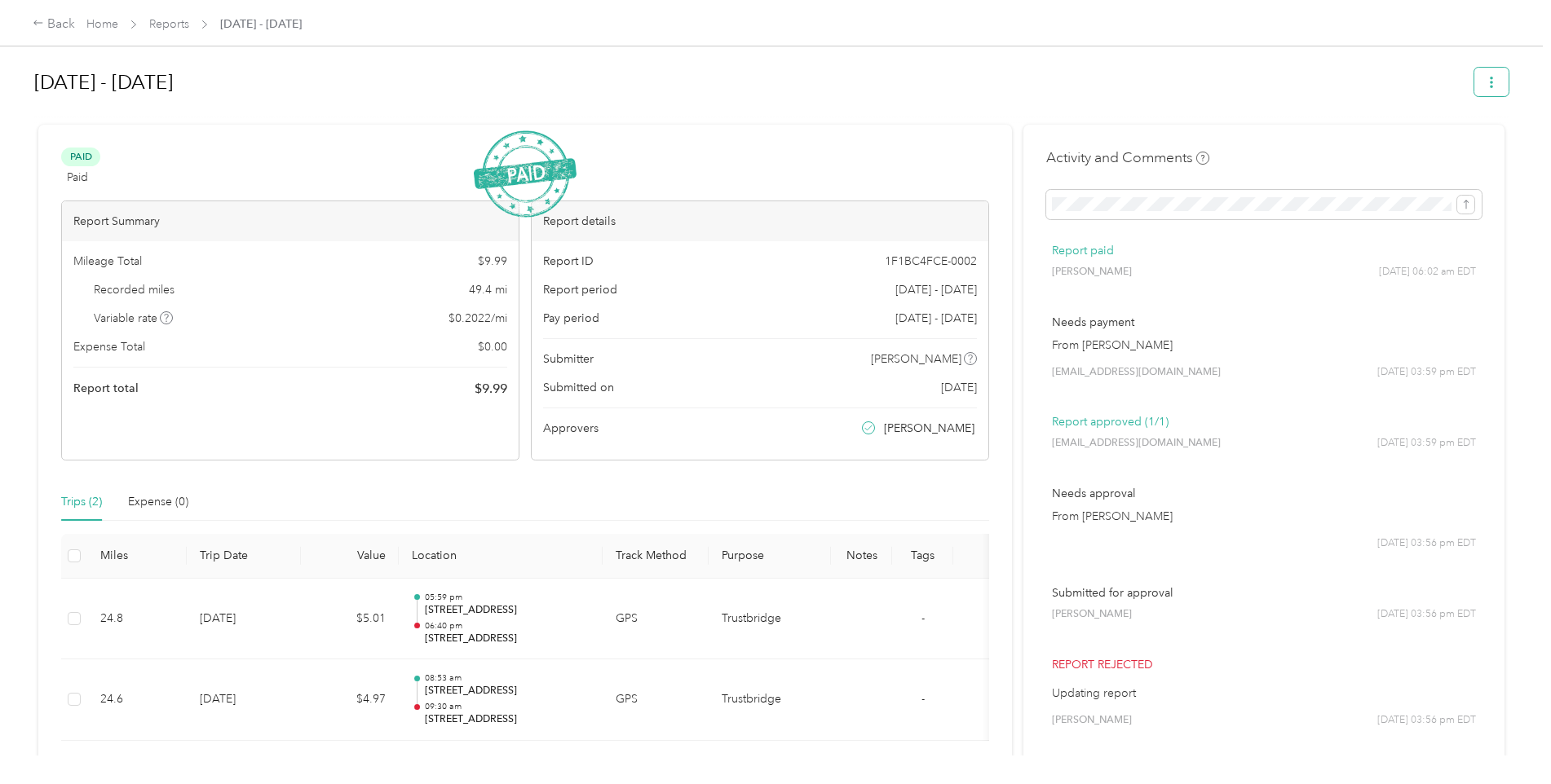
click at [1484, 74] on button "button" at bounding box center [1491, 81] width 34 height 28
click at [1446, 138] on span "Download" at bounding box center [1442, 142] width 54 height 17
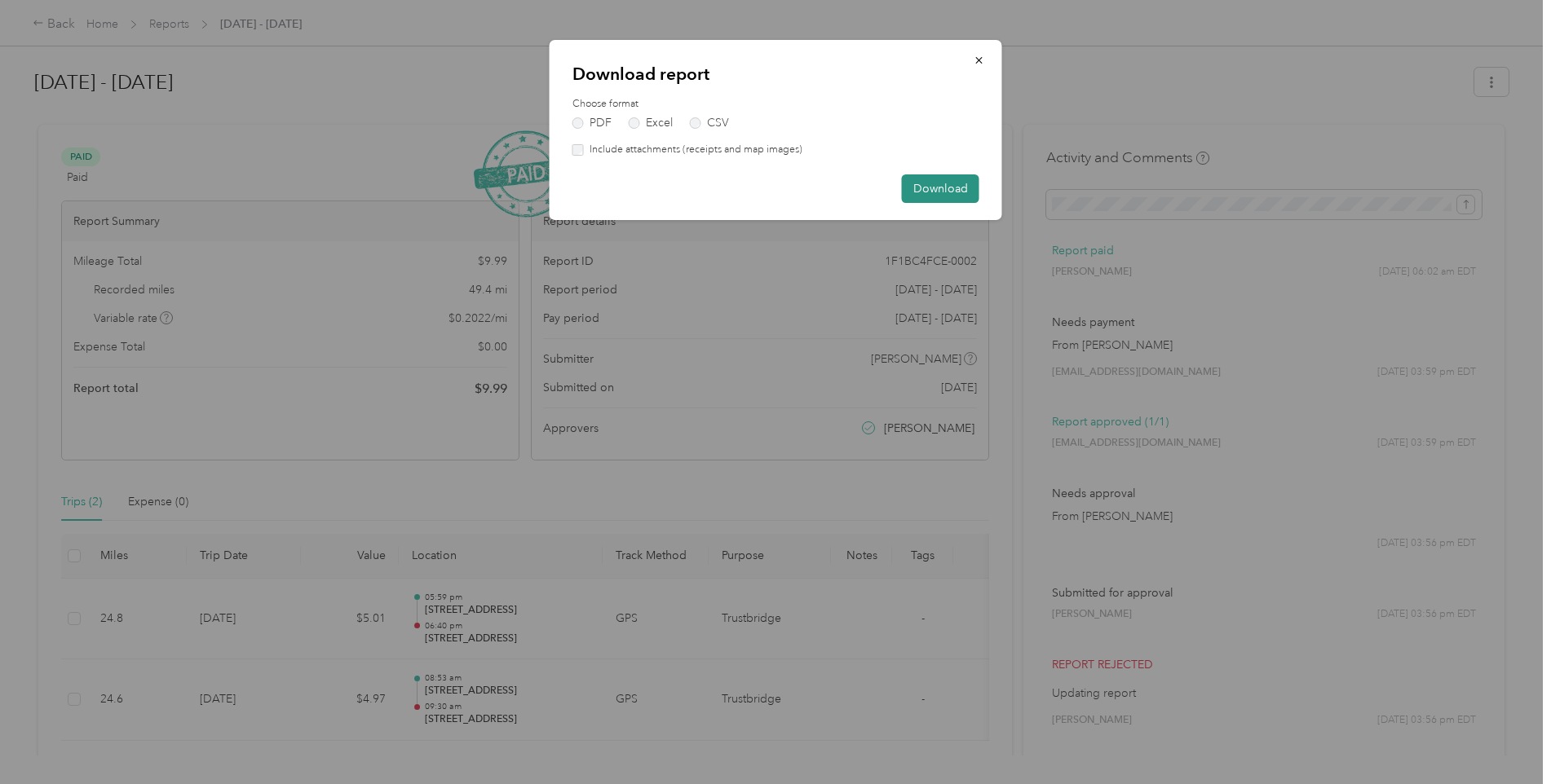
click at [943, 182] on button "Download" at bounding box center [941, 188] width 77 height 28
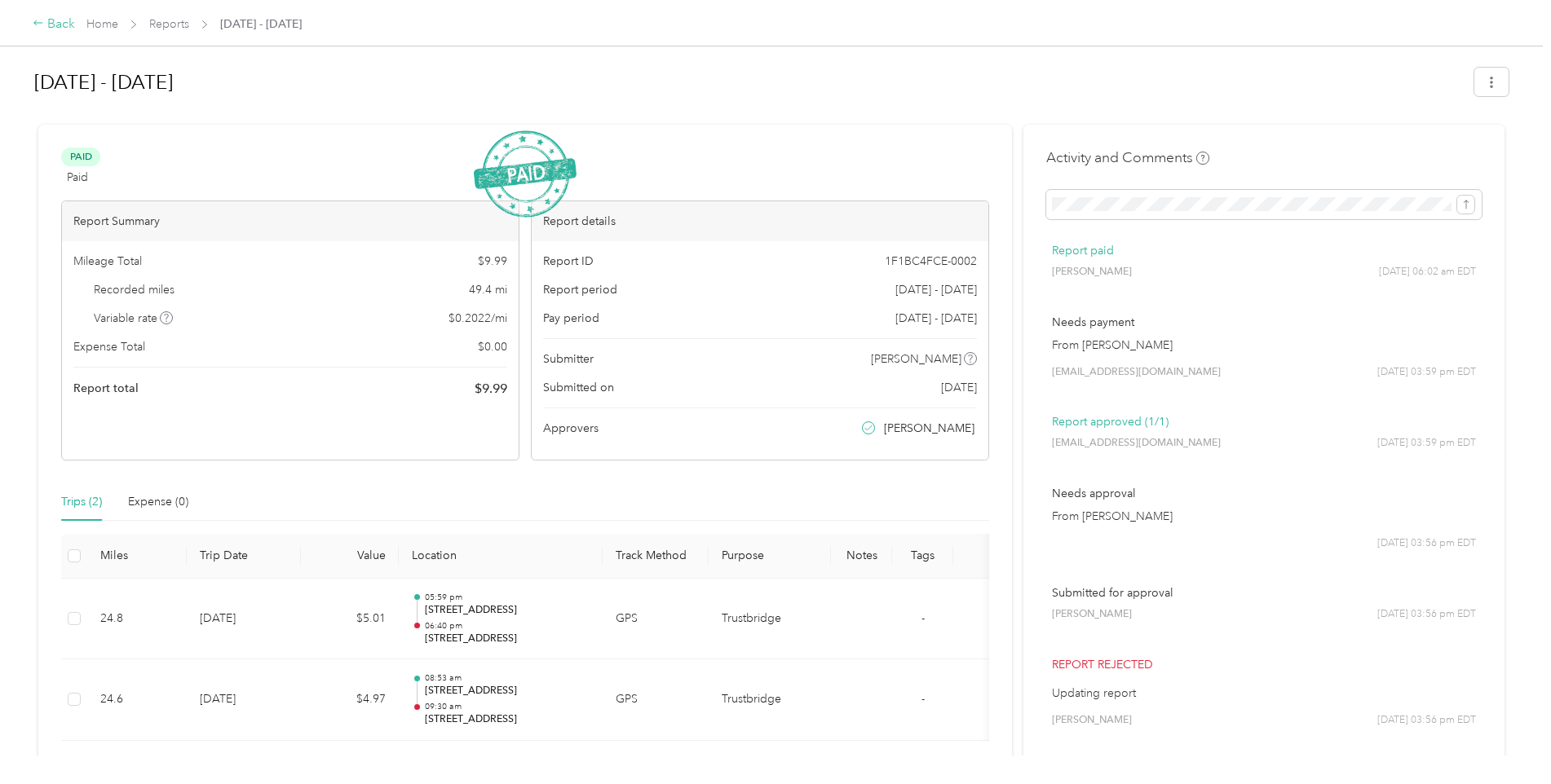
click at [45, 25] on div "Back" at bounding box center [54, 24] width 43 height 19
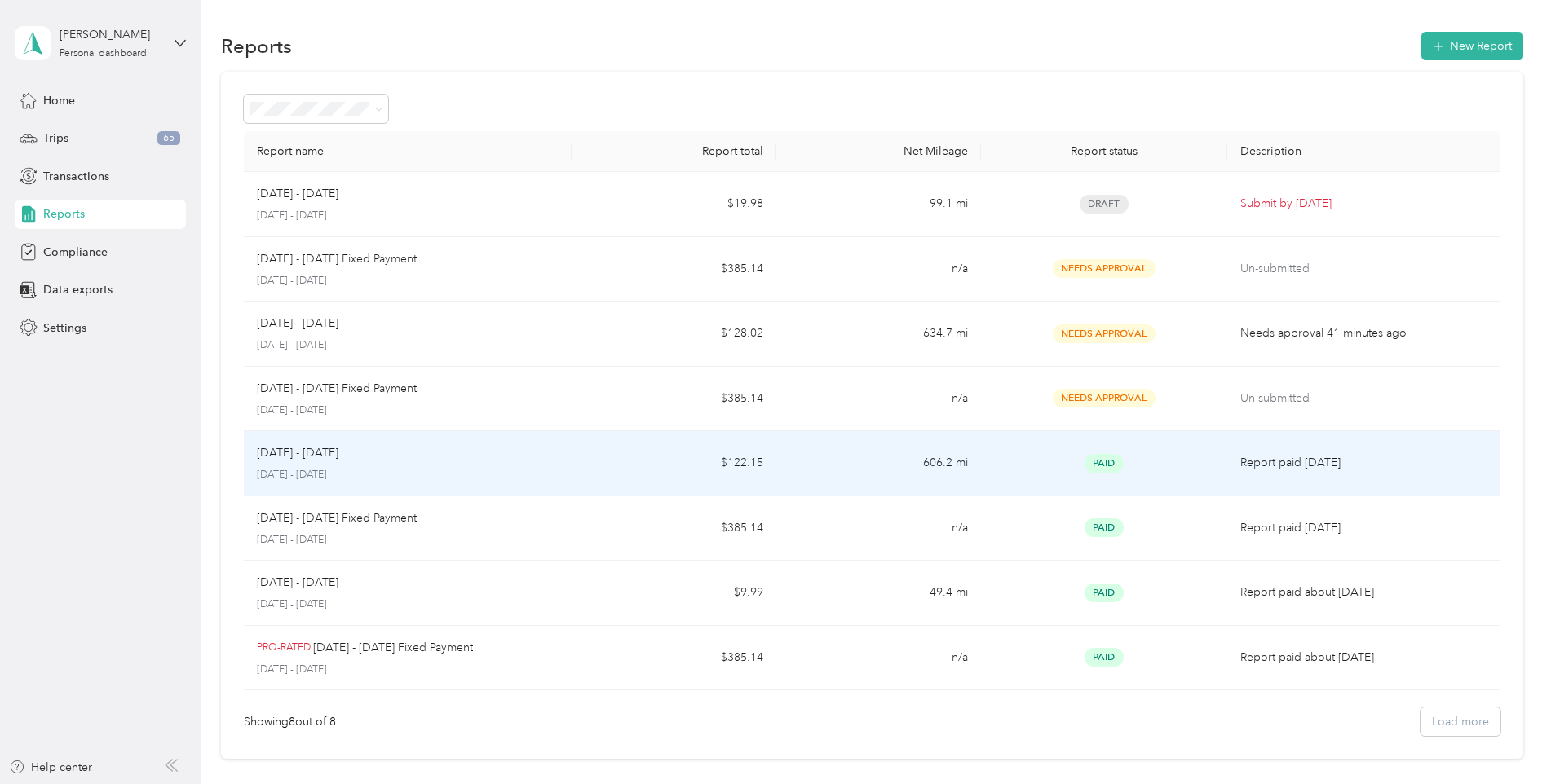
click at [1266, 461] on p "Report paid [DATE]" at bounding box center [1363, 463] width 247 height 18
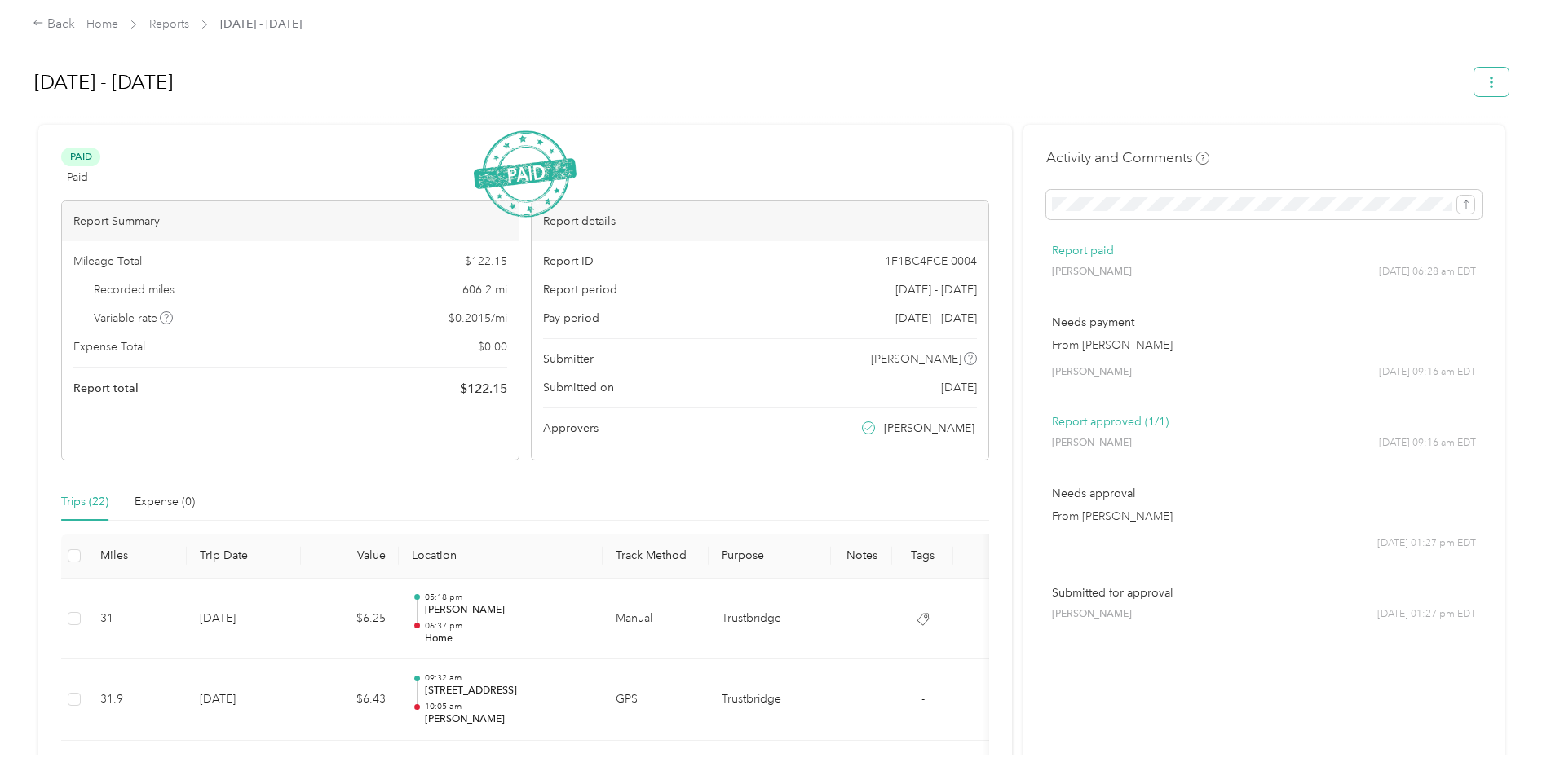
click at [1486, 77] on icon "button" at bounding box center [1492, 82] width 12 height 12
click at [1424, 142] on span "Download" at bounding box center [1442, 142] width 54 height 17
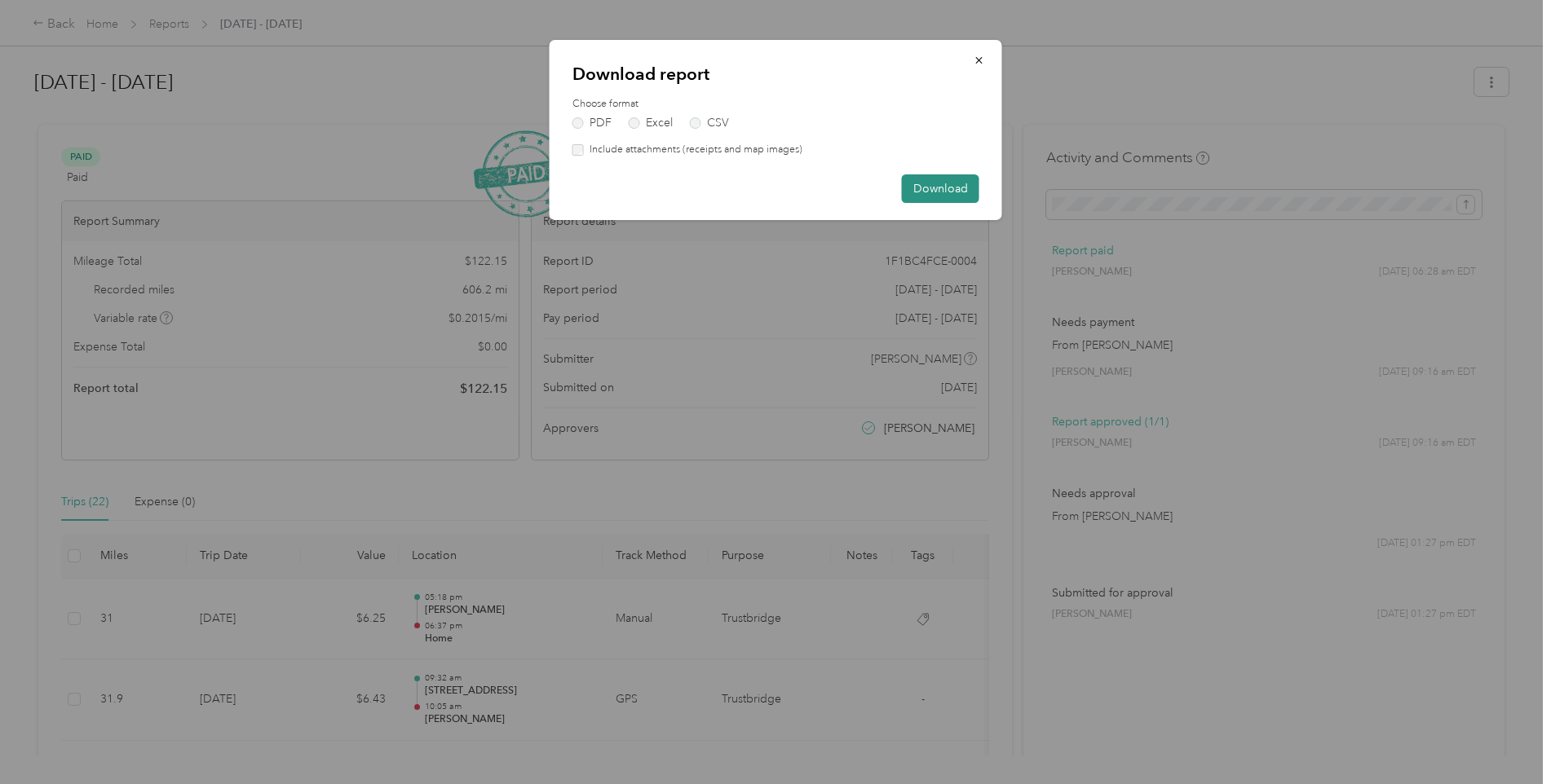
click at [939, 184] on button "Download" at bounding box center [941, 188] width 77 height 28
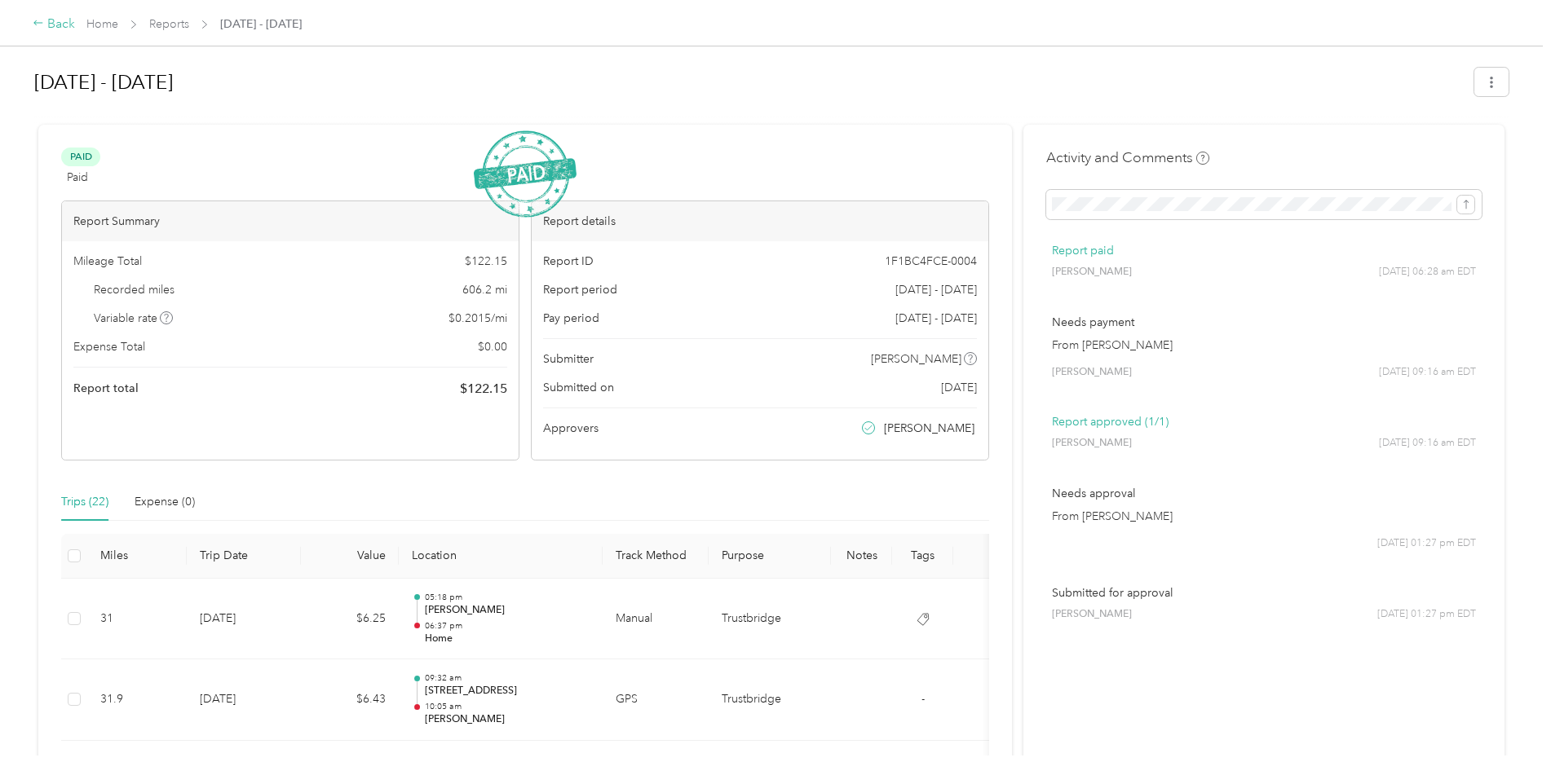
click at [43, 24] on icon at bounding box center [39, 23] width 12 height 12
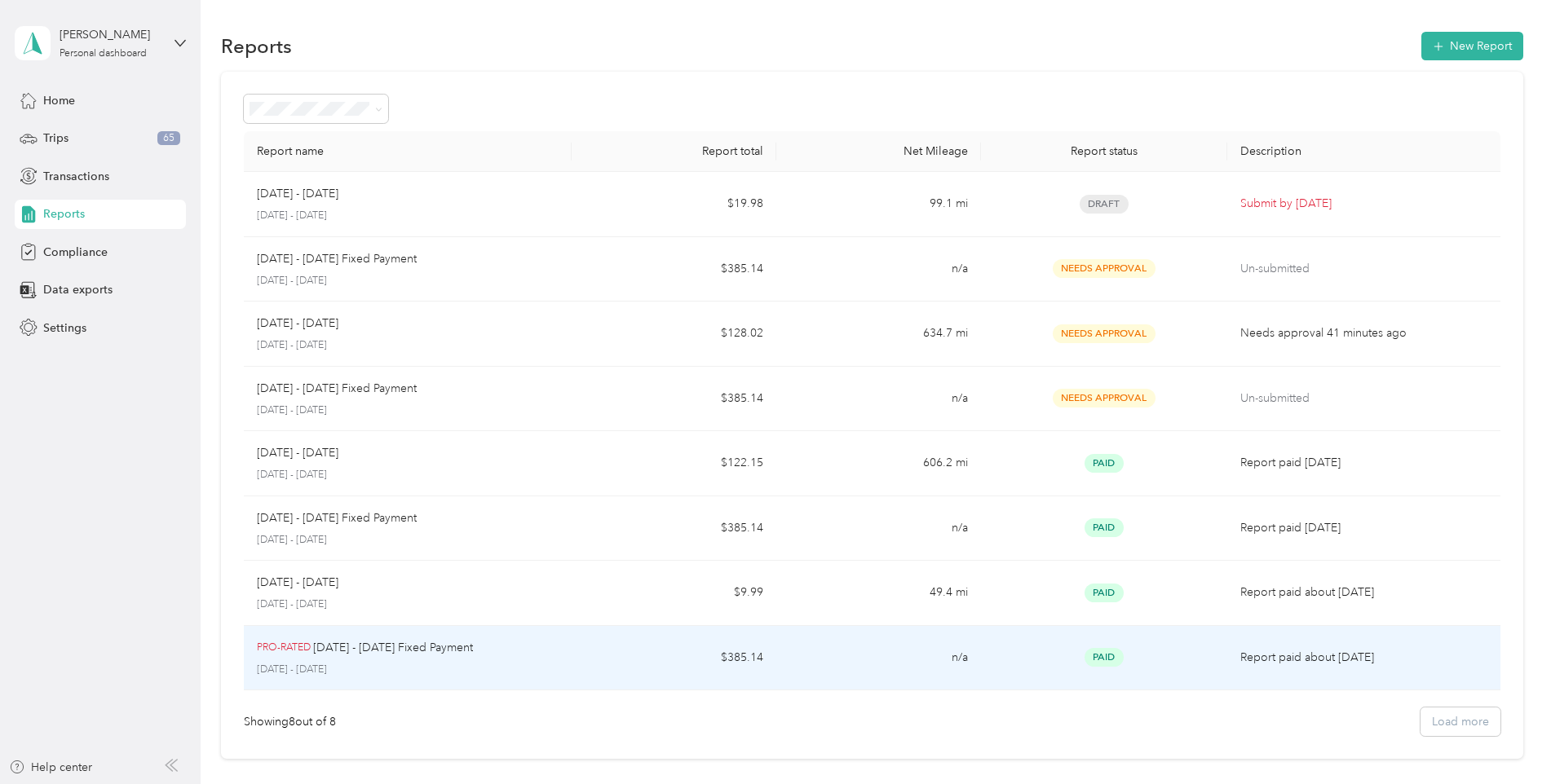
click at [1322, 652] on p "Report paid about [DATE]" at bounding box center [1363, 658] width 247 height 18
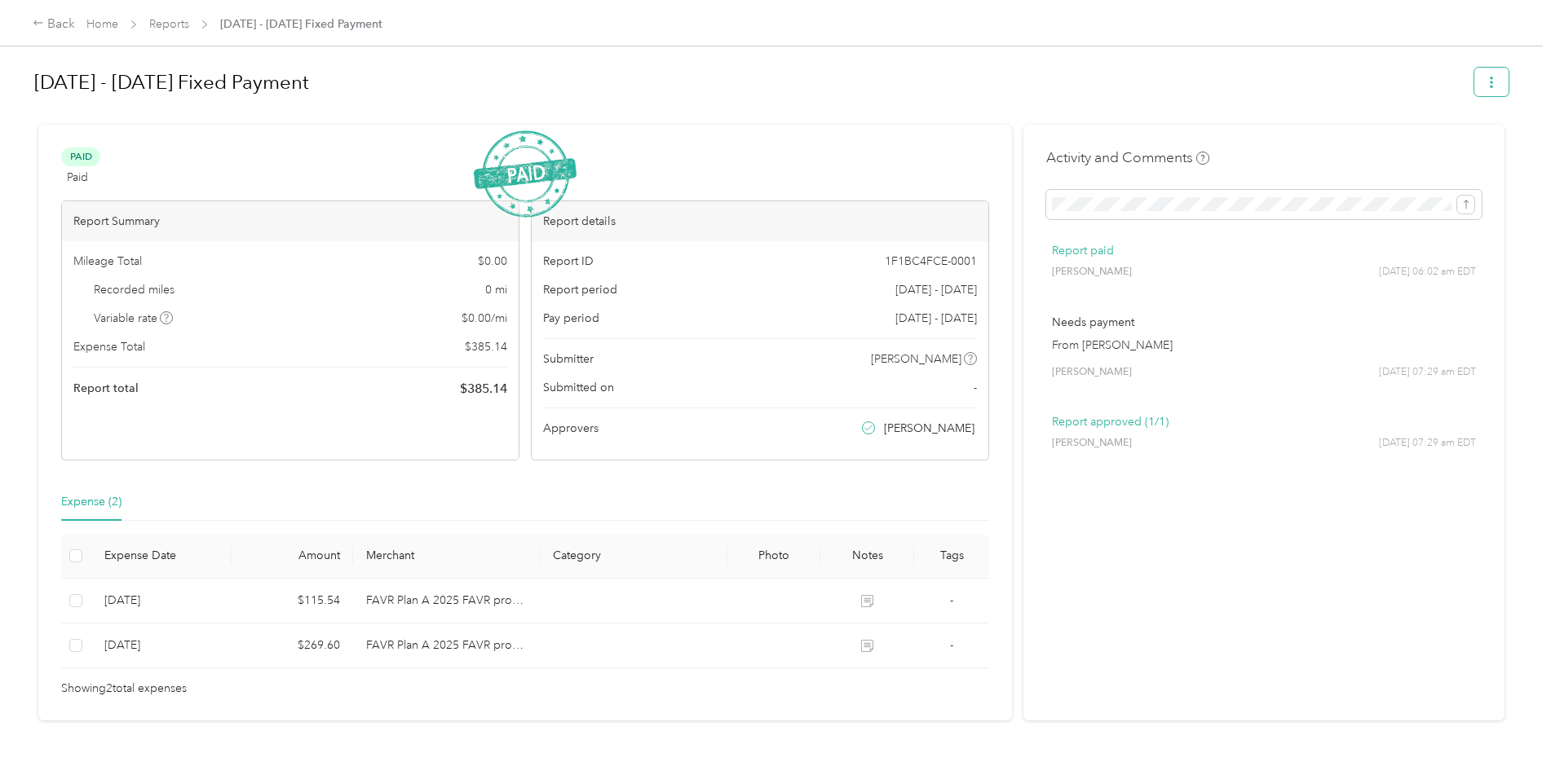
click at [1486, 81] on icon "button" at bounding box center [1492, 82] width 12 height 12
click at [1442, 137] on span "Download" at bounding box center [1442, 142] width 54 height 17
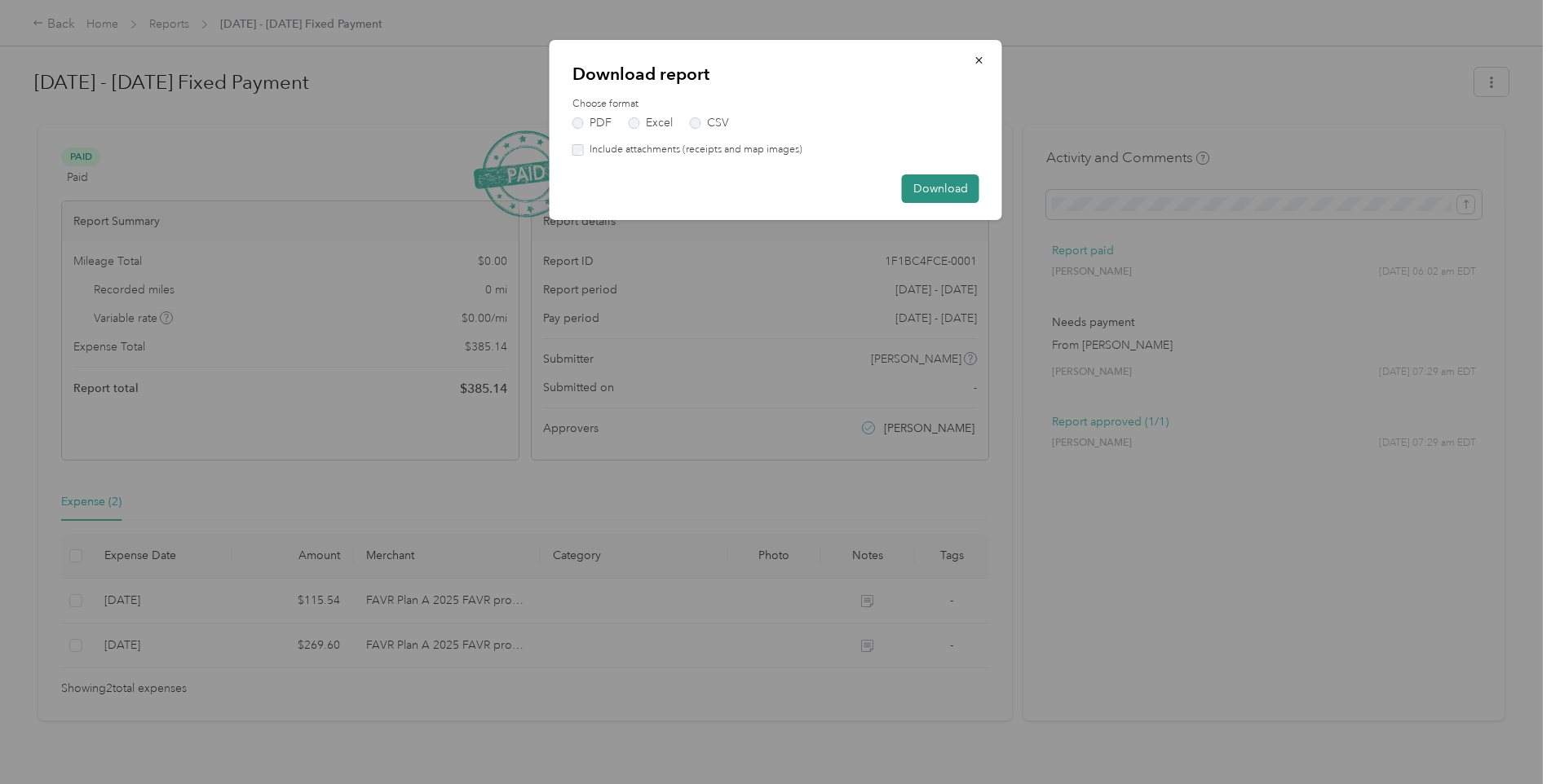
click at [954, 193] on button "Download" at bounding box center [941, 188] width 77 height 28
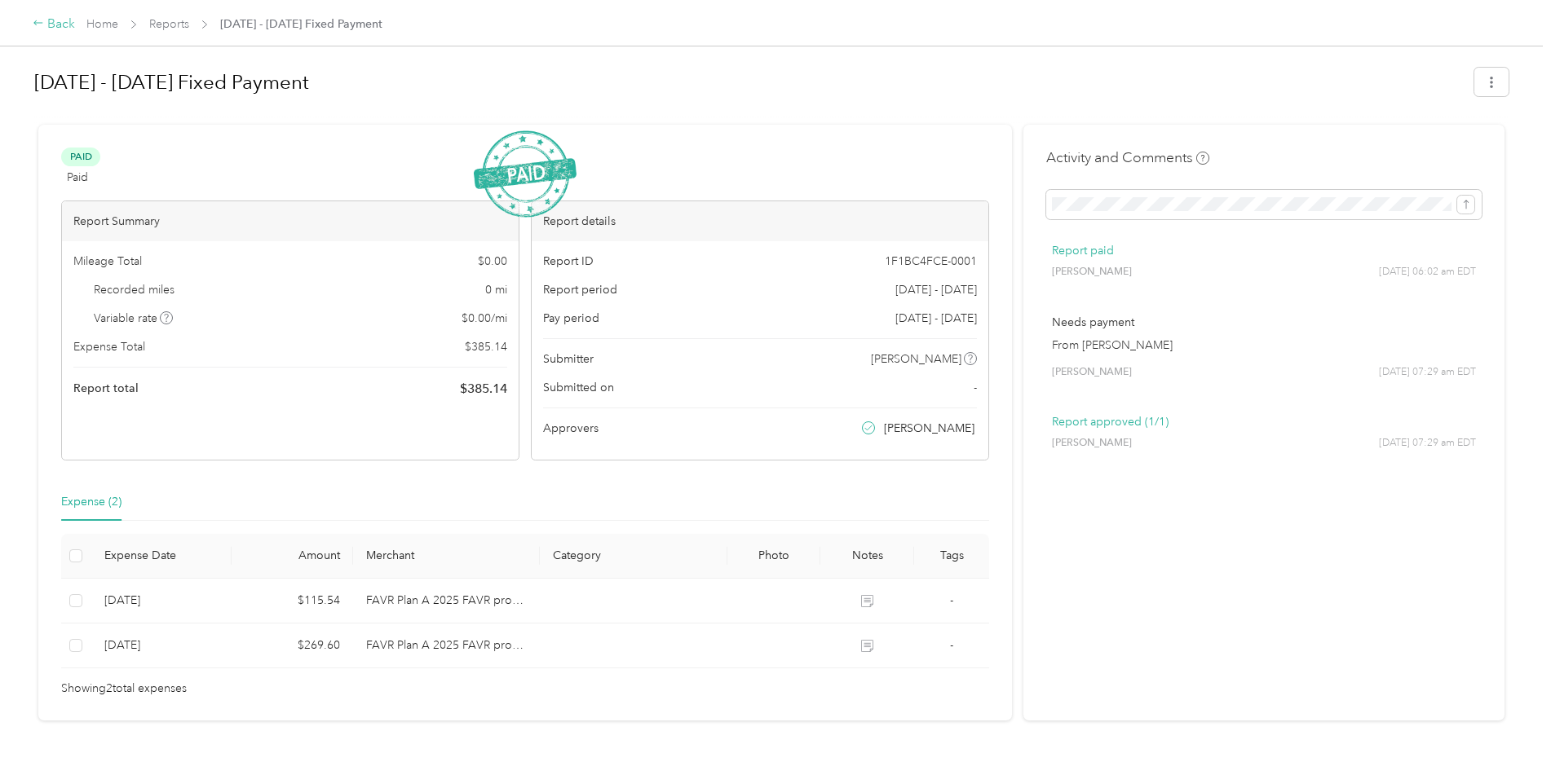
click at [37, 23] on icon at bounding box center [38, 22] width 9 height 5
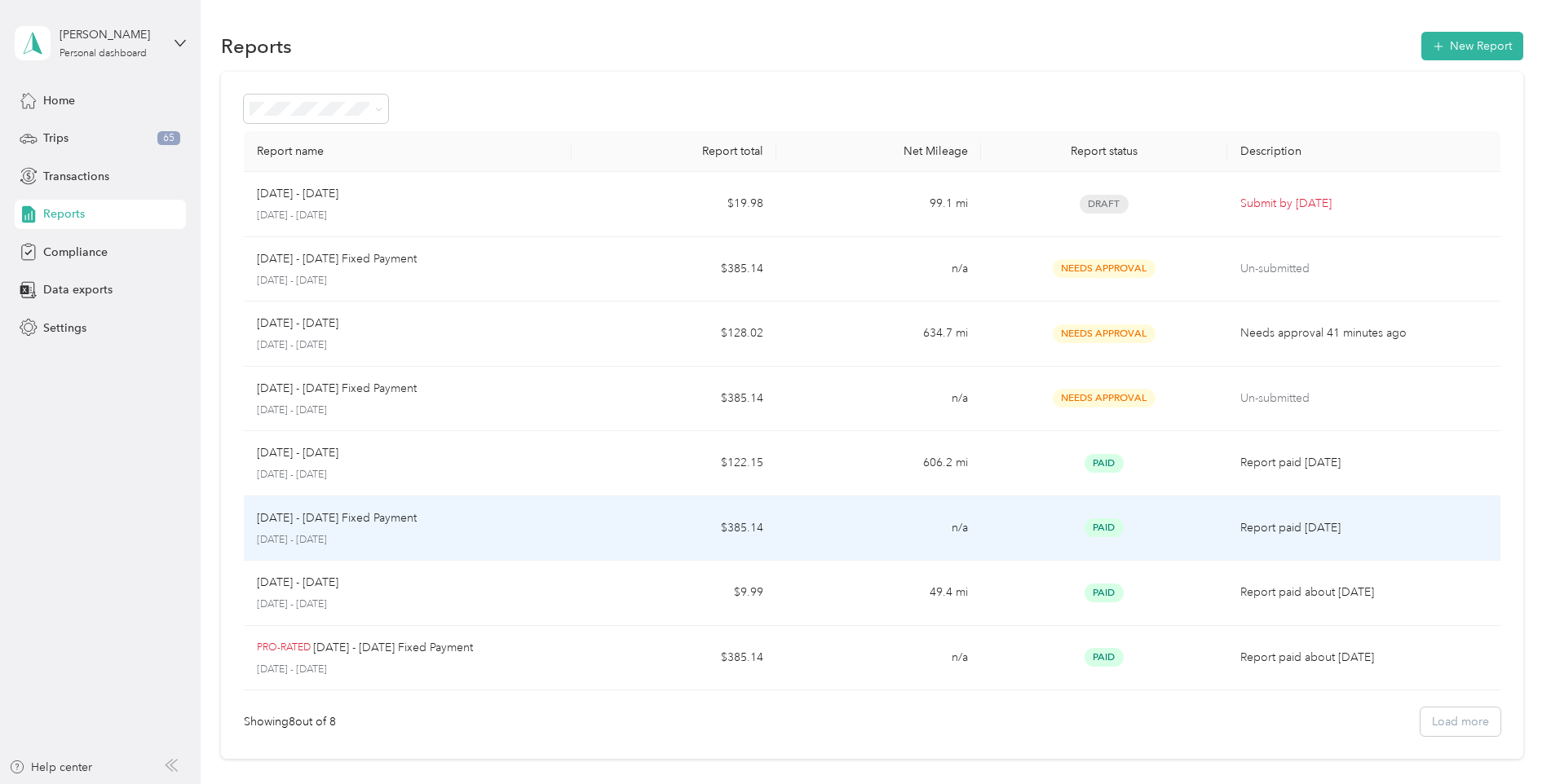
click at [1254, 526] on p "Report paid [DATE]" at bounding box center [1363, 528] width 247 height 18
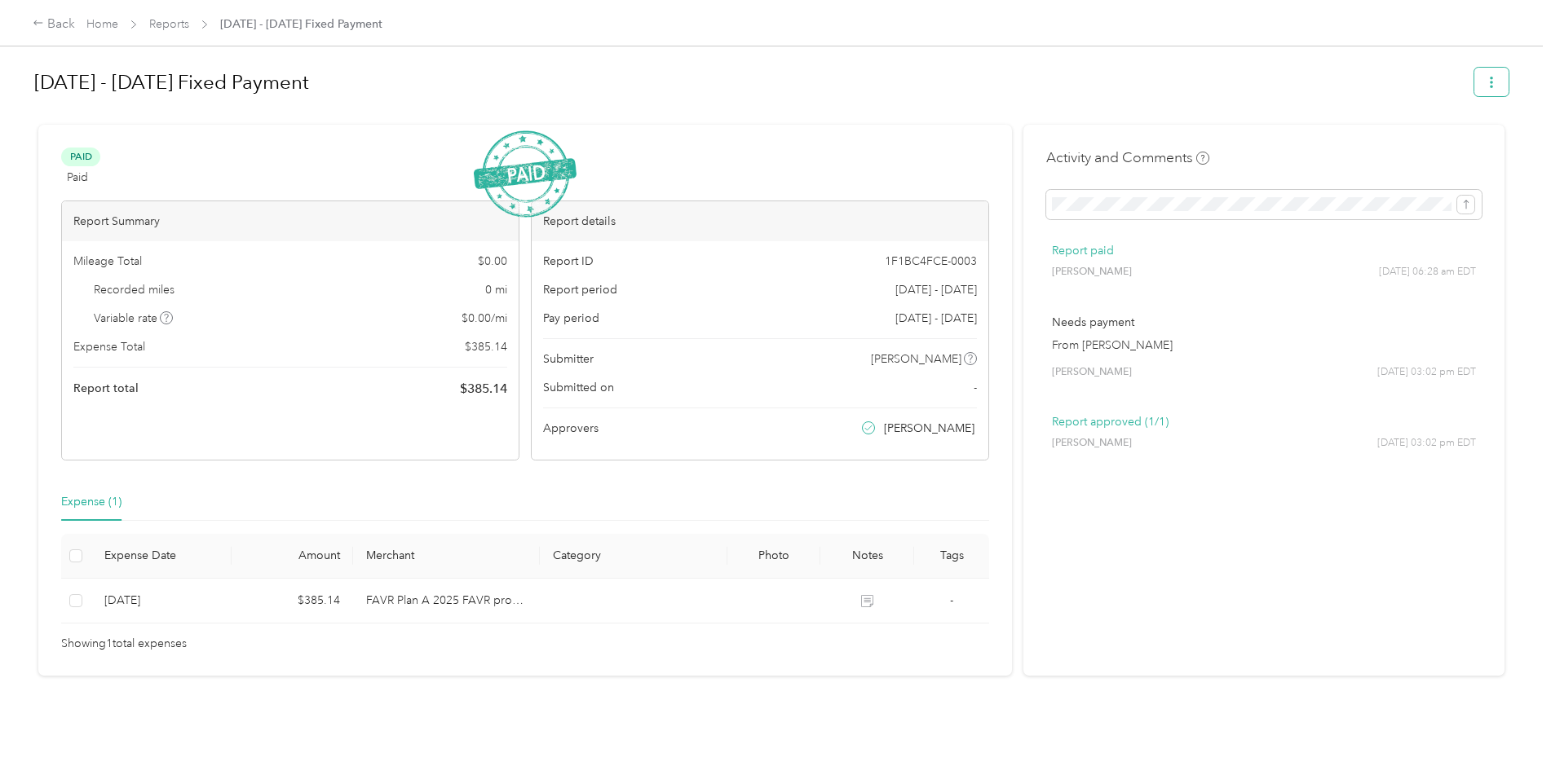
click at [1490, 86] on icon "button" at bounding box center [1491, 82] width 3 height 12
click at [1423, 143] on span "Download" at bounding box center [1442, 142] width 54 height 17
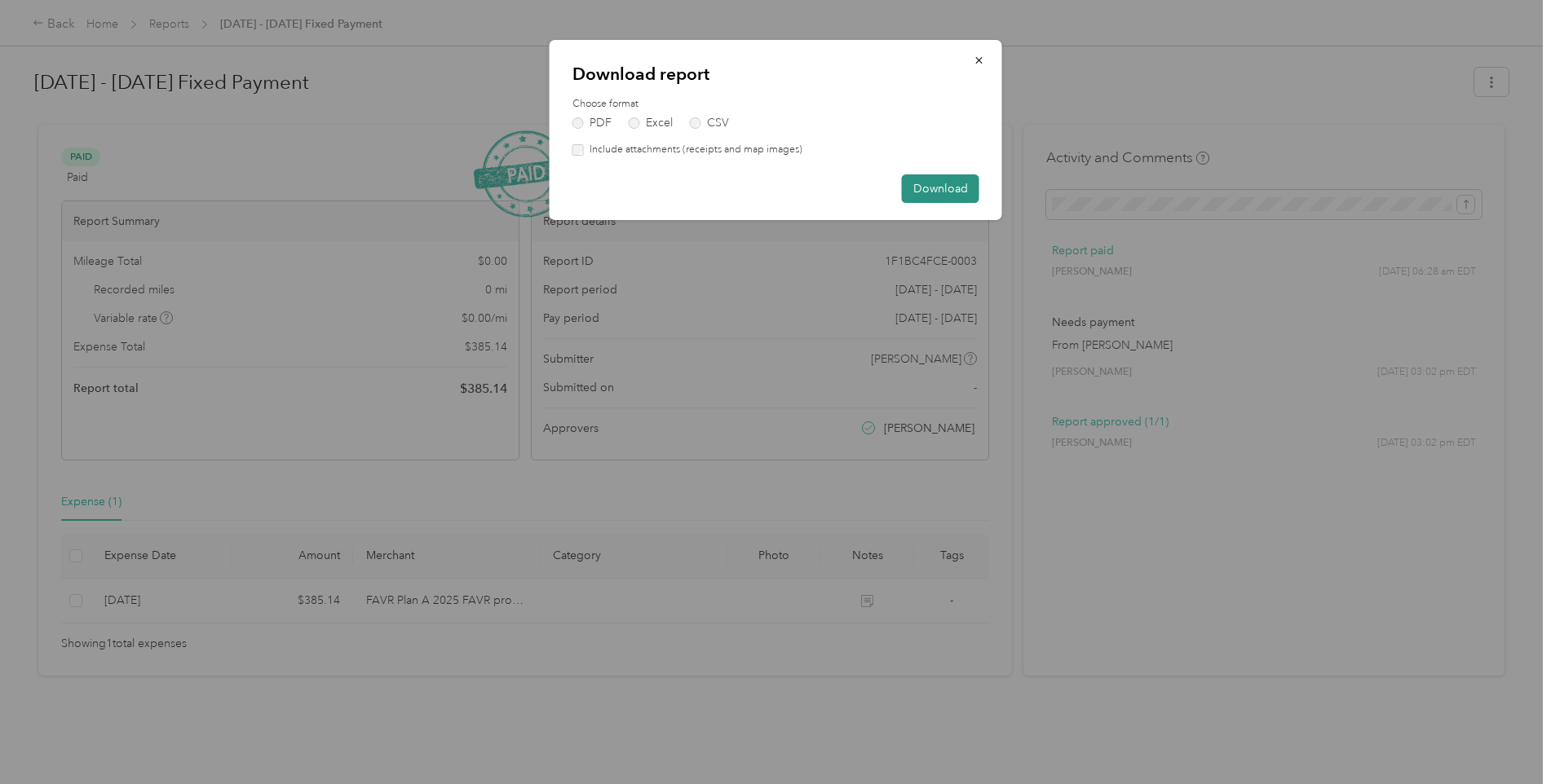
click at [941, 189] on button "Download" at bounding box center [941, 188] width 77 height 28
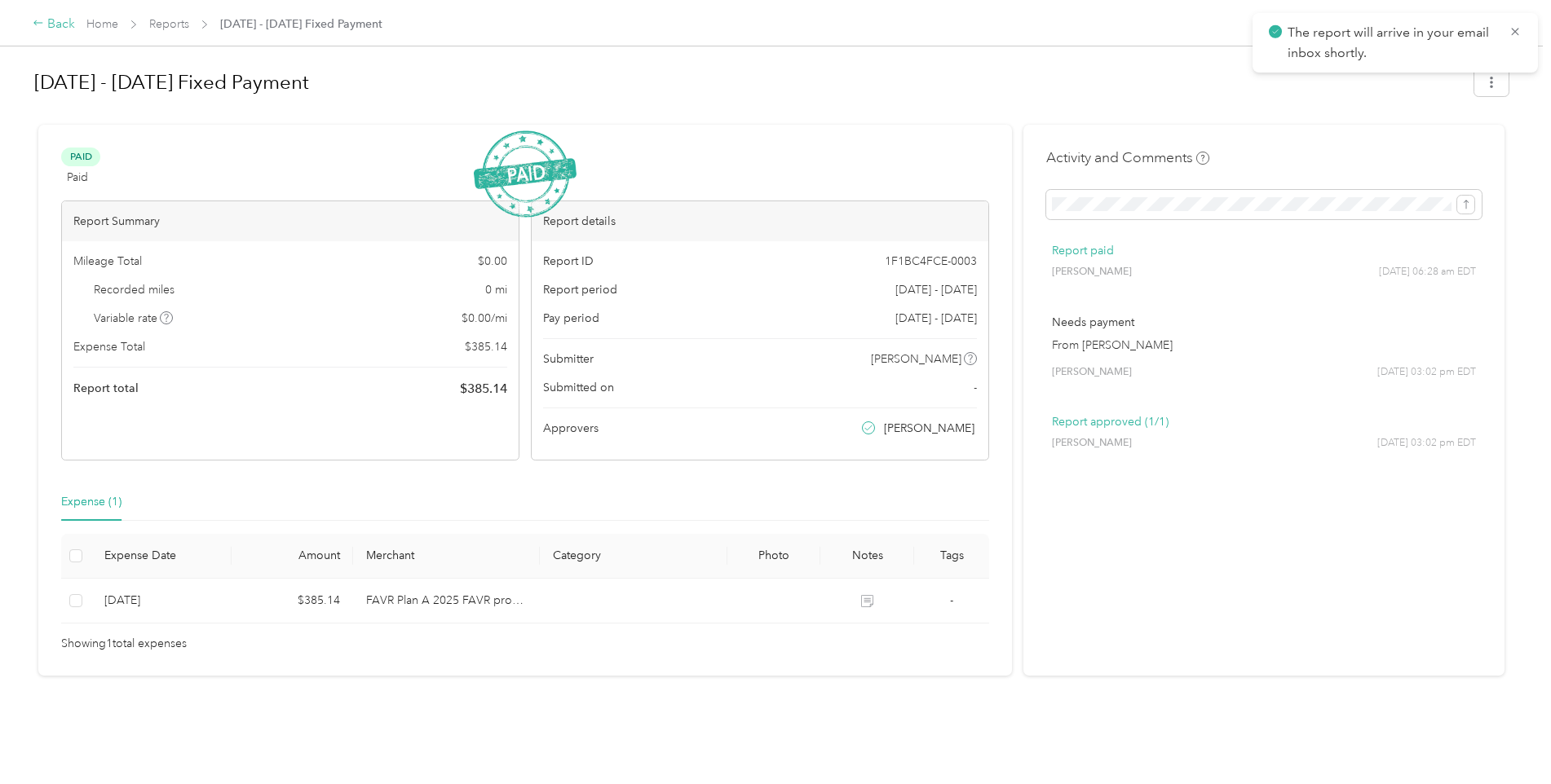
click at [54, 24] on div "Back" at bounding box center [54, 24] width 43 height 19
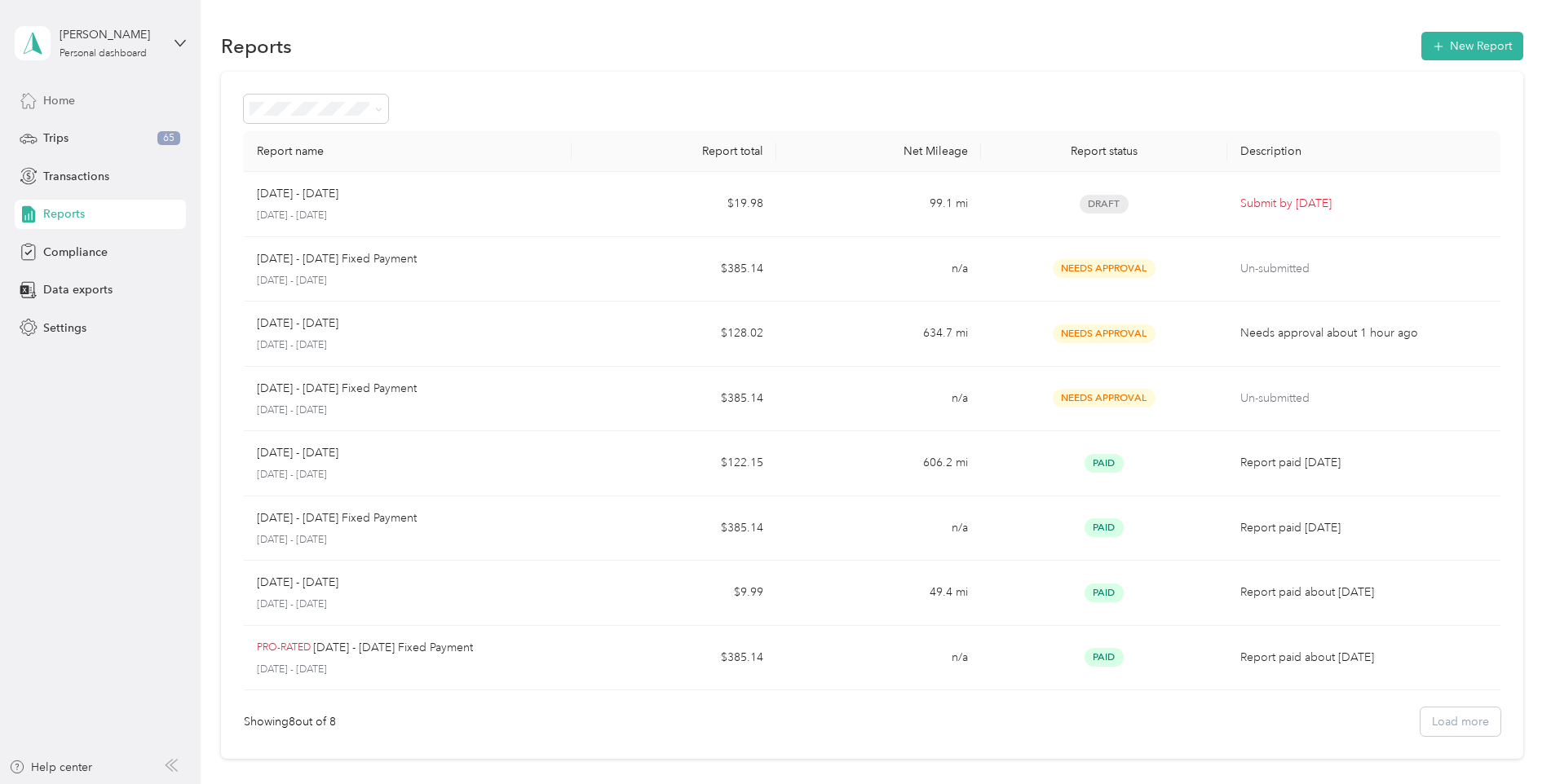
click at [67, 99] on span "Home" at bounding box center [59, 101] width 32 height 17
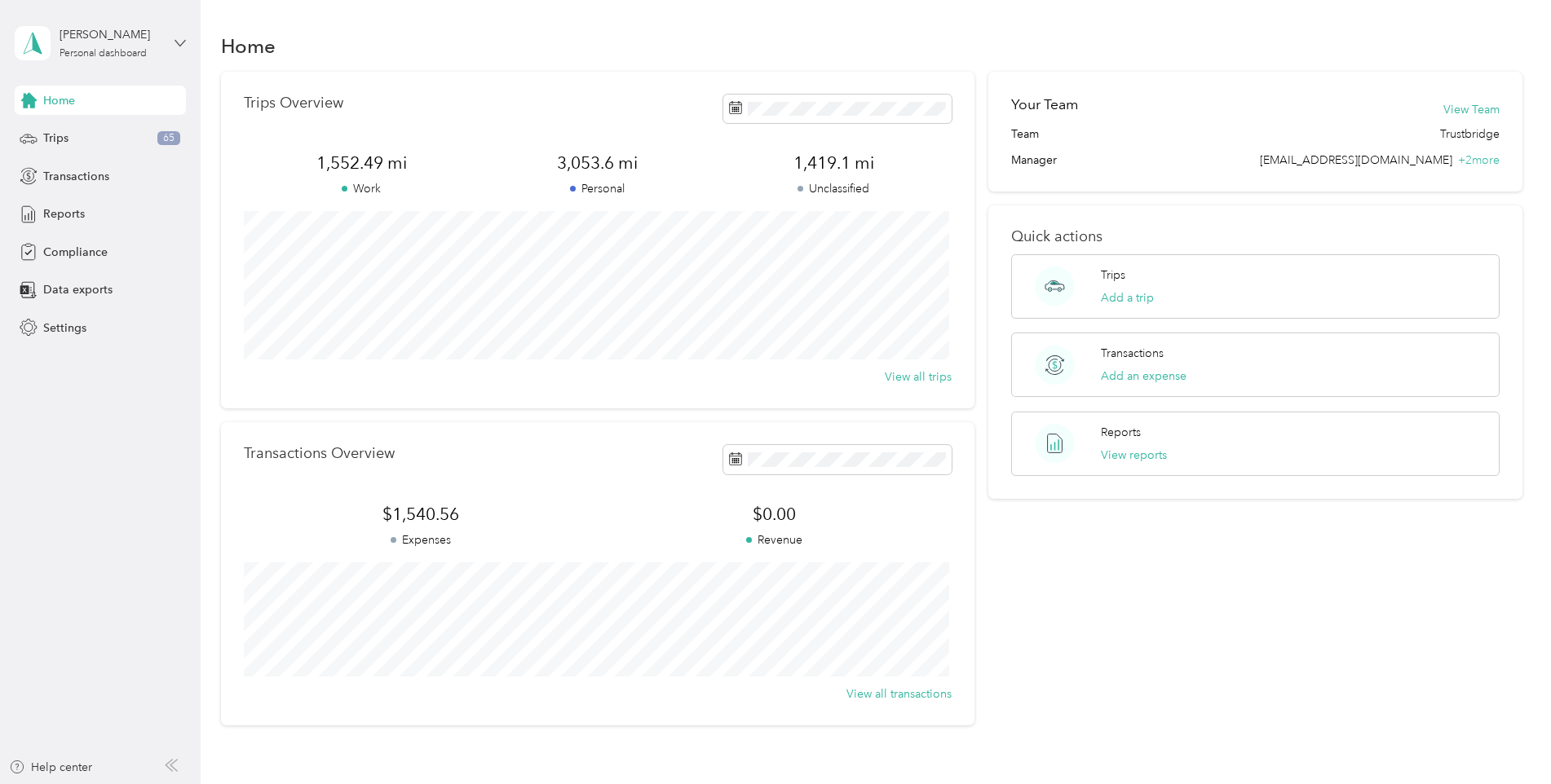
click at [177, 39] on icon at bounding box center [180, 44] width 12 height 12
click at [70, 333] on span "Settings" at bounding box center [65, 328] width 44 height 17
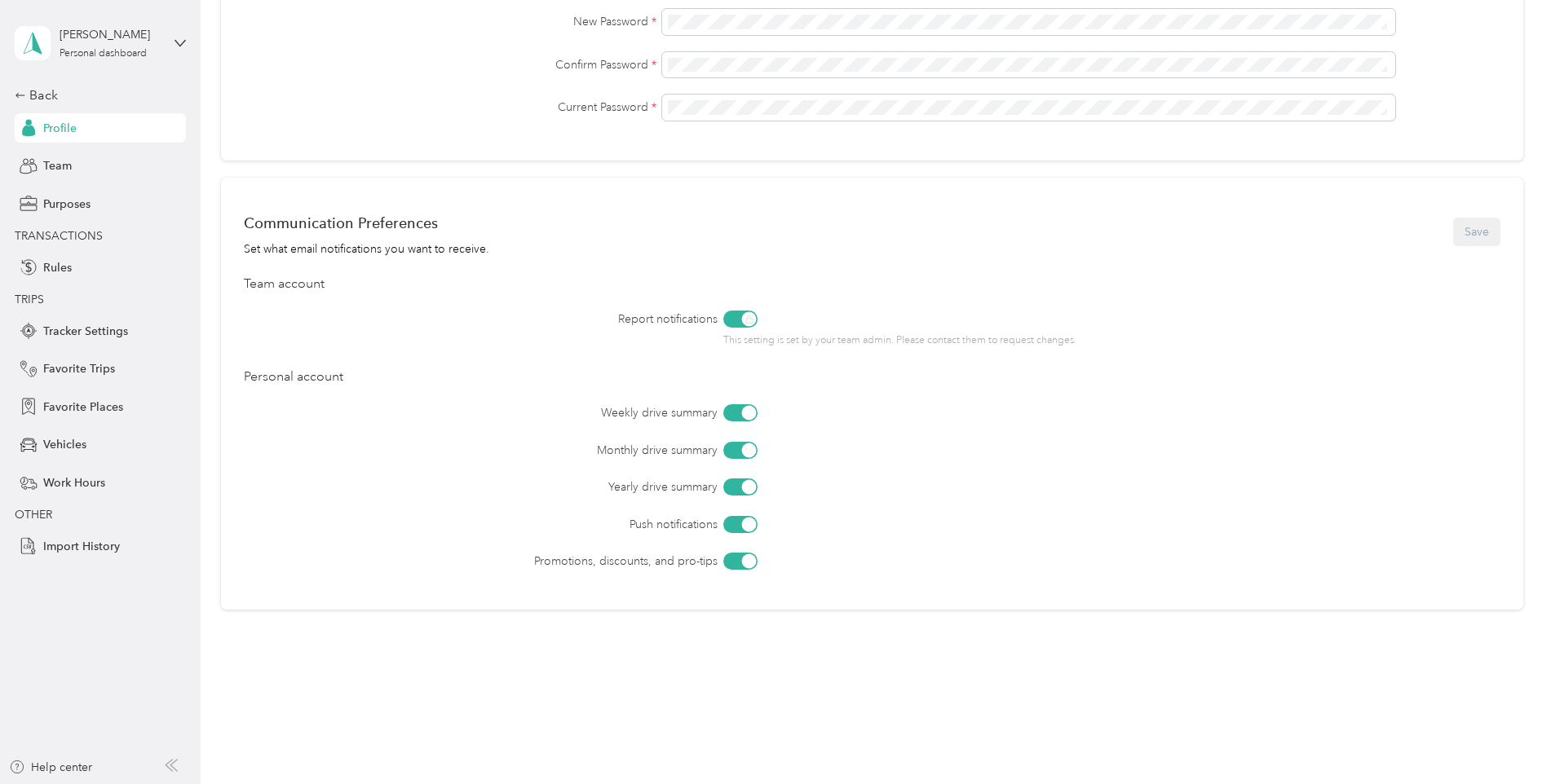
scroll to position [516, 0]
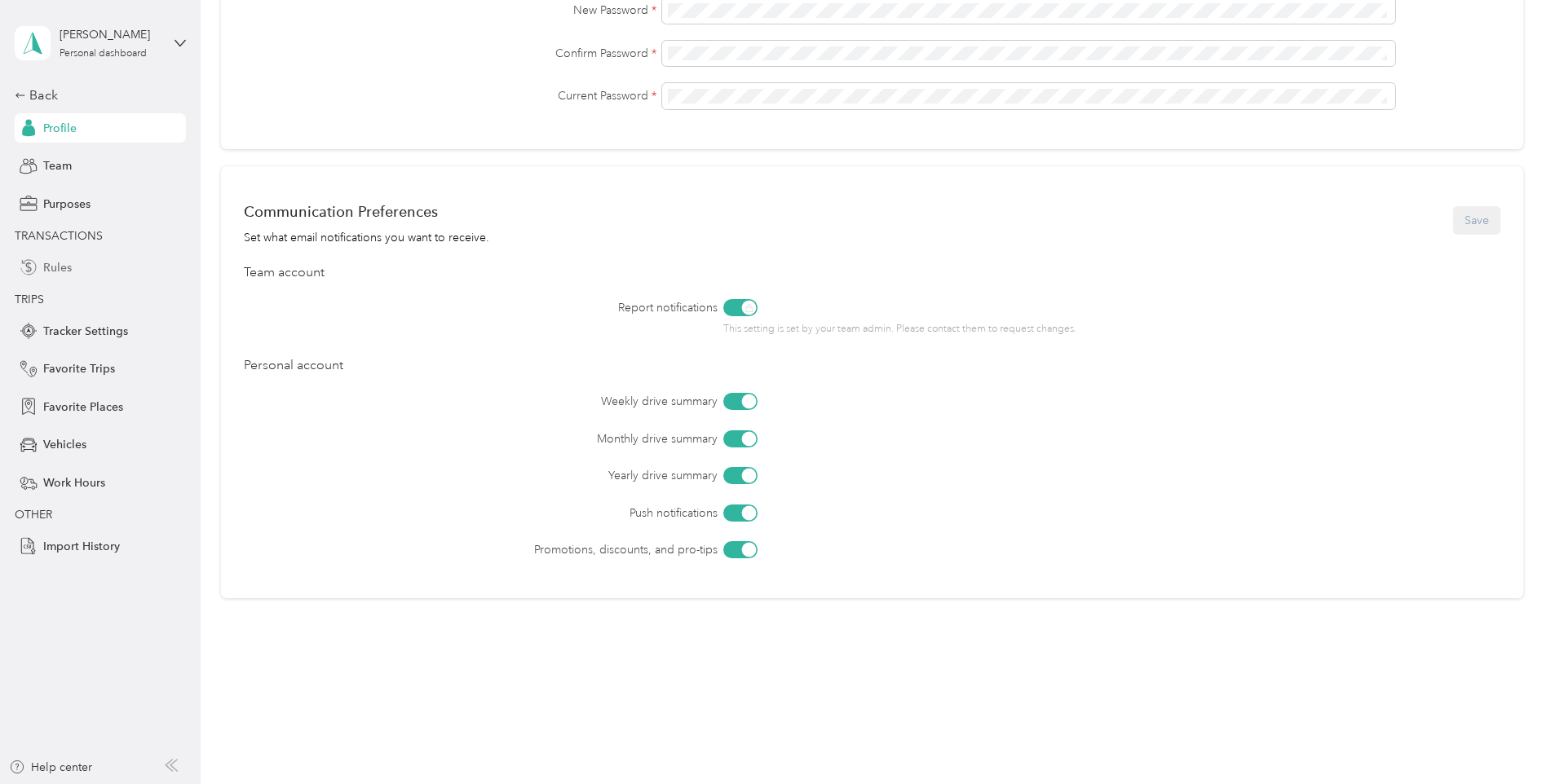
click at [73, 266] on div "Rules" at bounding box center [100, 267] width 171 height 29
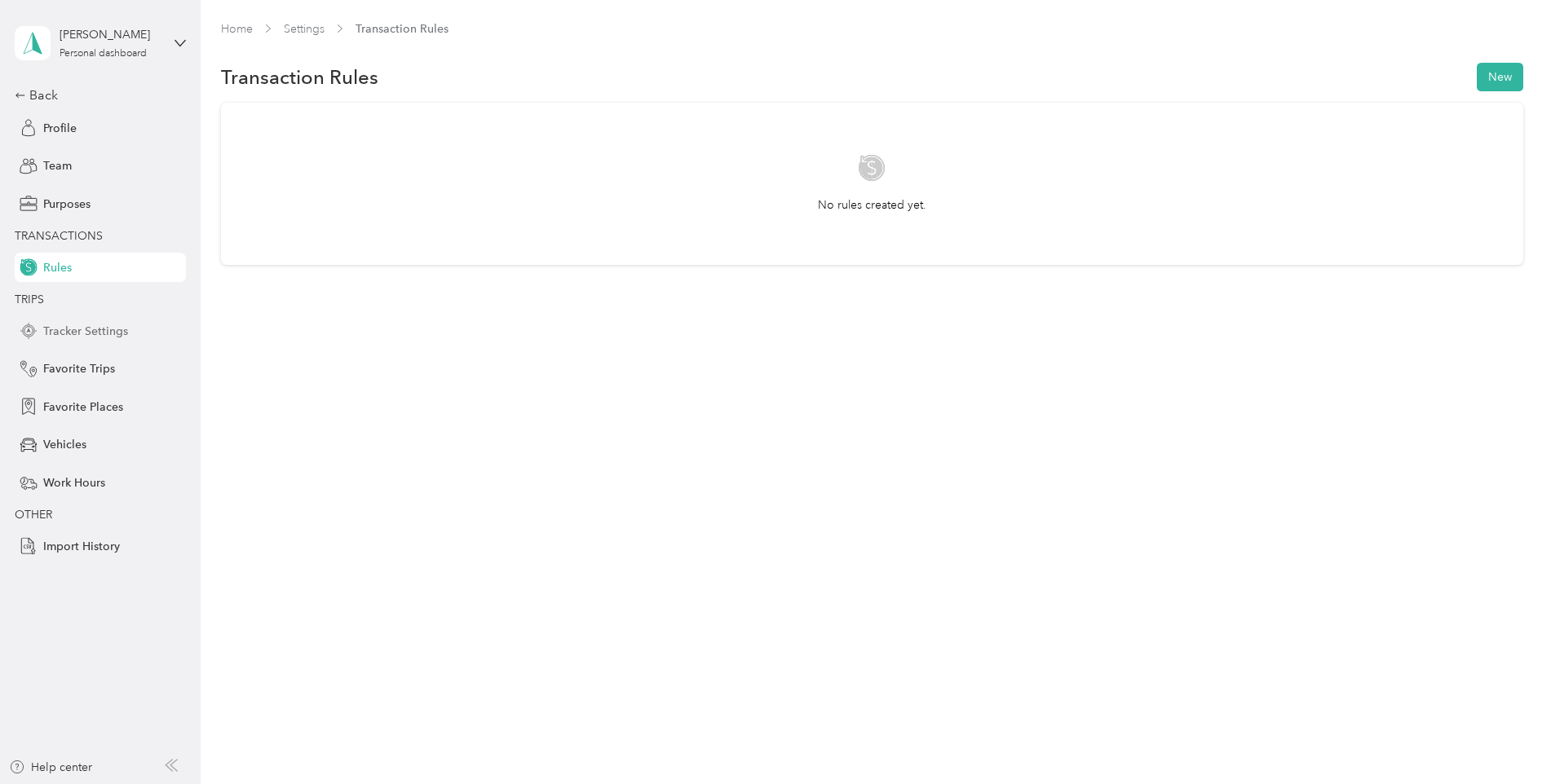
click at [93, 336] on span "Tracker Settings" at bounding box center [86, 332] width 85 height 17
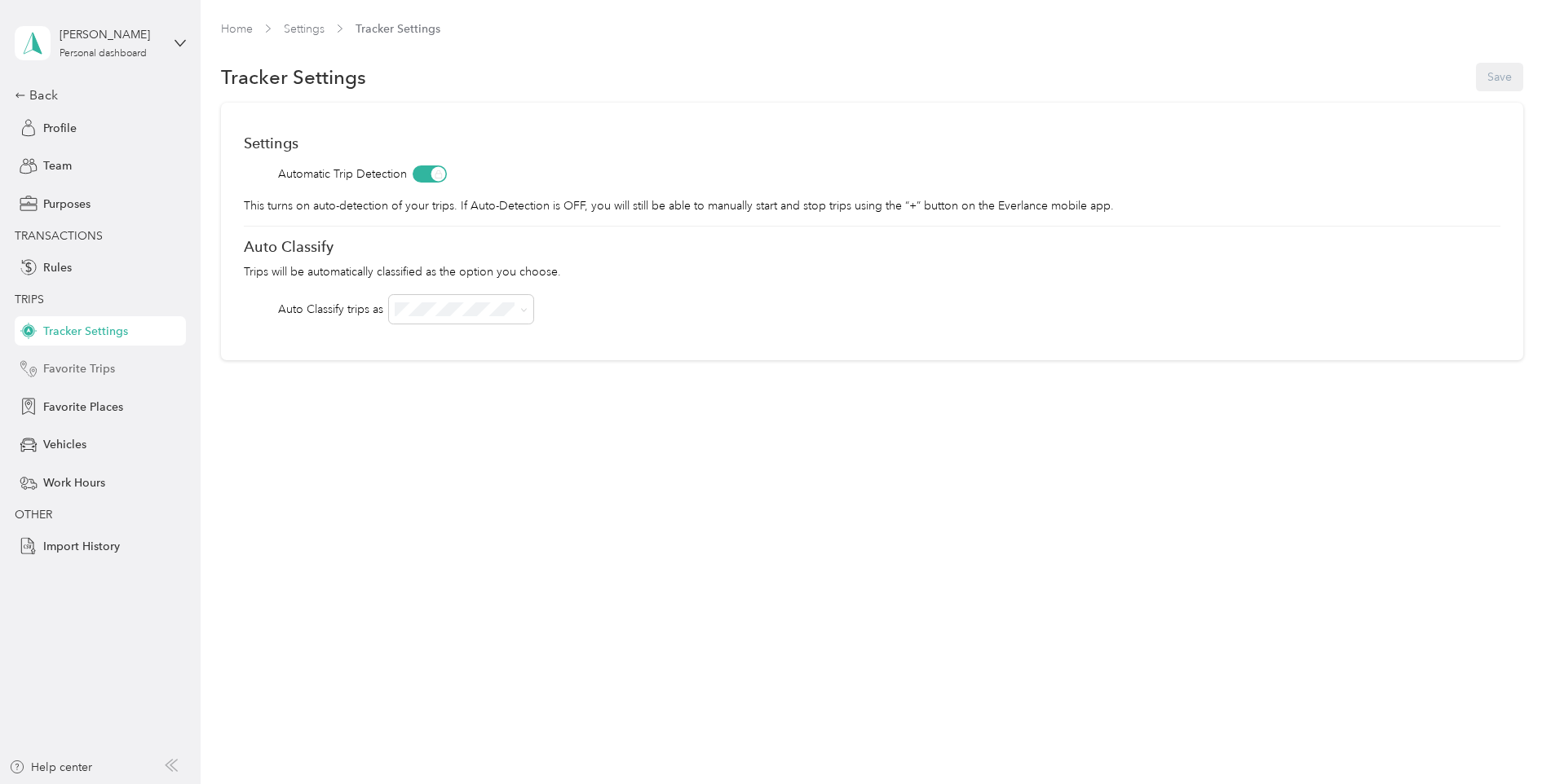
click at [96, 365] on span "Favorite Trips" at bounding box center [79, 369] width 72 height 17
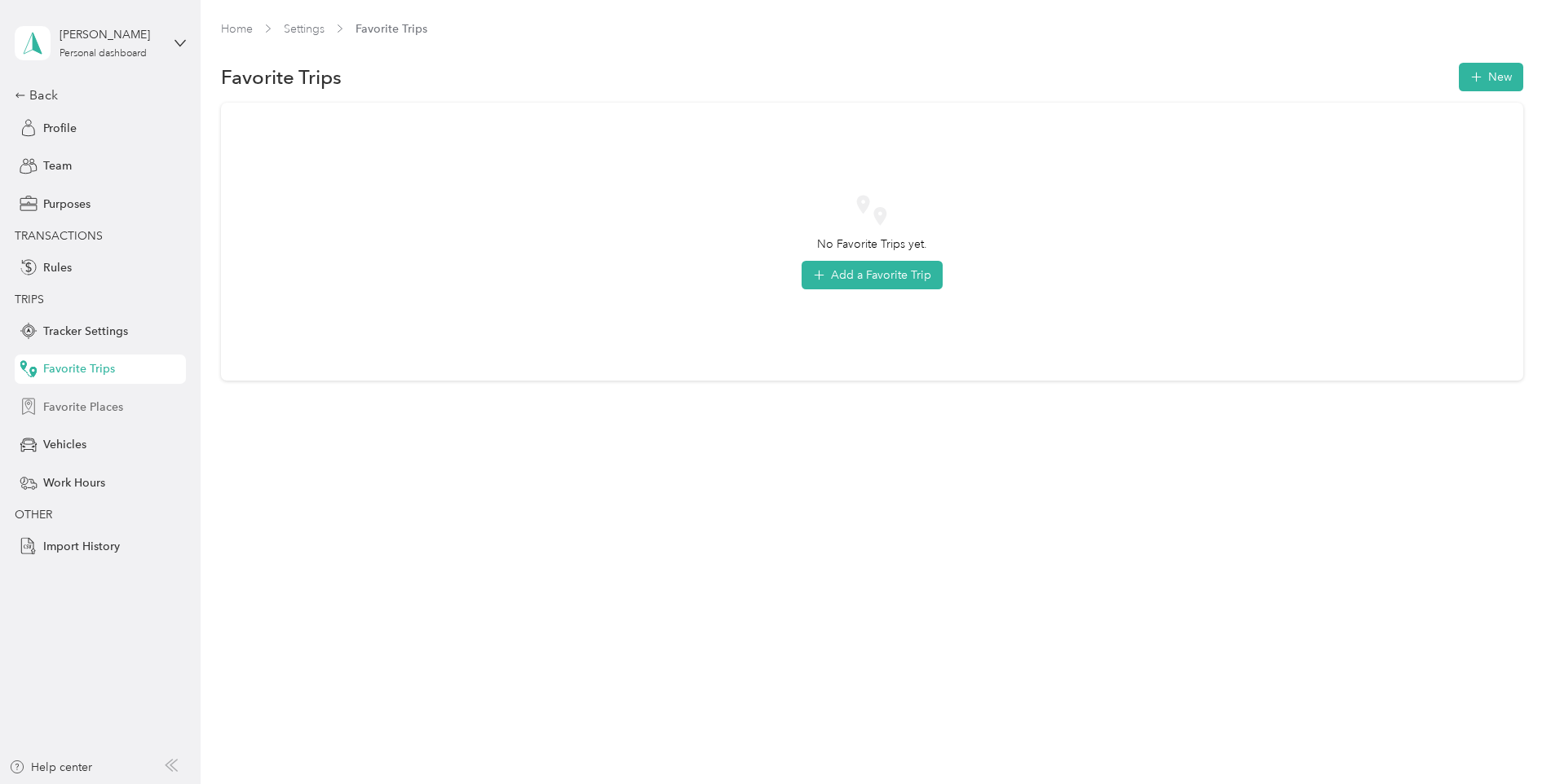
click at [84, 411] on span "Favorite Places" at bounding box center [83, 407] width 80 height 17
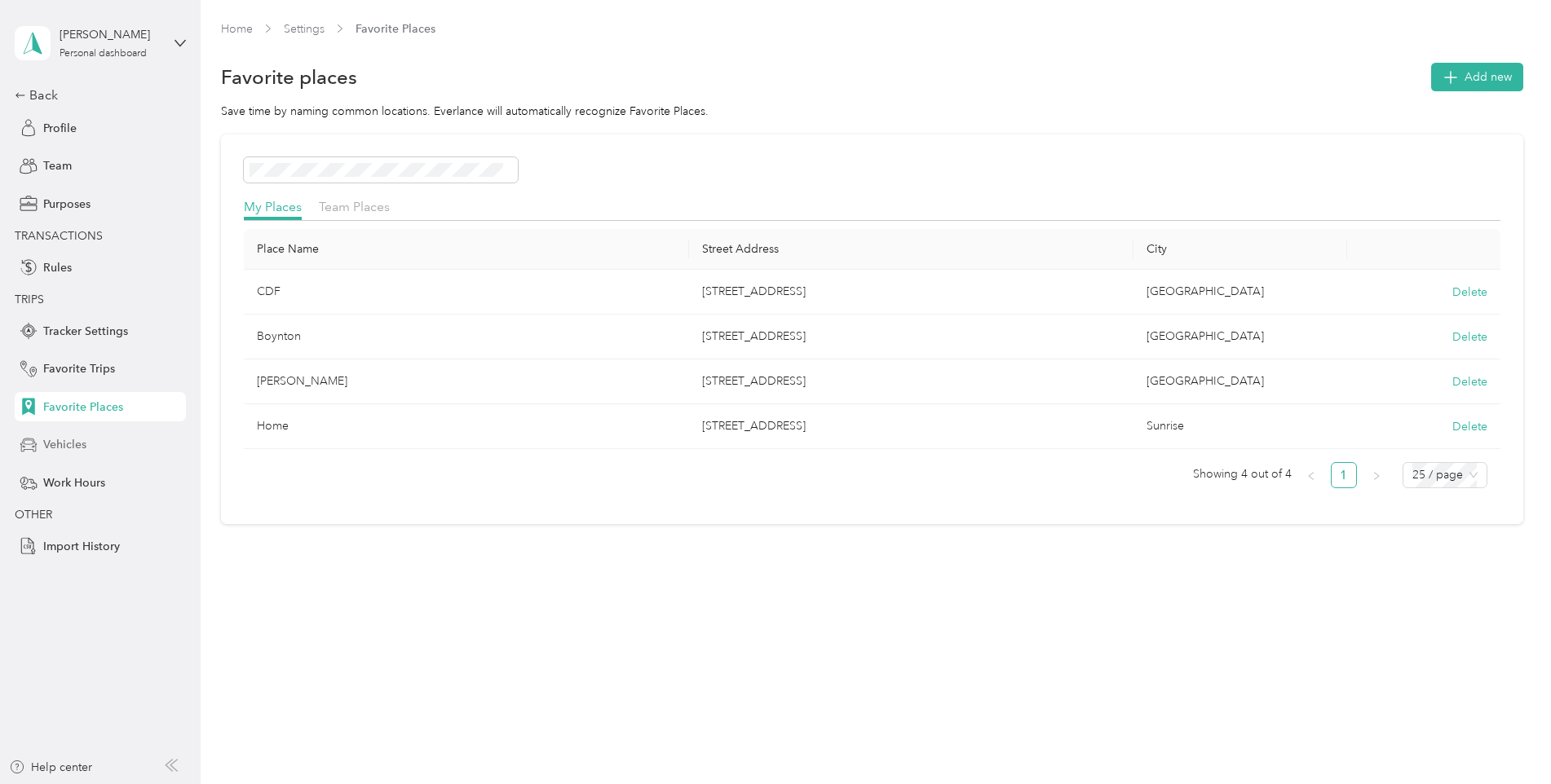
click at [63, 439] on span "Vehicles" at bounding box center [65, 445] width 44 height 17
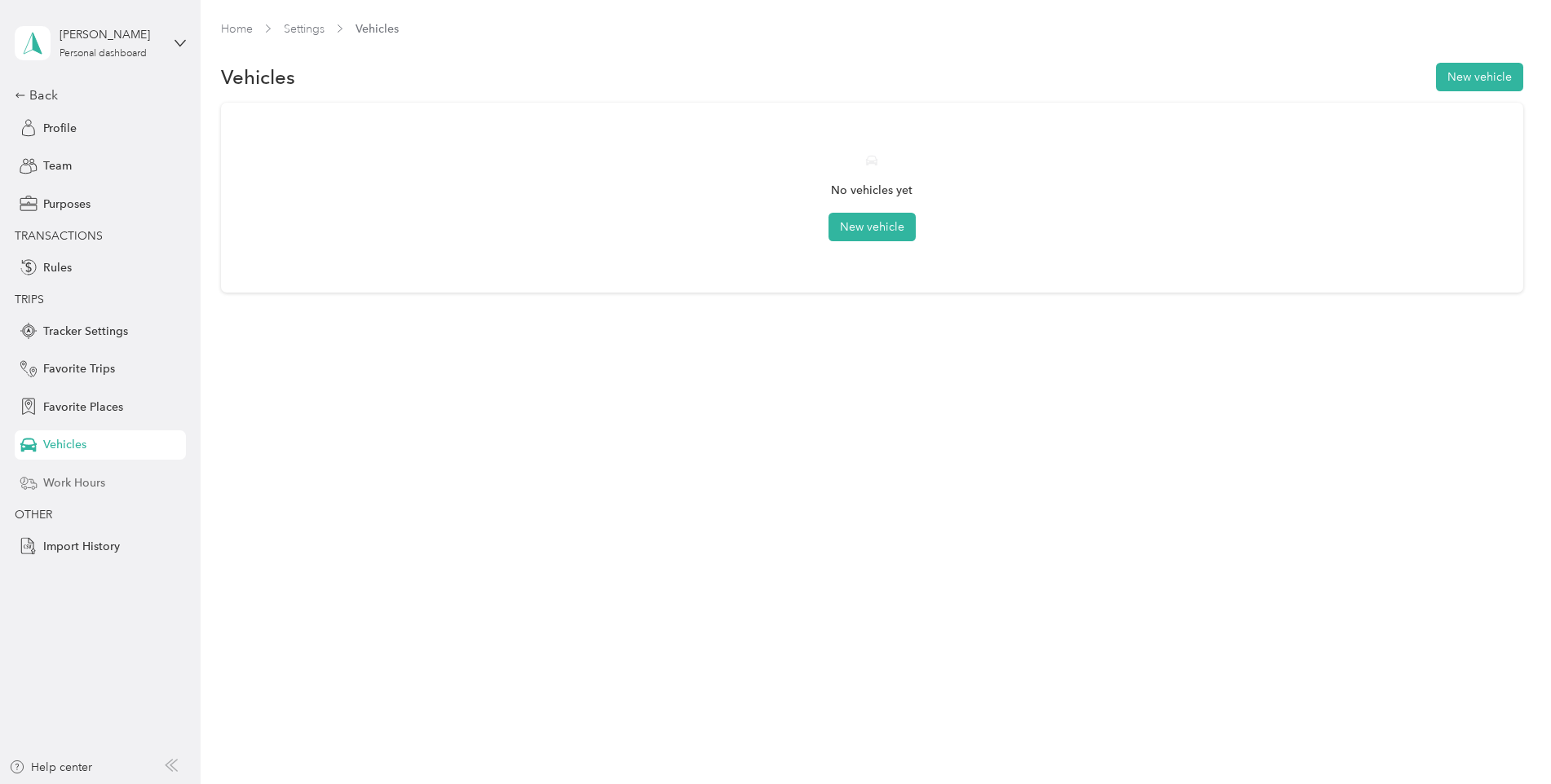
click at [84, 487] on span "Work Hours" at bounding box center [75, 483] width 62 height 17
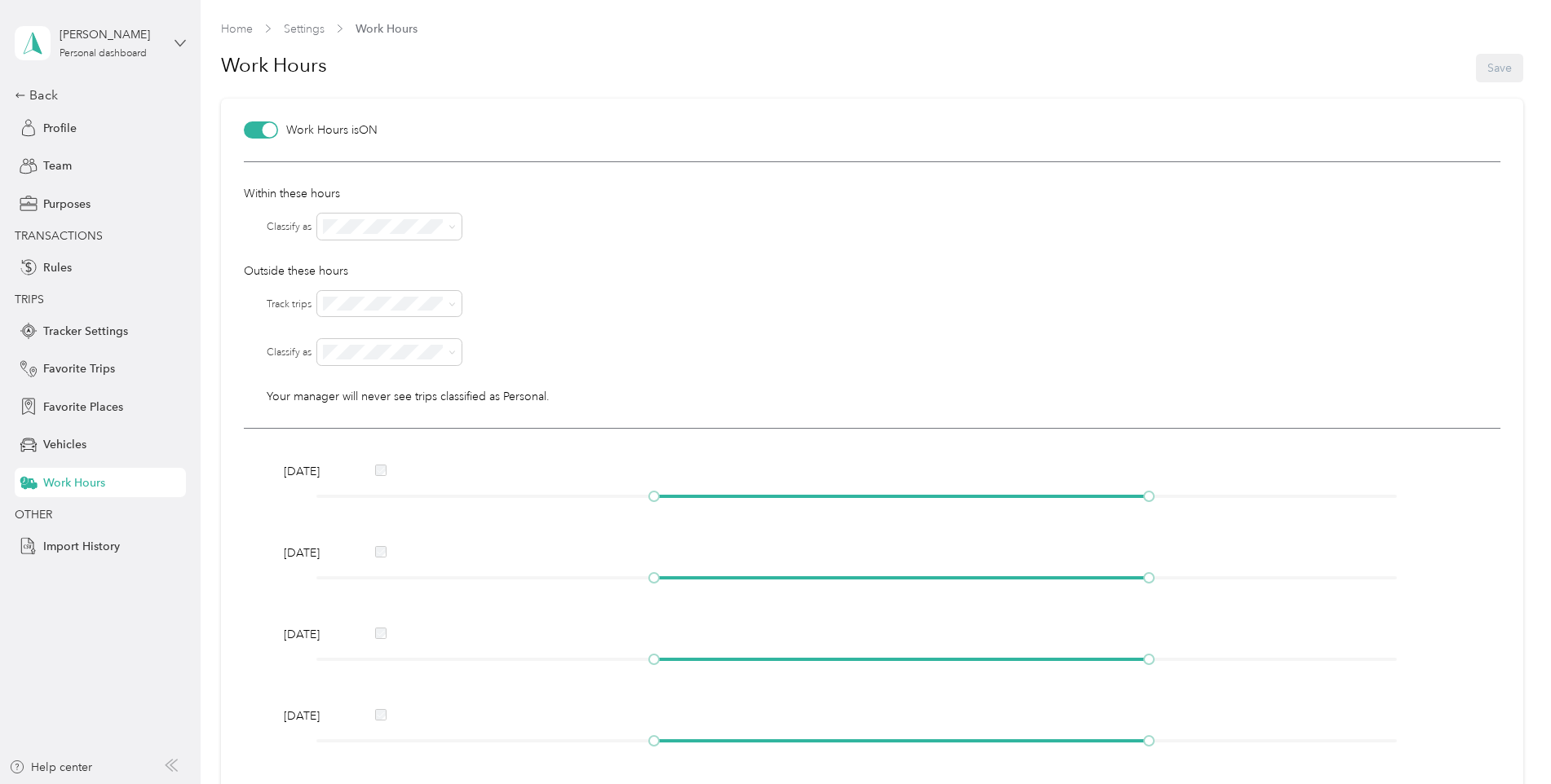
click at [175, 43] on icon at bounding box center [180, 44] width 12 height 12
click at [76, 132] on div "Log out" at bounding box center [60, 135] width 63 height 17
